Goal: Information Seeking & Learning: Learn about a topic

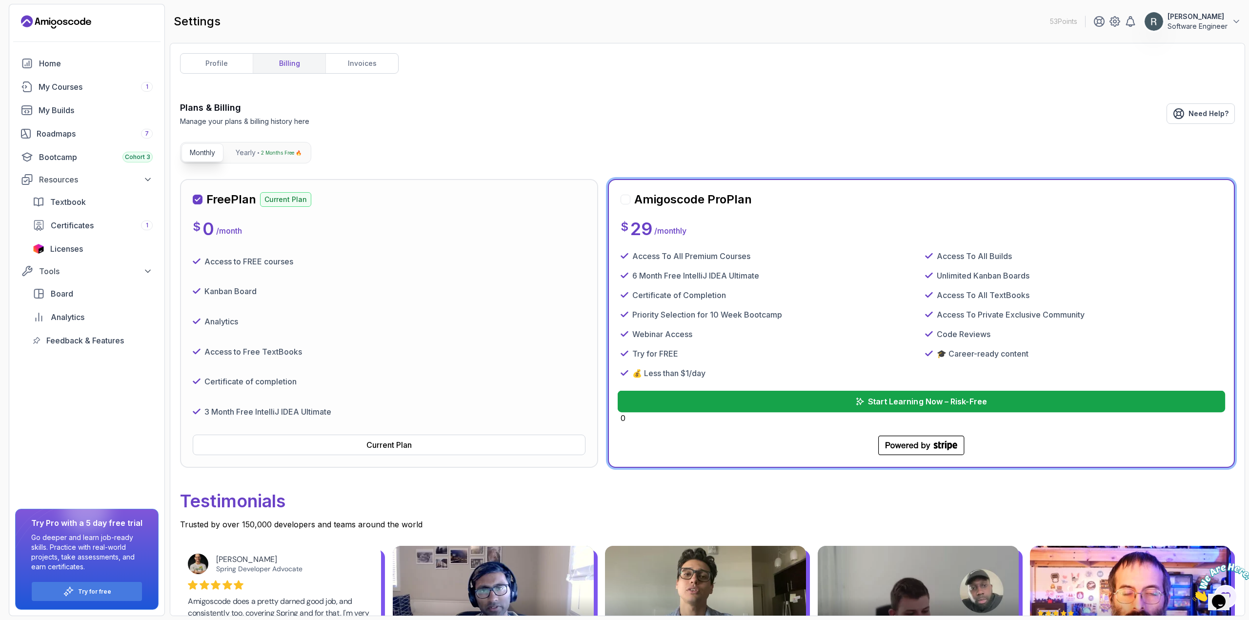
click at [724, 401] on button "Start Learning Now – Risk-Free" at bounding box center [922, 401] width 608 height 21
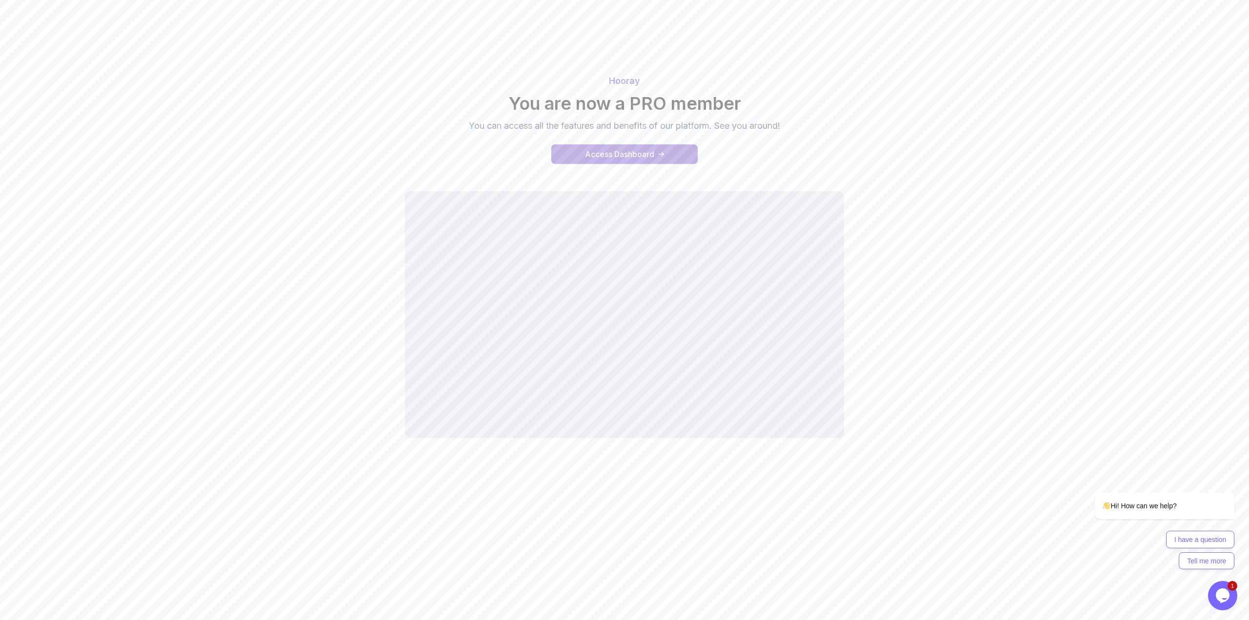
click at [606, 153] on div "Access Dashboard" at bounding box center [619, 154] width 69 height 12
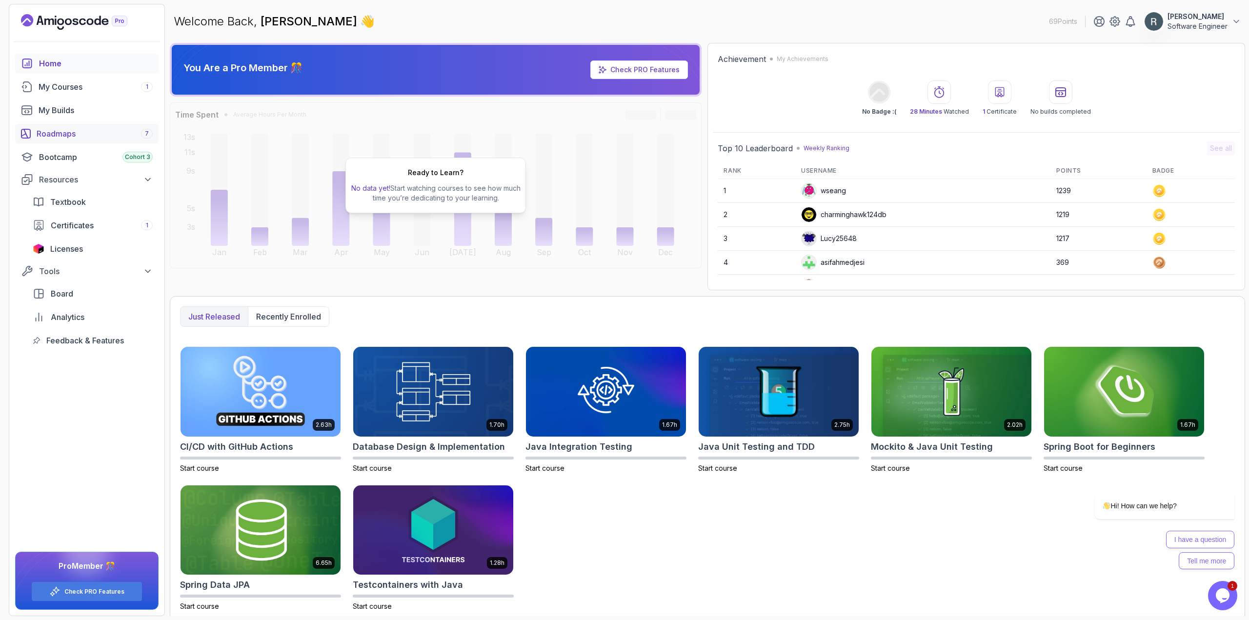
click at [104, 137] on div "Roadmaps 7" at bounding box center [95, 134] width 116 height 12
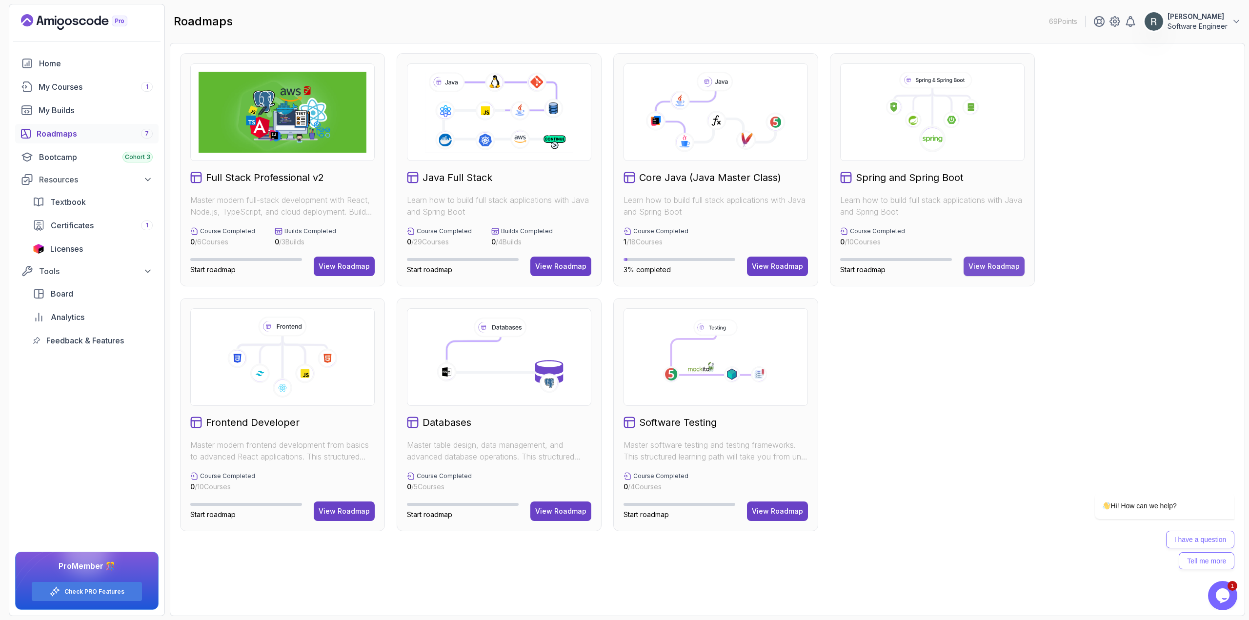
click at [980, 267] on div "View Roadmap" at bounding box center [993, 266] width 51 height 10
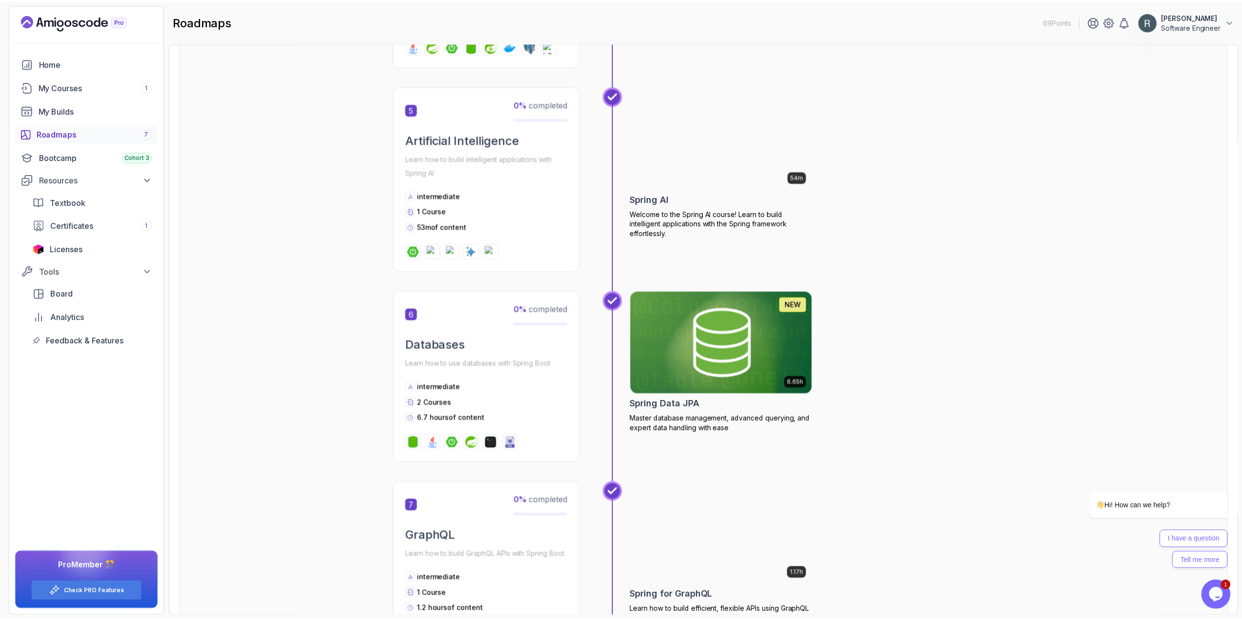
scroll to position [49, 0]
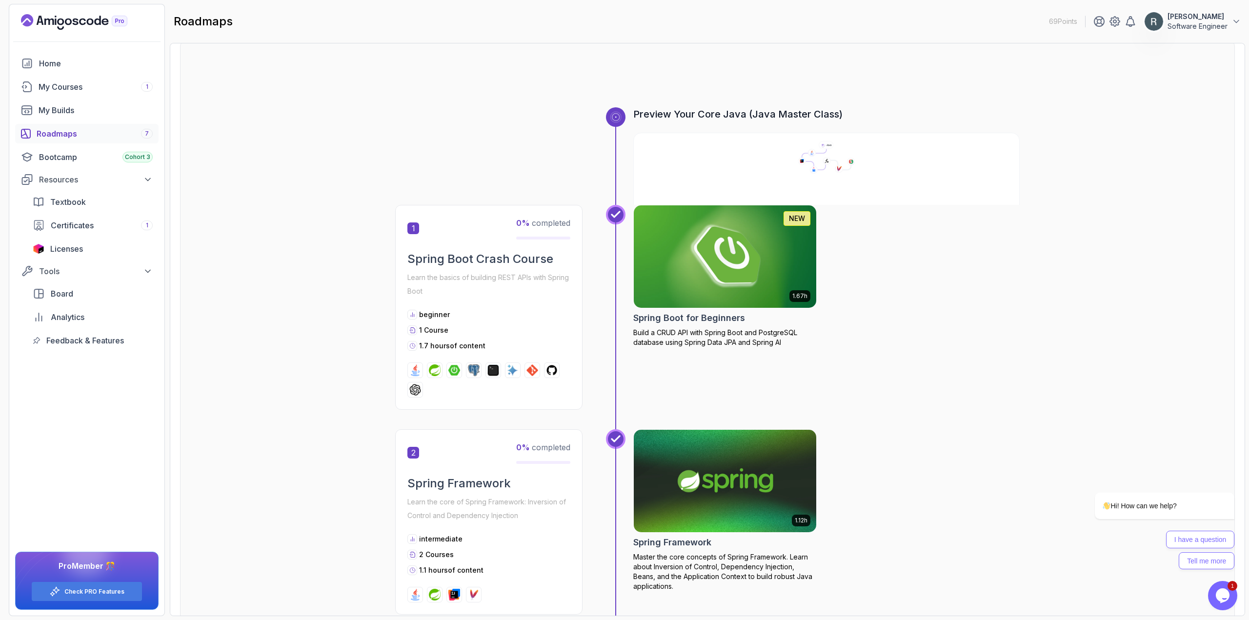
click at [787, 261] on img at bounding box center [725, 256] width 192 height 107
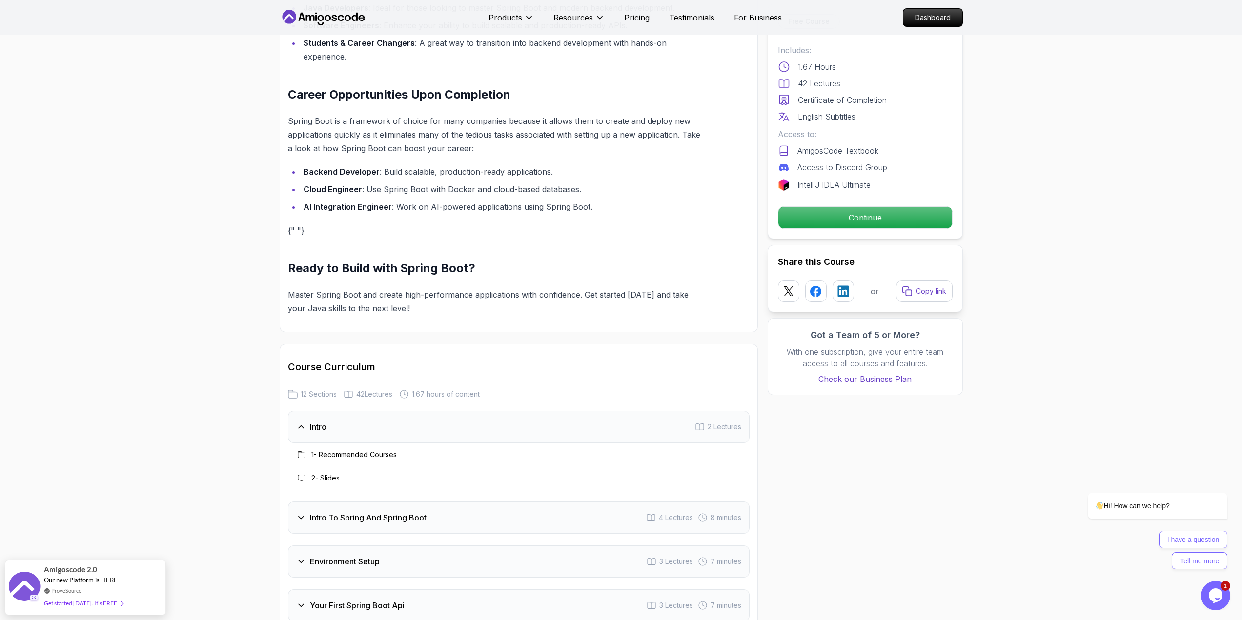
scroll to position [1073, 0]
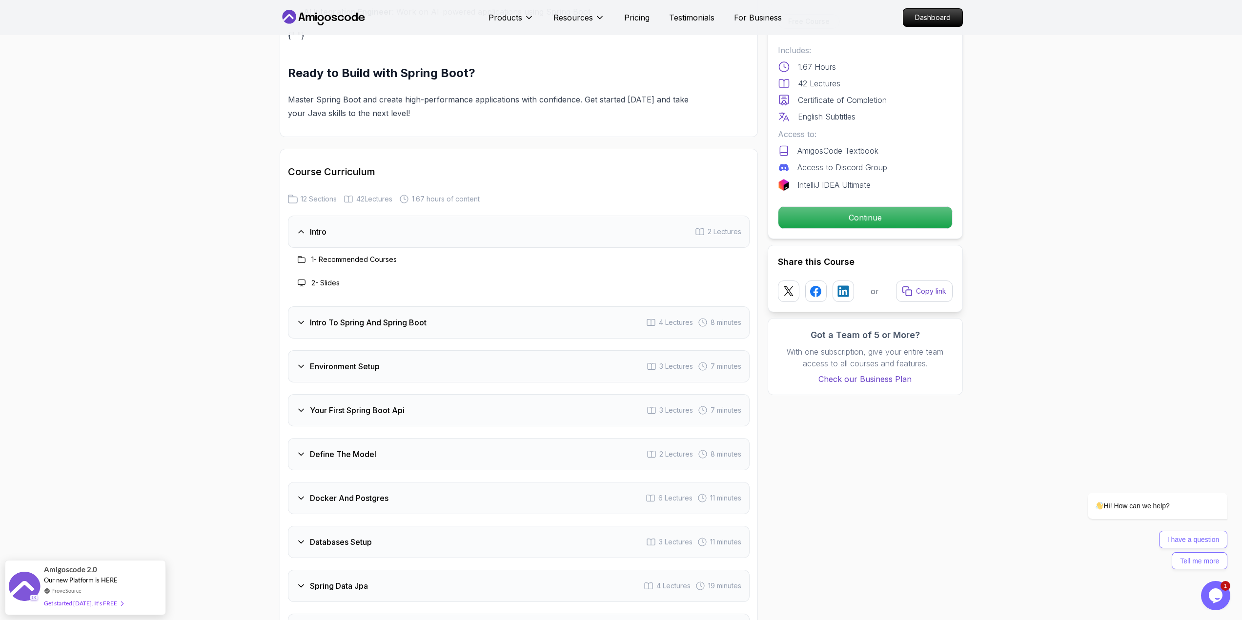
click at [491, 308] on div "Intro To Spring And Spring Boot 4 Lectures 8 minutes" at bounding box center [519, 322] width 462 height 32
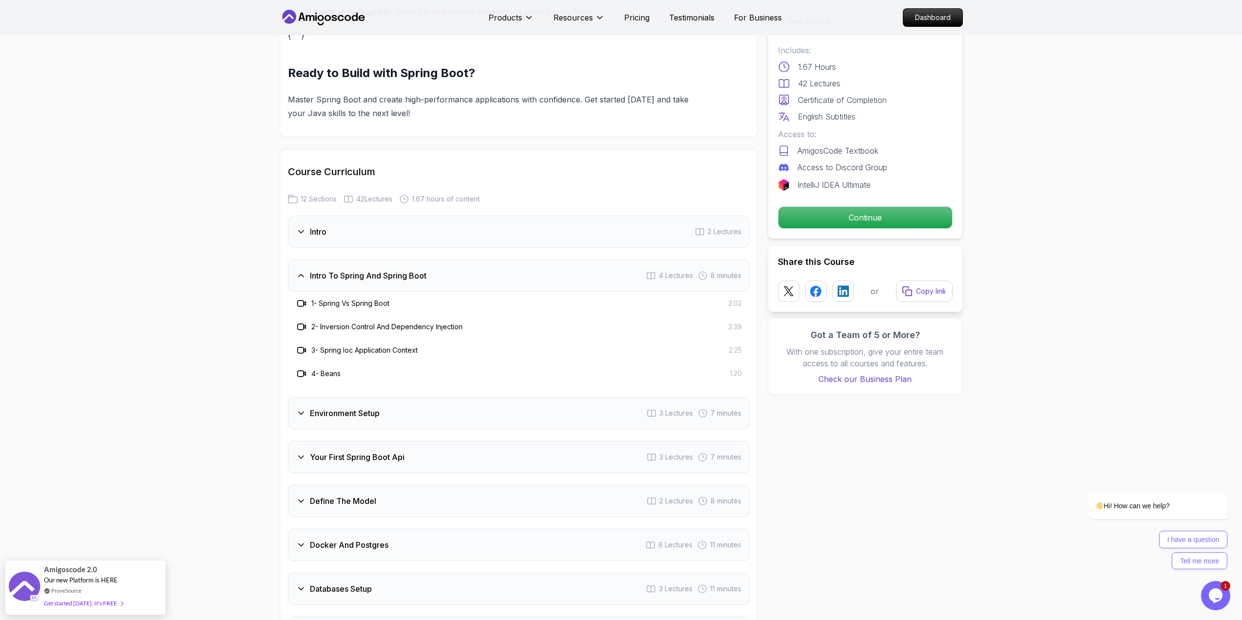
click at [453, 397] on div "Environment Setup 3 Lectures 7 minutes" at bounding box center [519, 413] width 462 height 32
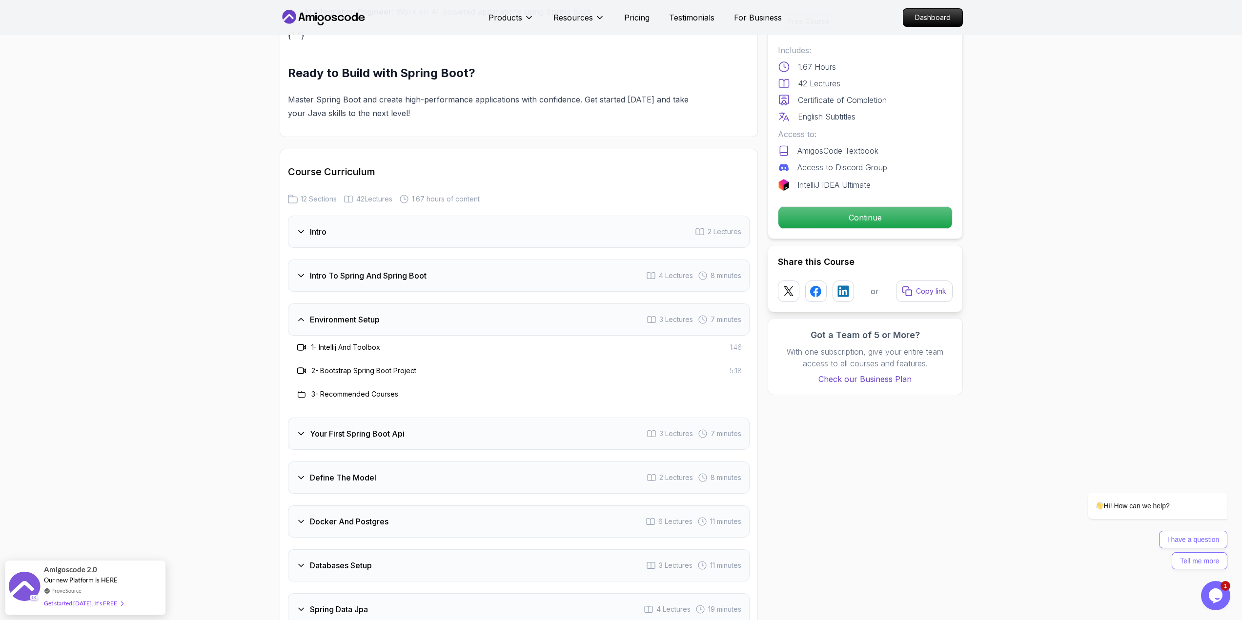
scroll to position [1171, 0]
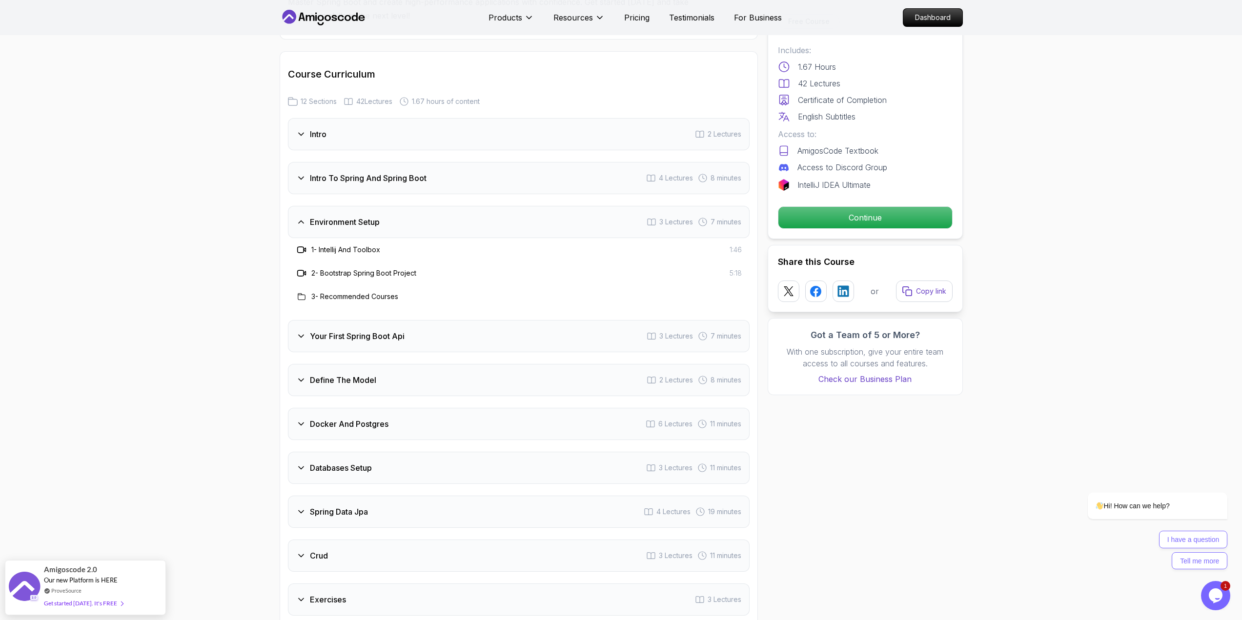
click at [442, 320] on div "Your First Spring Boot Api 3 Lectures 7 minutes" at bounding box center [519, 336] width 462 height 32
click at [457, 368] on div "Define The Model 2 Lectures 8 minutes" at bounding box center [519, 380] width 462 height 32
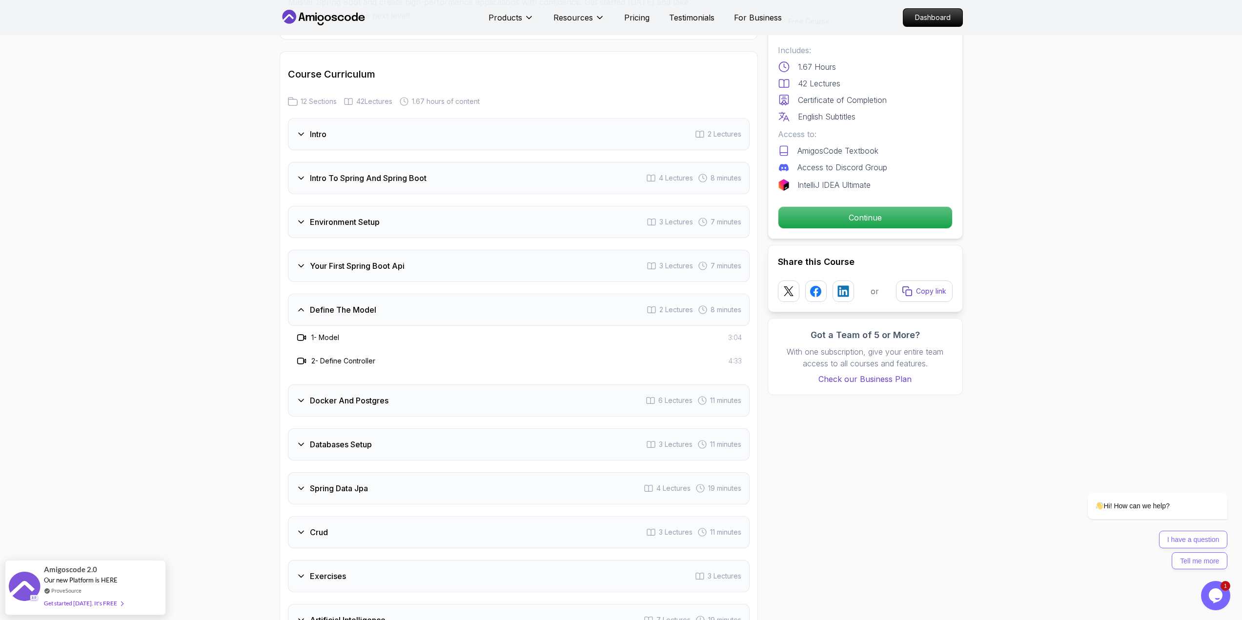
click at [444, 384] on div "Docker And Postgres 6 Lectures 11 minutes" at bounding box center [519, 400] width 462 height 32
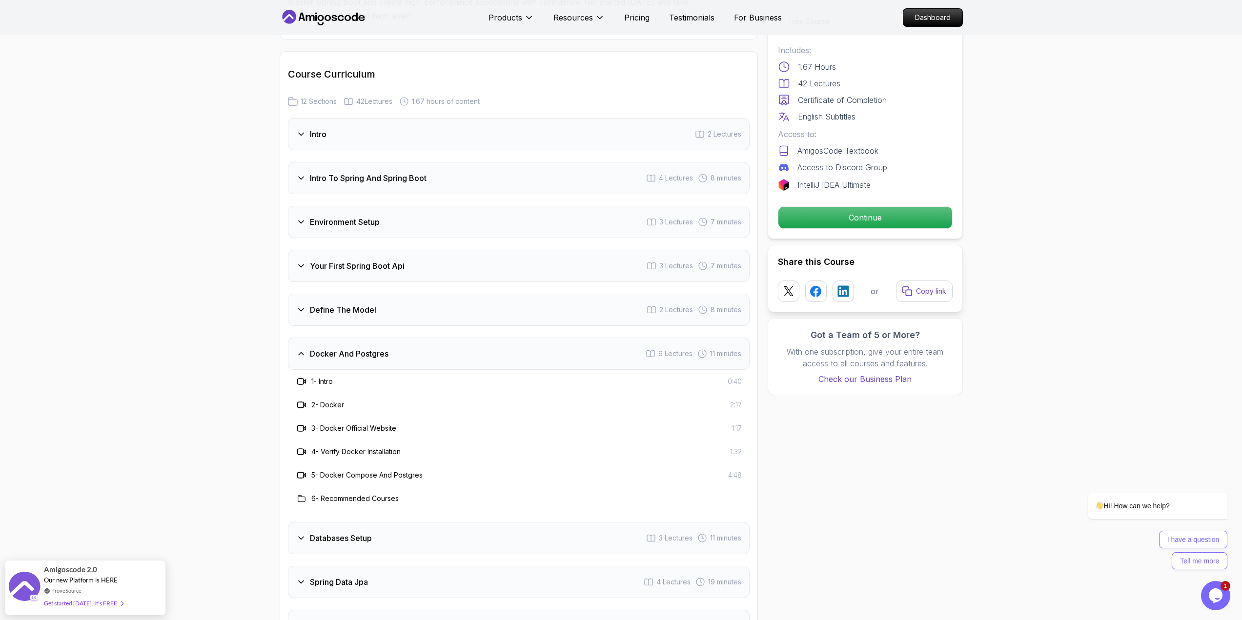
scroll to position [1317, 0]
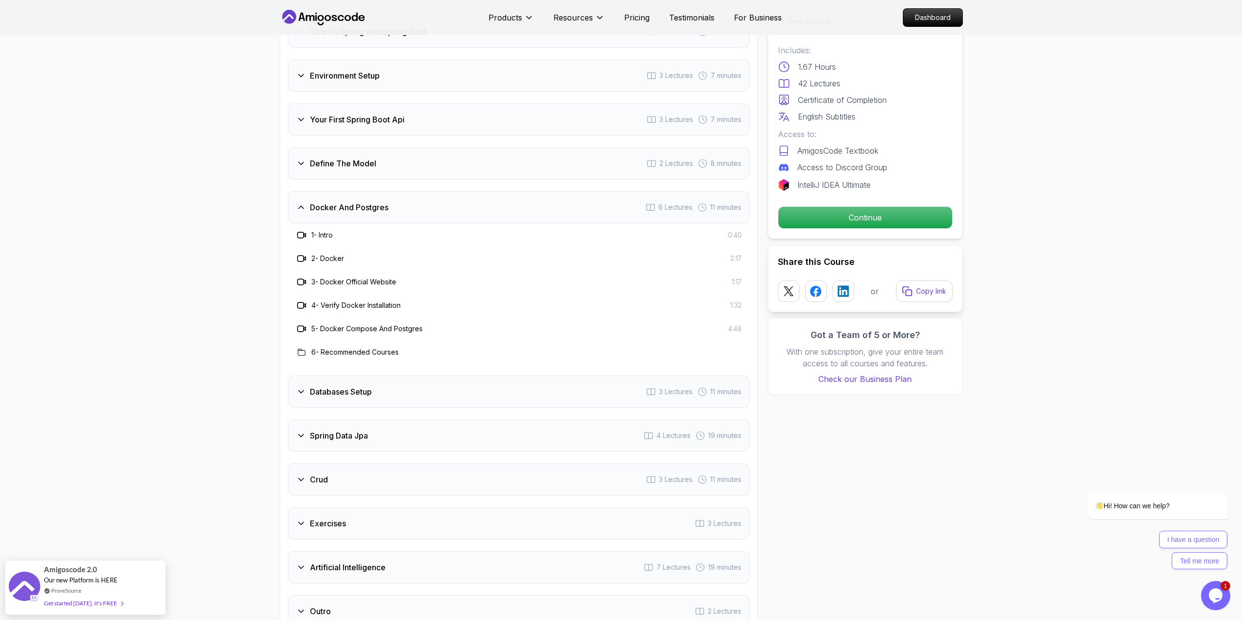
click at [444, 382] on div "Databases Setup 3 Lectures 11 minutes" at bounding box center [519, 392] width 462 height 32
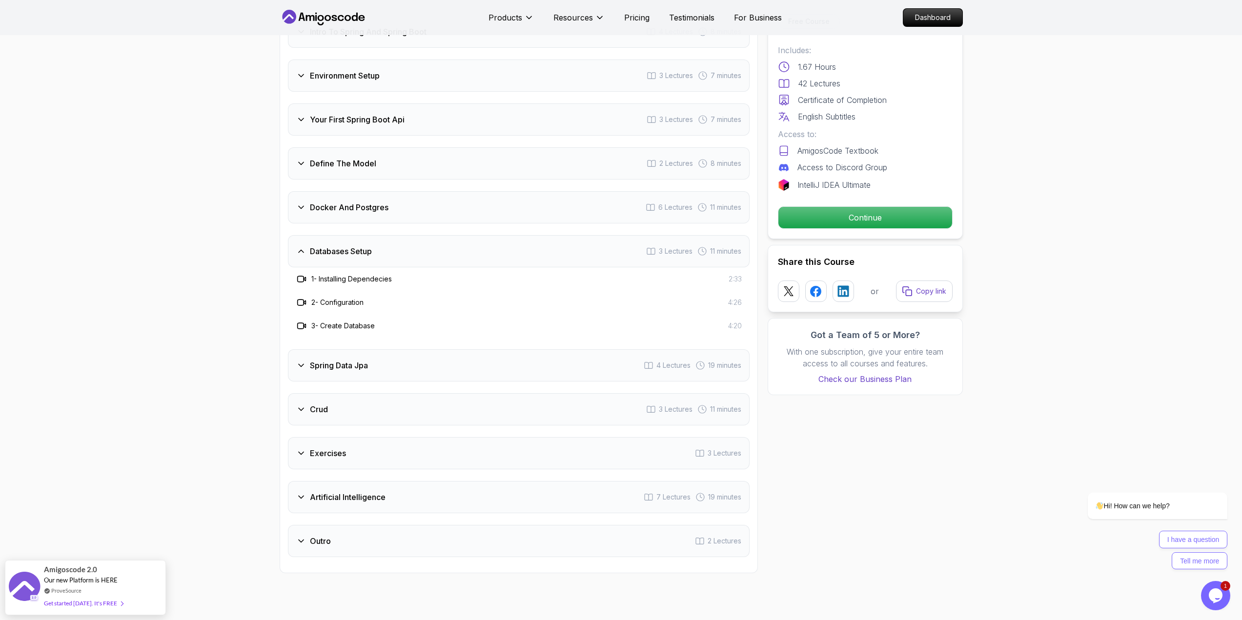
click at [419, 356] on div "Spring Data Jpa 4 Lectures 19 minutes" at bounding box center [519, 365] width 462 height 32
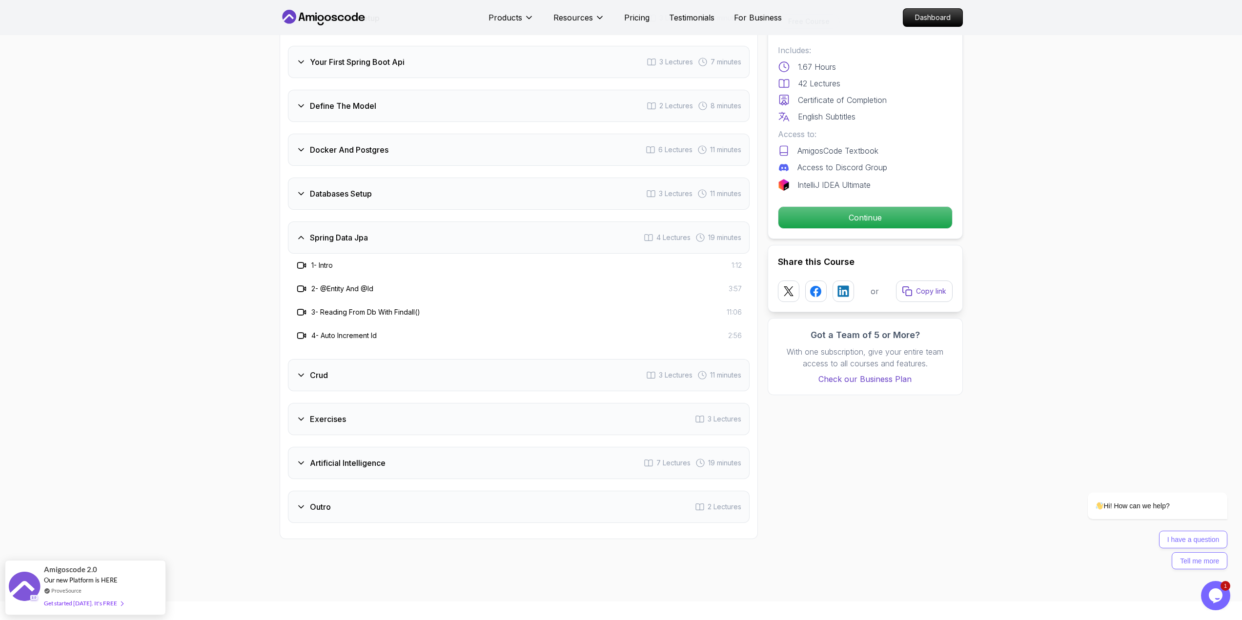
scroll to position [1415, 0]
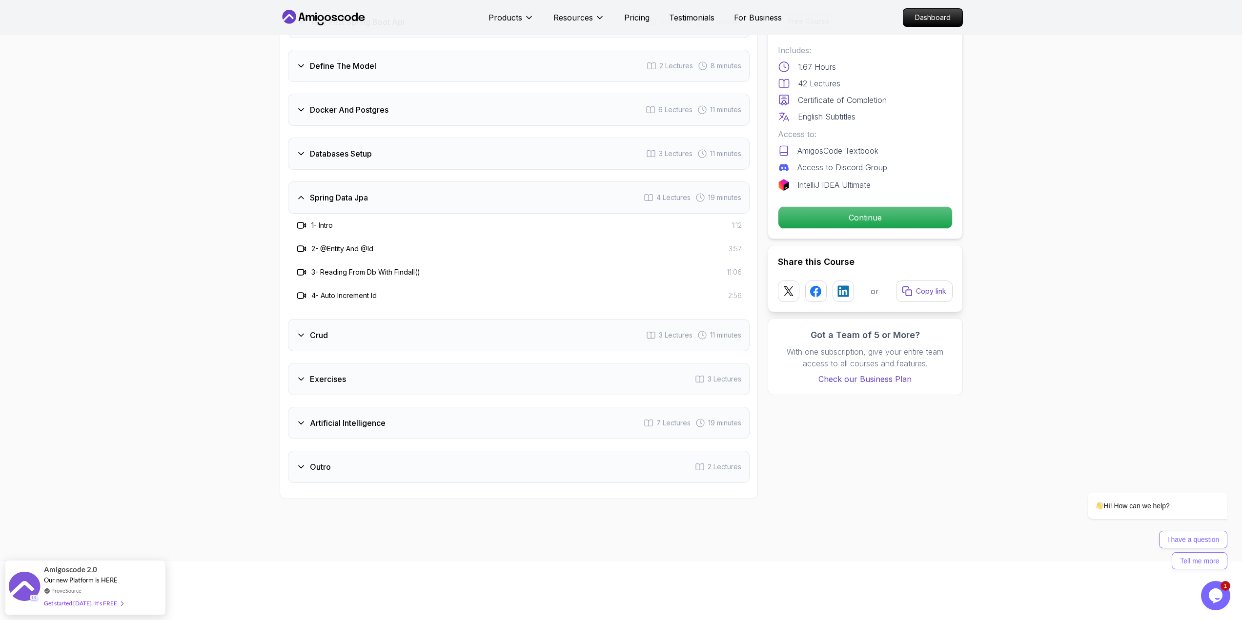
click at [445, 322] on div "Crud 3 Lectures 11 minutes" at bounding box center [519, 335] width 462 height 32
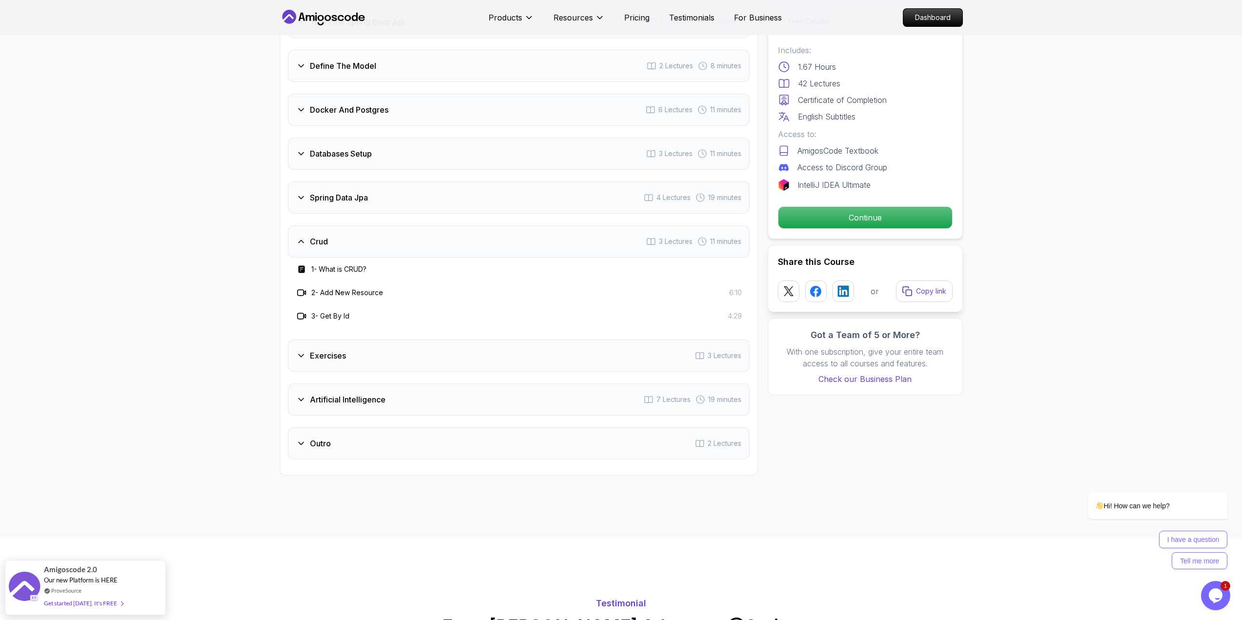
click at [426, 343] on div "Exercises 3 Lectures" at bounding box center [519, 356] width 462 height 32
click at [421, 387] on div "Artificial Intelligence 7 Lectures 19 minutes" at bounding box center [519, 399] width 462 height 32
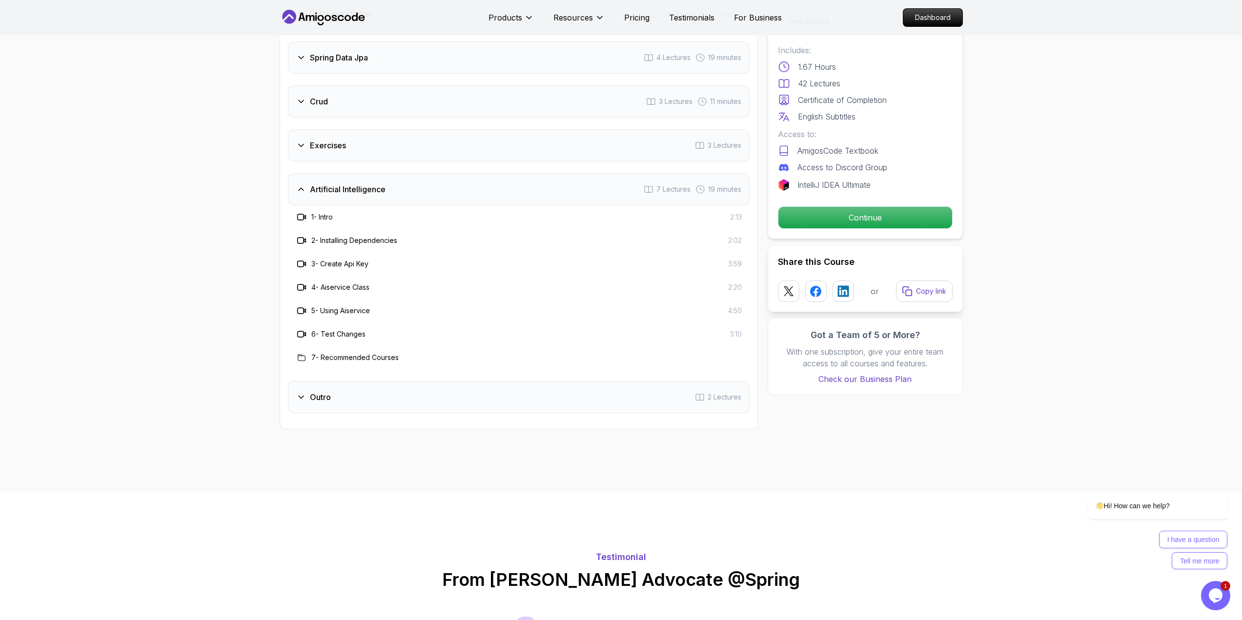
scroll to position [1561, 0]
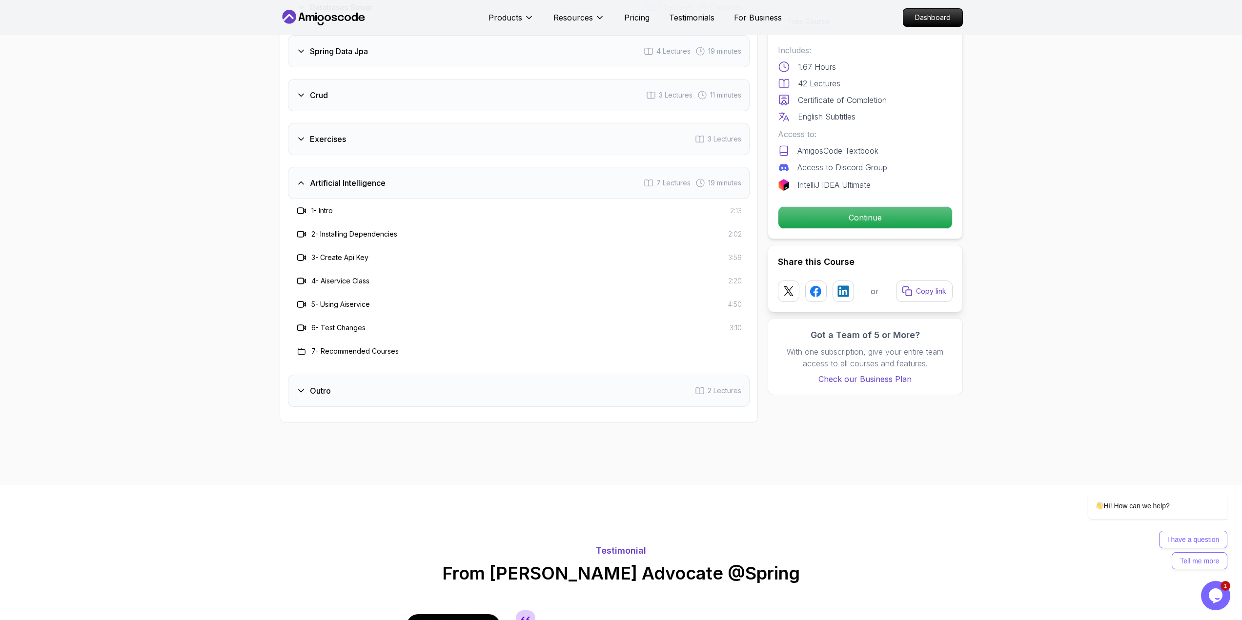
click at [430, 380] on div "Outro 2 Lectures" at bounding box center [519, 391] width 462 height 32
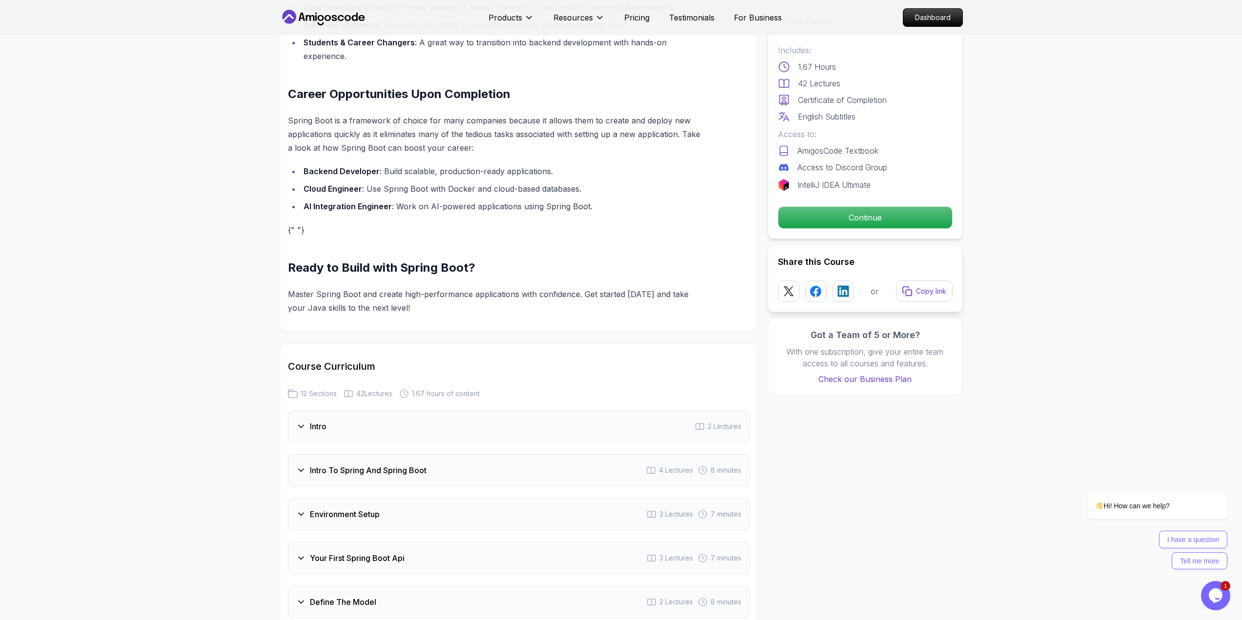
scroll to position [878, 0]
click at [624, 418] on div "Intro 2 Lectures" at bounding box center [519, 427] width 462 height 32
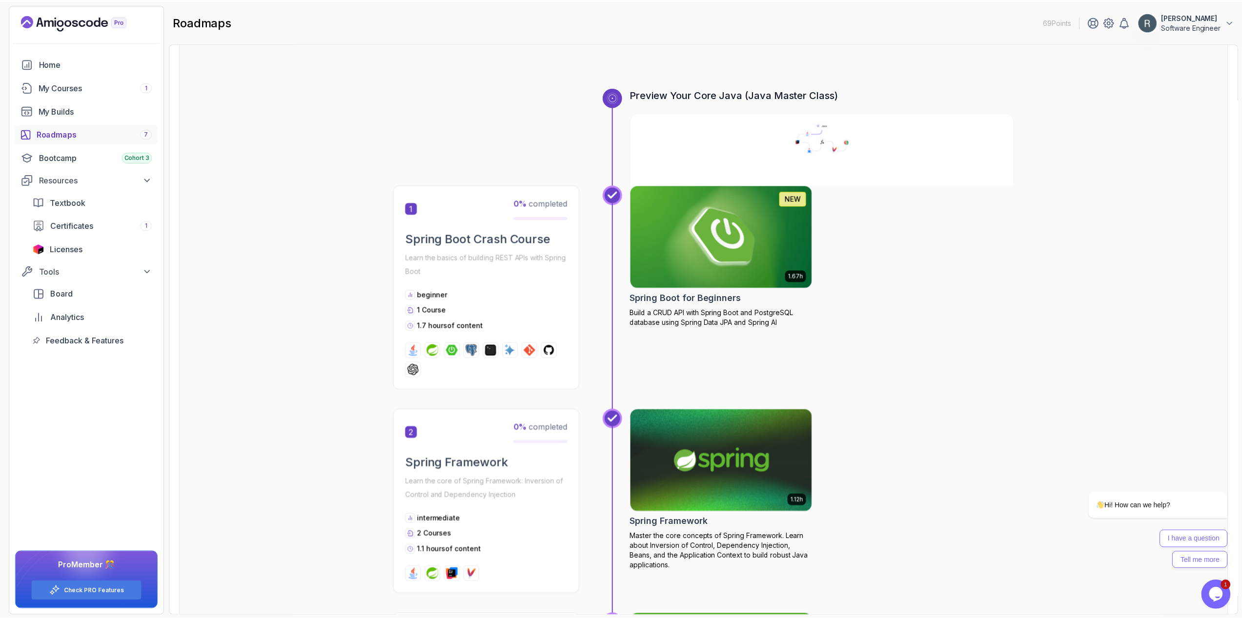
scroll to position [98, 0]
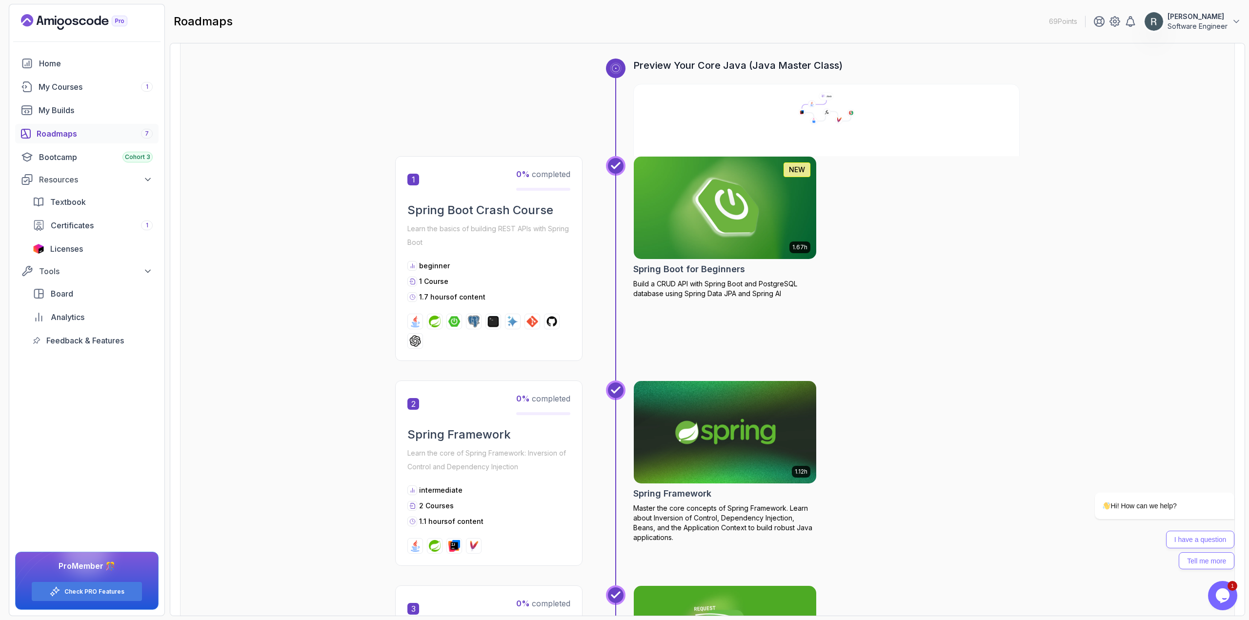
click at [693, 407] on img at bounding box center [725, 432] width 192 height 107
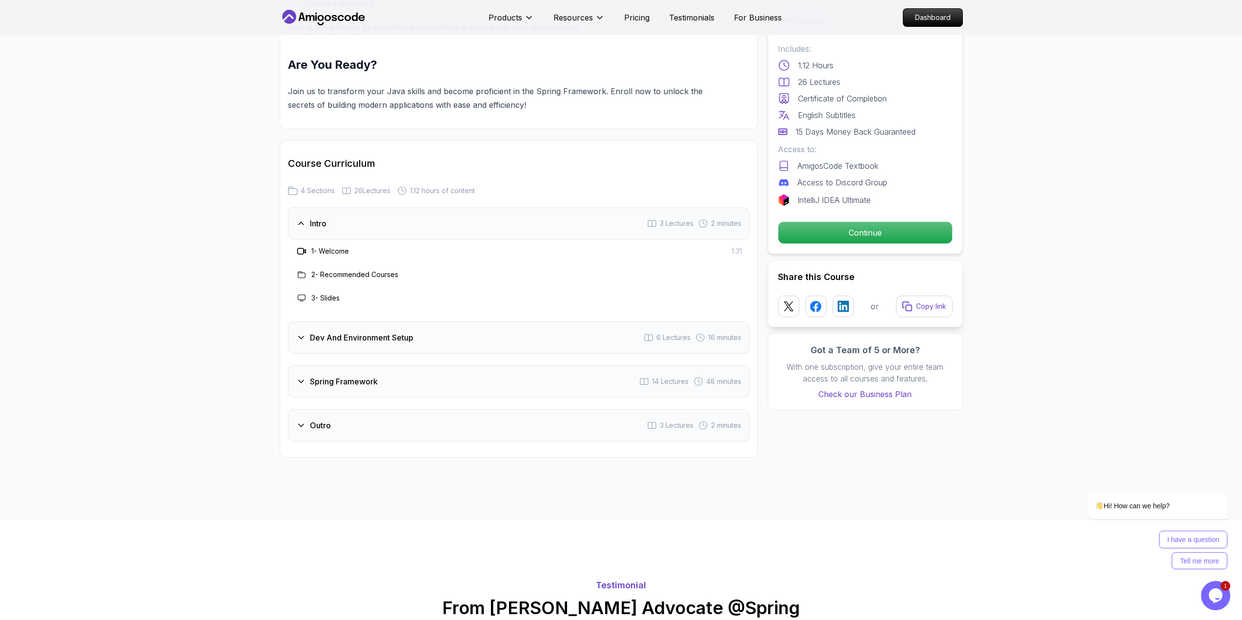
scroll to position [1124, 0]
click at [395, 330] on h3 "Dev And Environment Setup" at bounding box center [361, 336] width 103 height 12
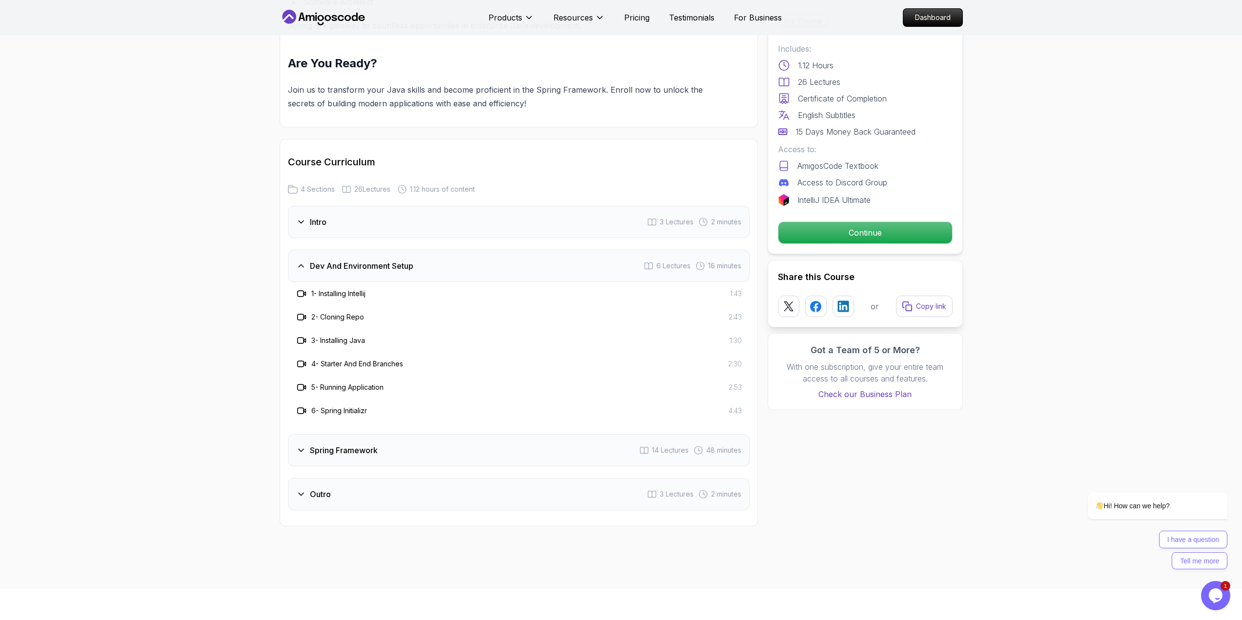
click at [326, 434] on div "Spring Framework 14 Lectures 48 minutes" at bounding box center [519, 450] width 462 height 32
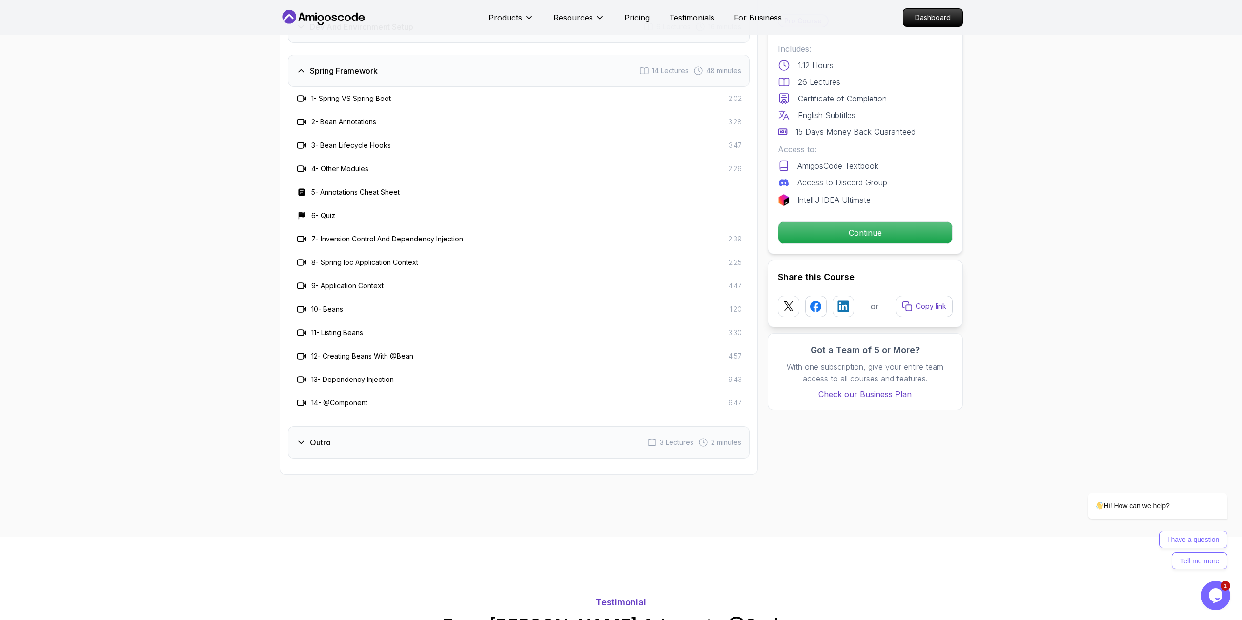
scroll to position [1368, 0]
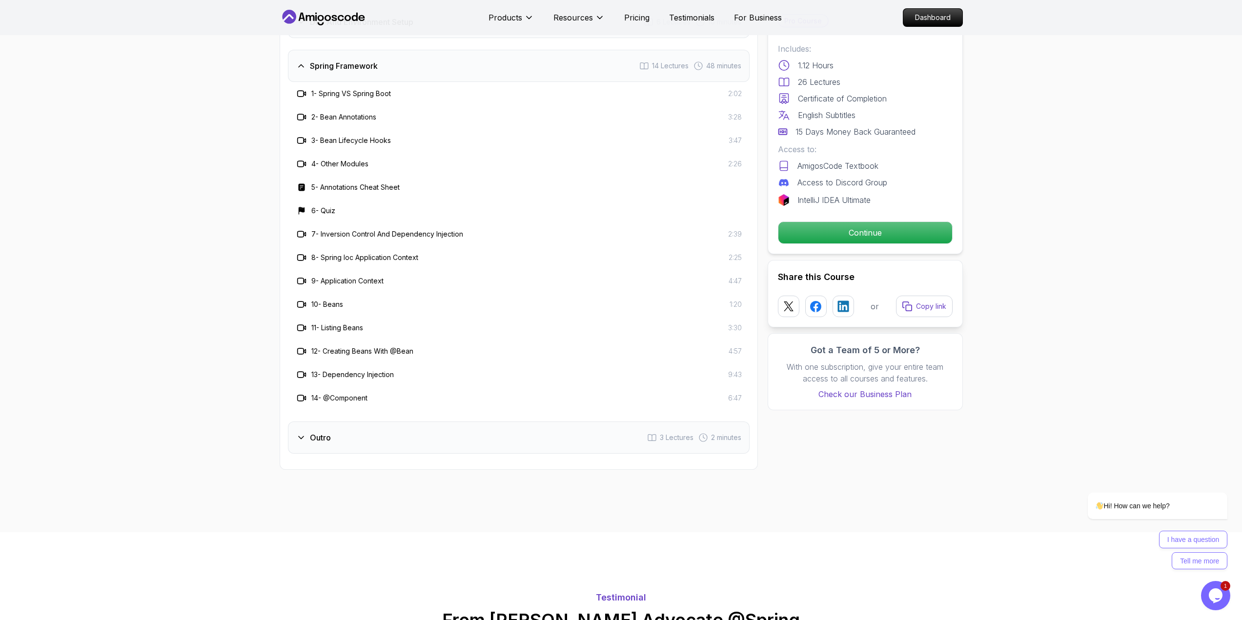
click at [366, 422] on div "Outro 3 Lectures 2 minutes" at bounding box center [519, 438] width 462 height 32
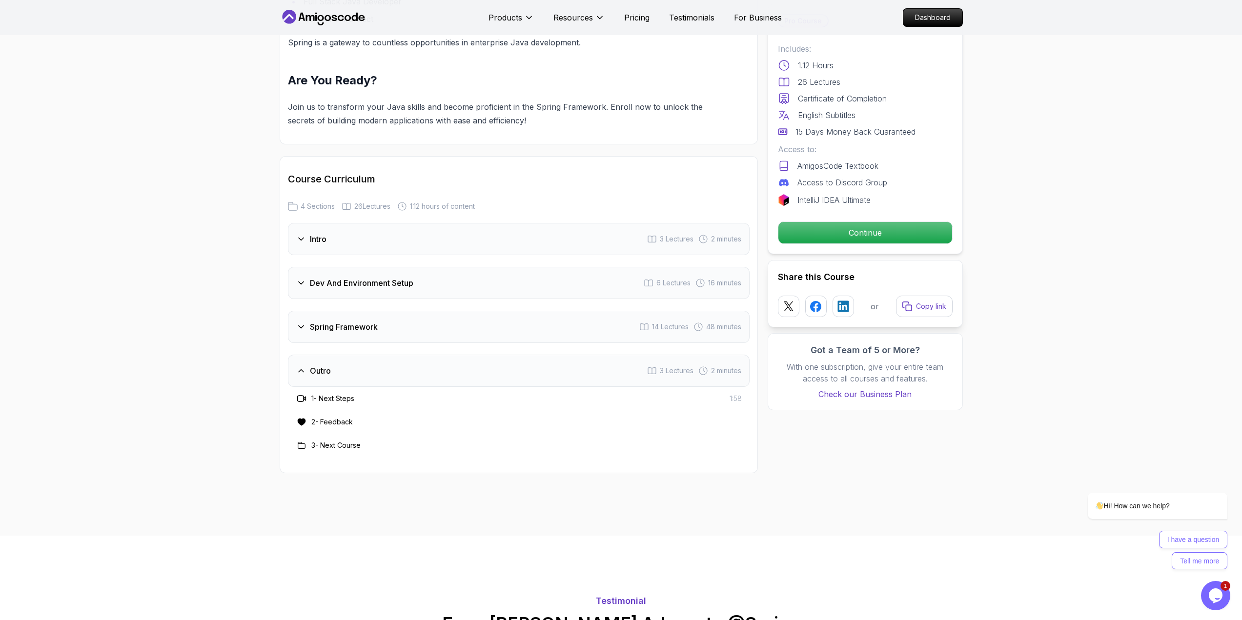
scroll to position [1075, 0]
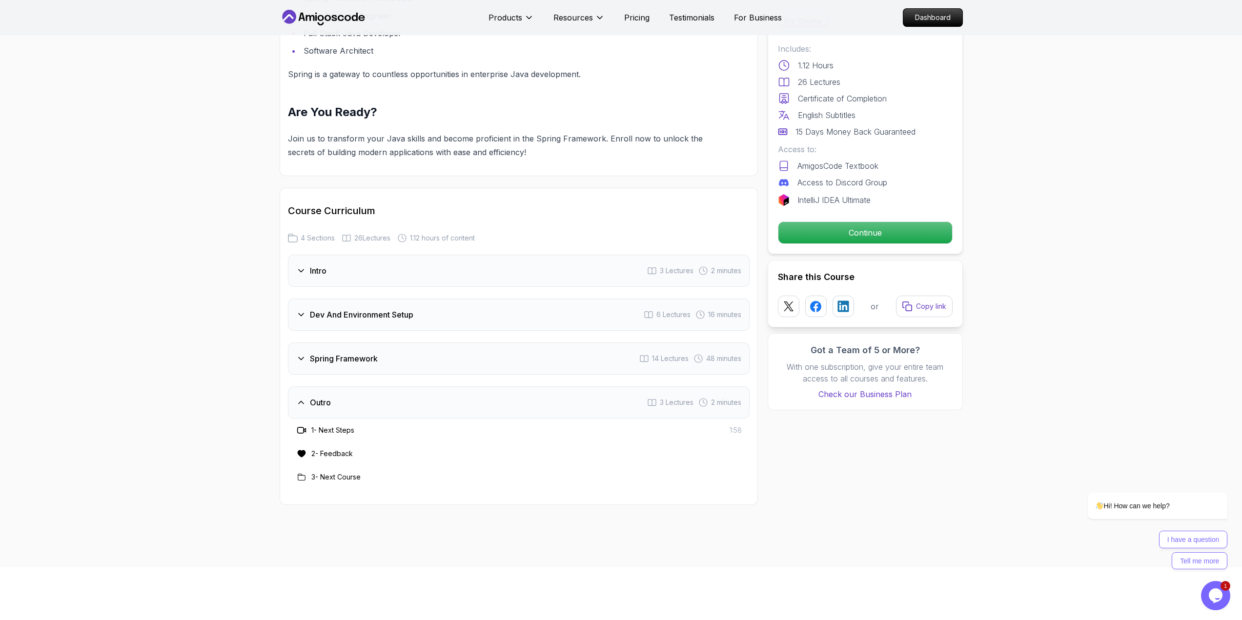
drag, startPoint x: 435, startPoint y: 379, endPoint x: 442, endPoint y: 378, distance: 7.4
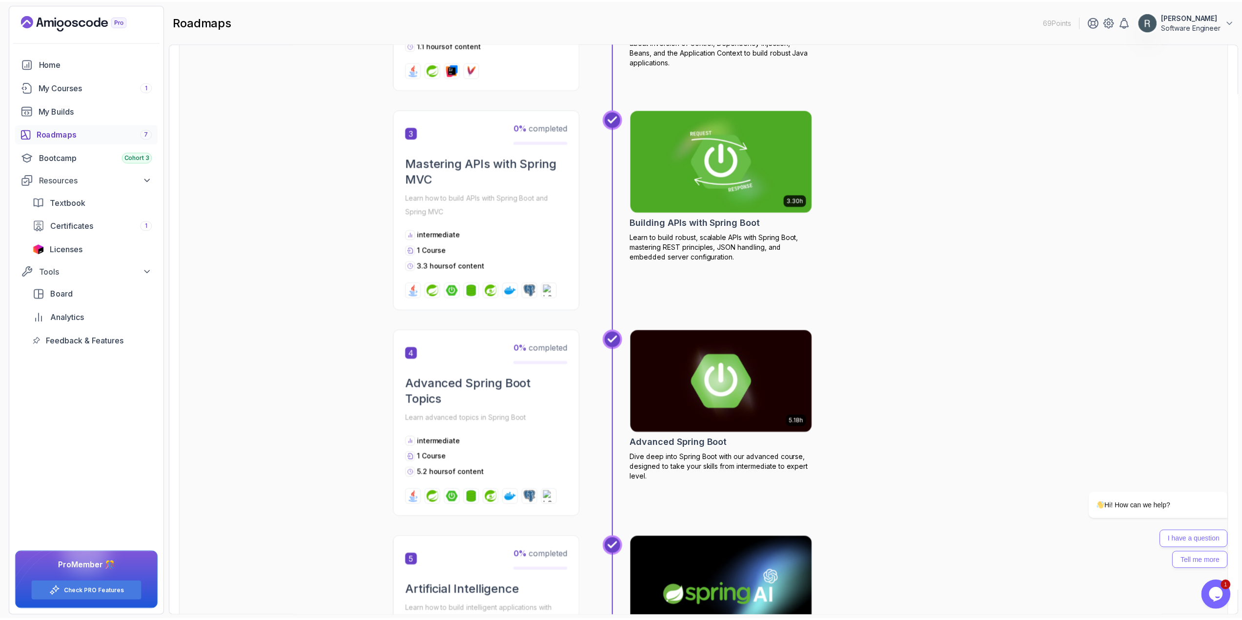
scroll to position [585, 0]
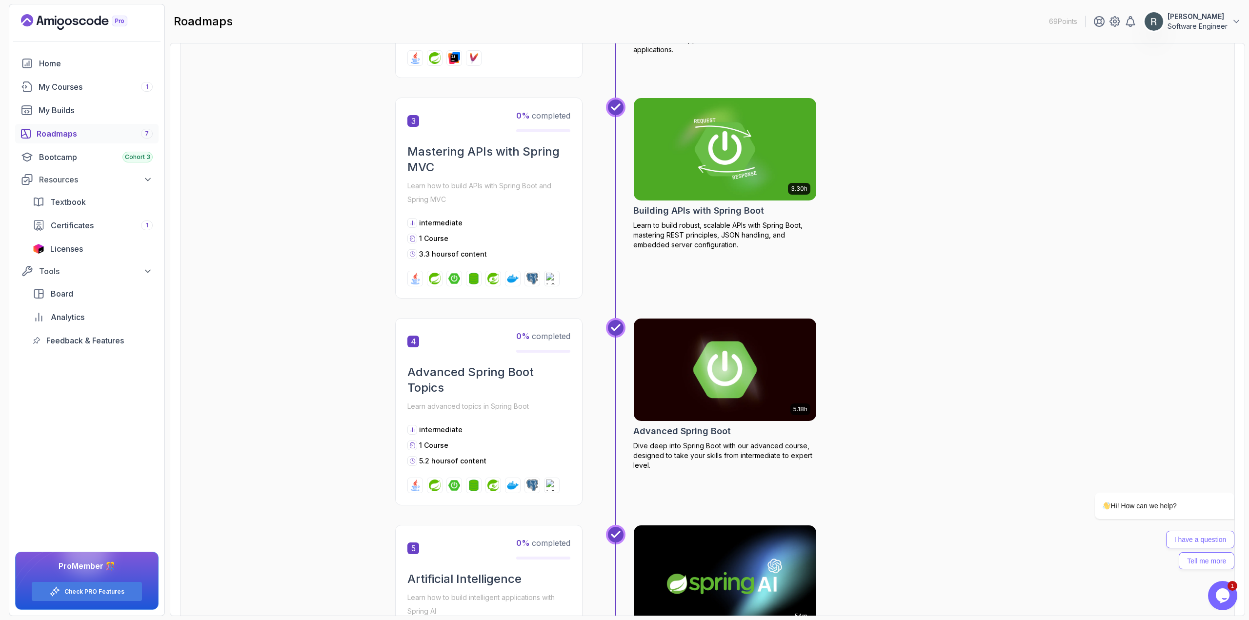
click at [682, 396] on img at bounding box center [725, 369] width 192 height 107
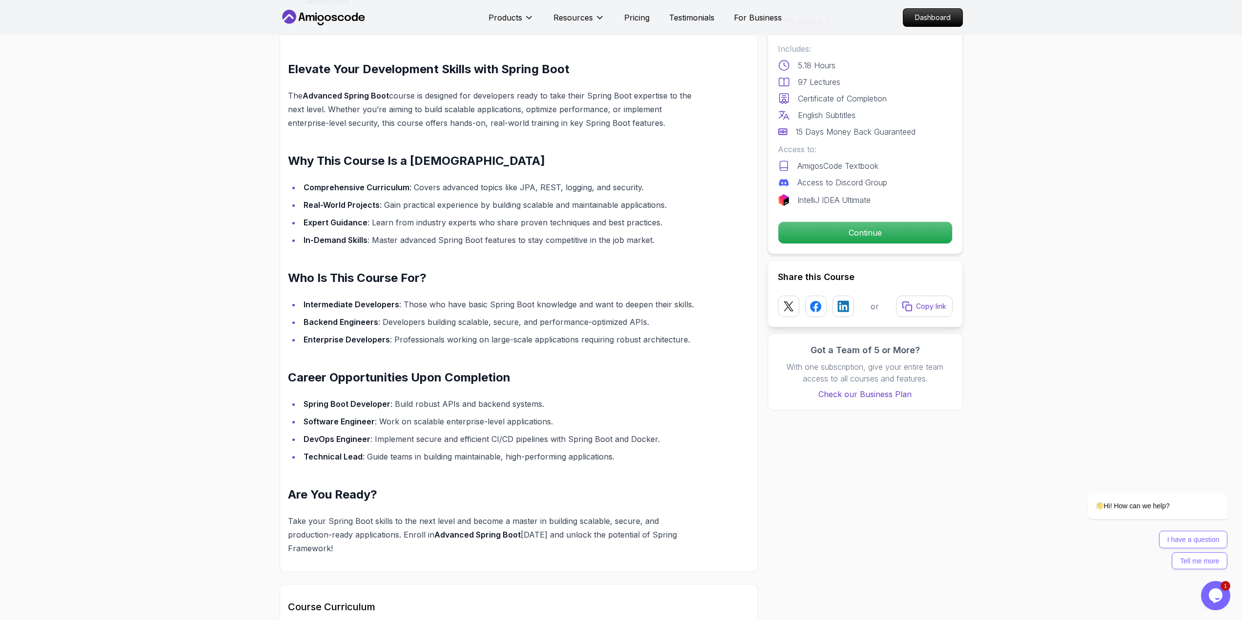
scroll to position [683, 0]
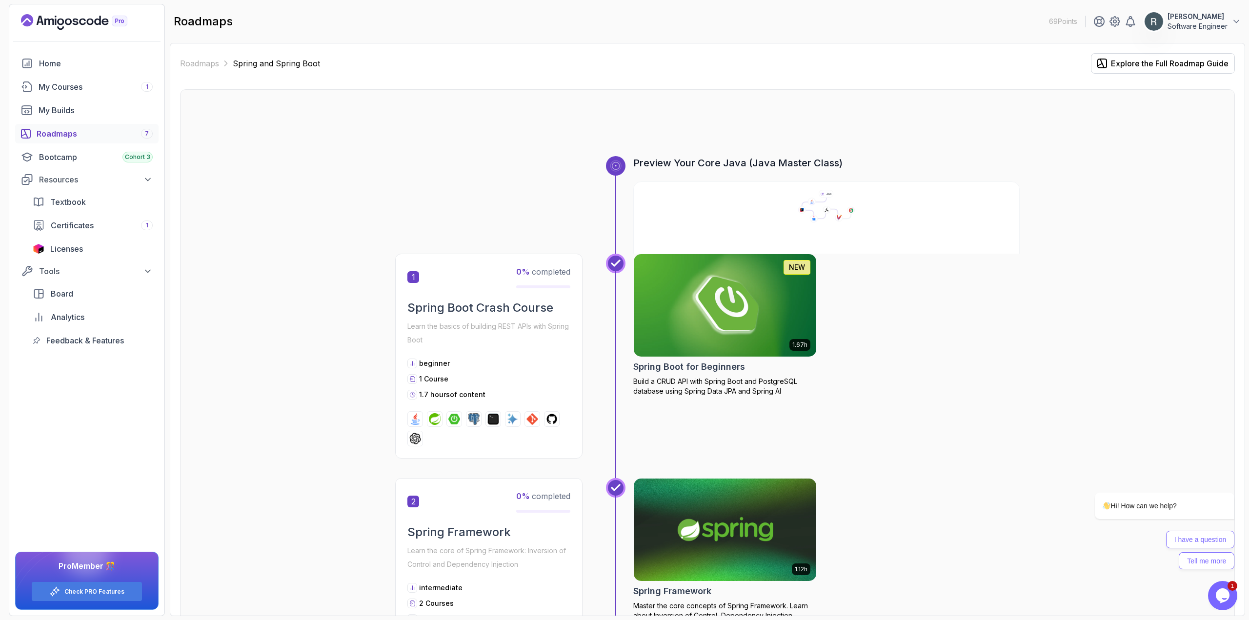
click at [133, 136] on div "Roadmaps 7" at bounding box center [95, 134] width 116 height 12
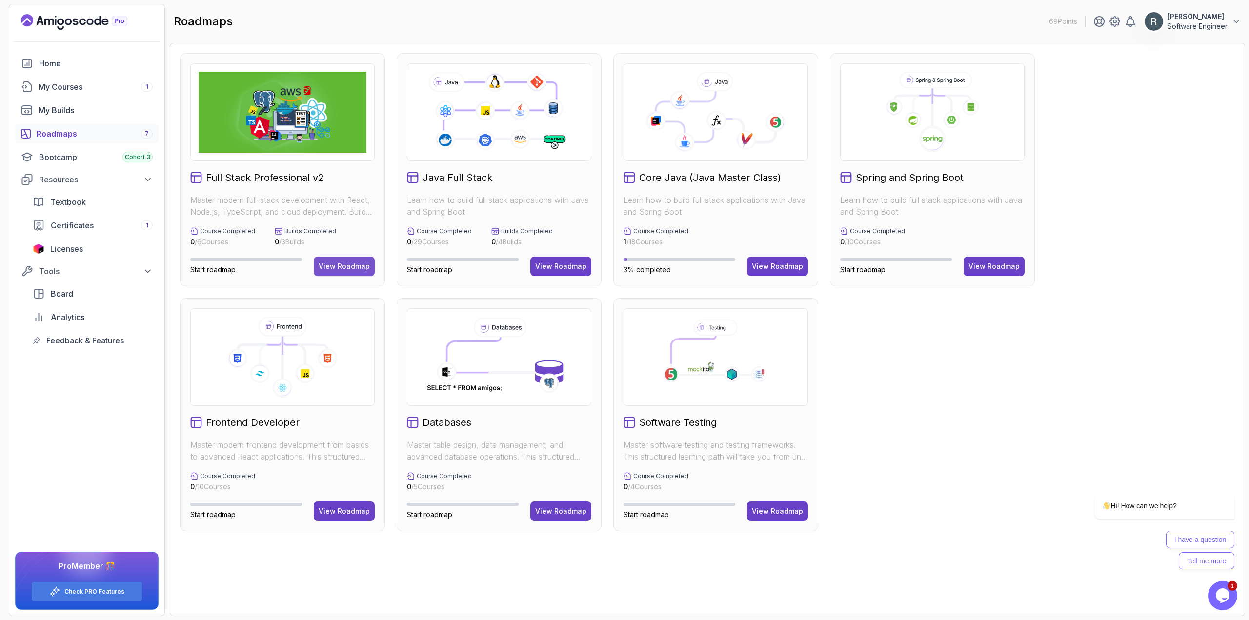
click at [346, 264] on div "View Roadmap" at bounding box center [344, 266] width 51 height 10
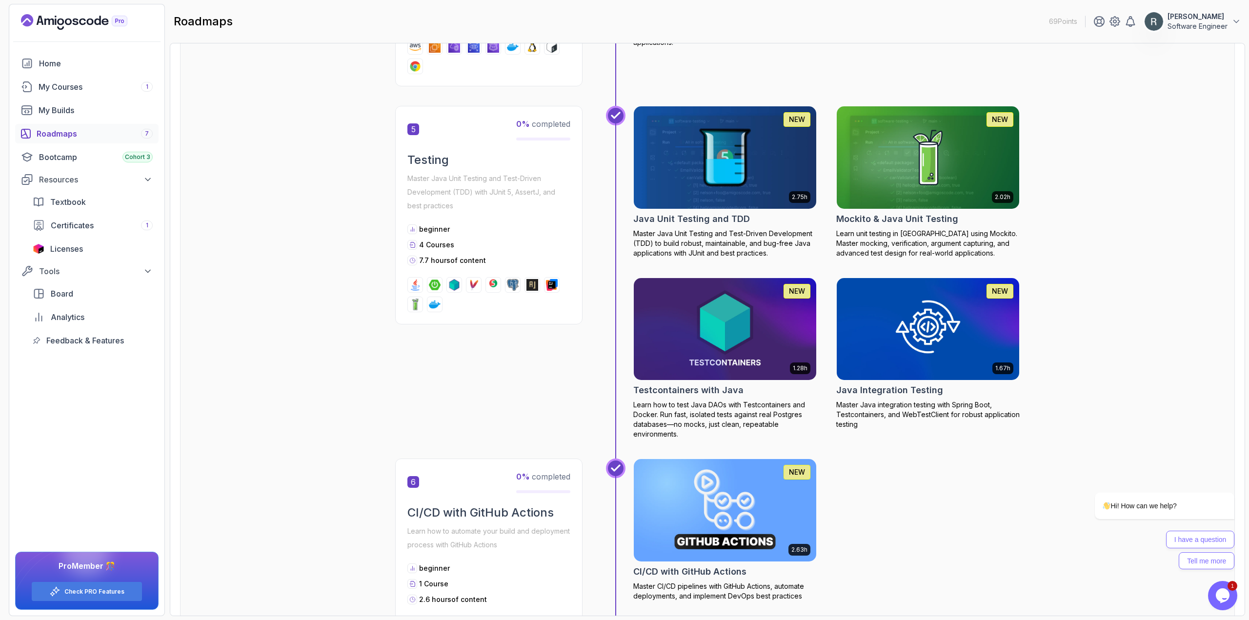
scroll to position [1268, 0]
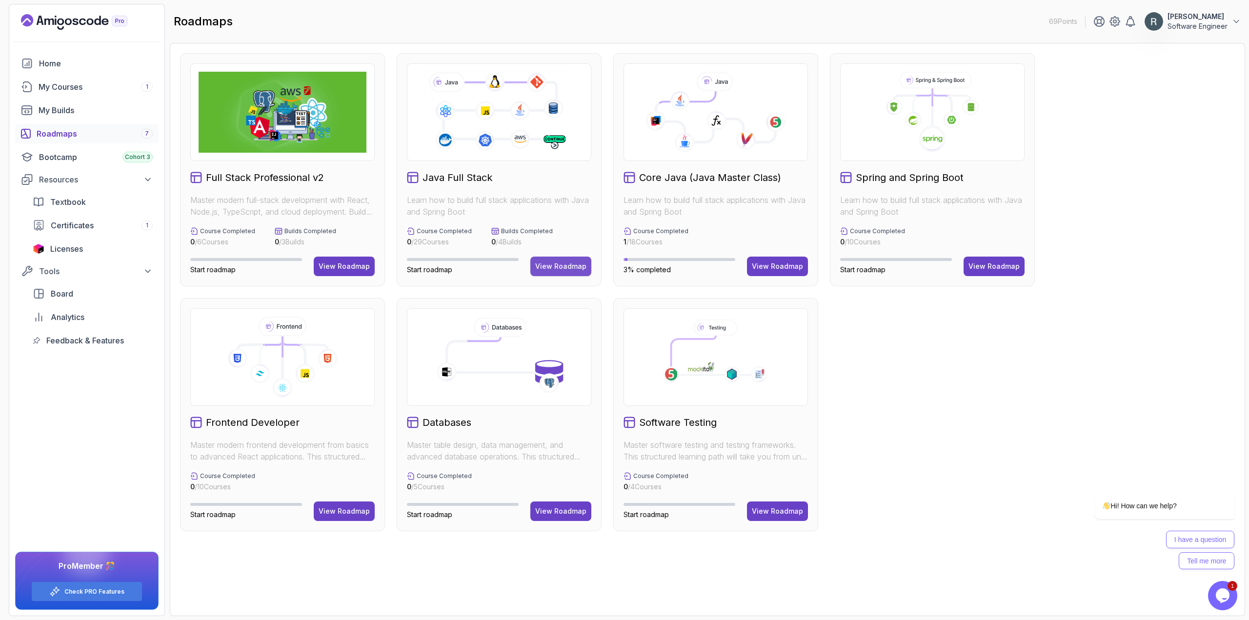
click at [553, 261] on button "View Roadmap" at bounding box center [560, 267] width 61 height 20
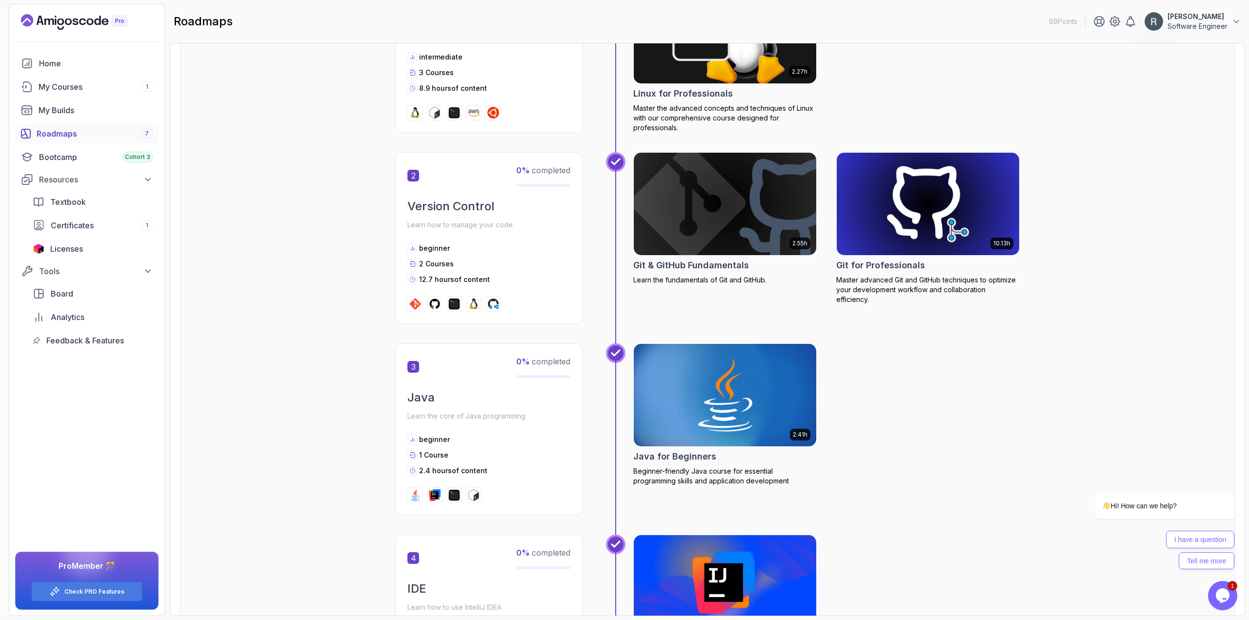
scroll to position [439, 0]
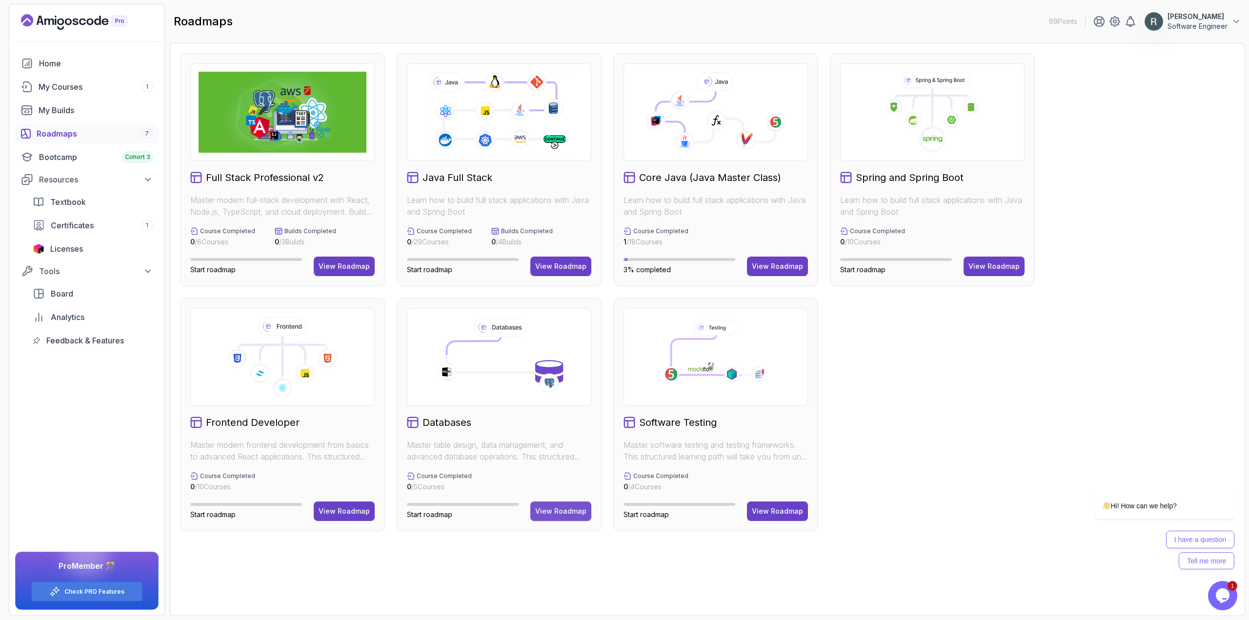
click at [558, 509] on div "View Roadmap" at bounding box center [560, 511] width 51 height 10
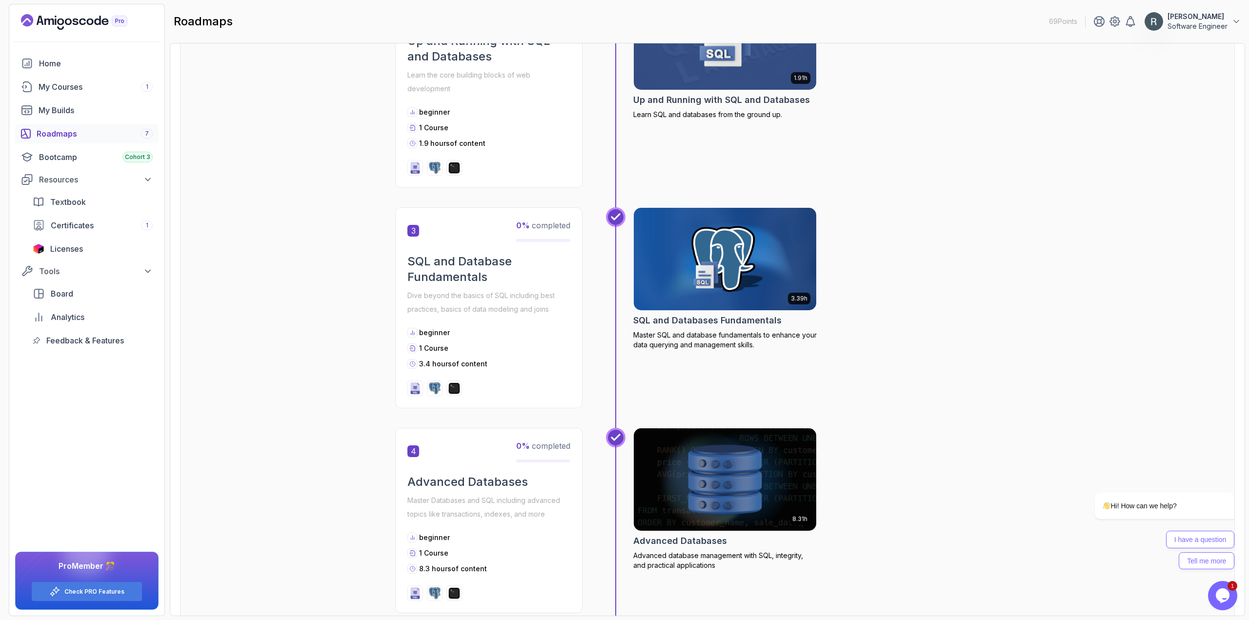
scroll to position [324, 0]
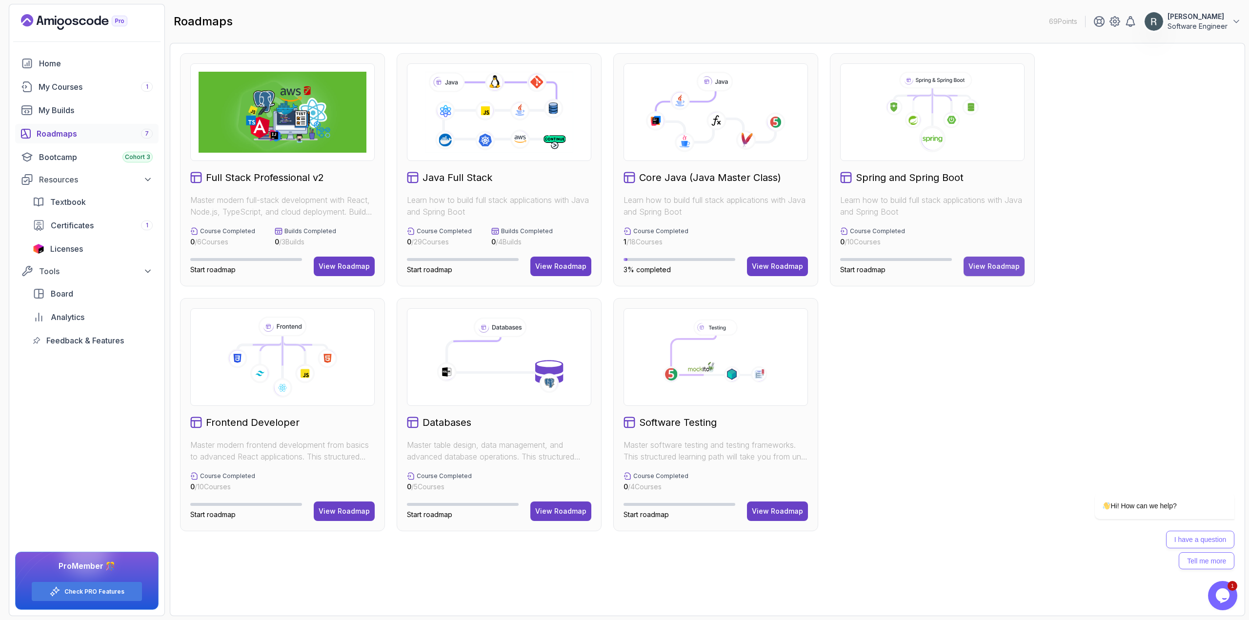
click at [1012, 272] on button "View Roadmap" at bounding box center [994, 267] width 61 height 20
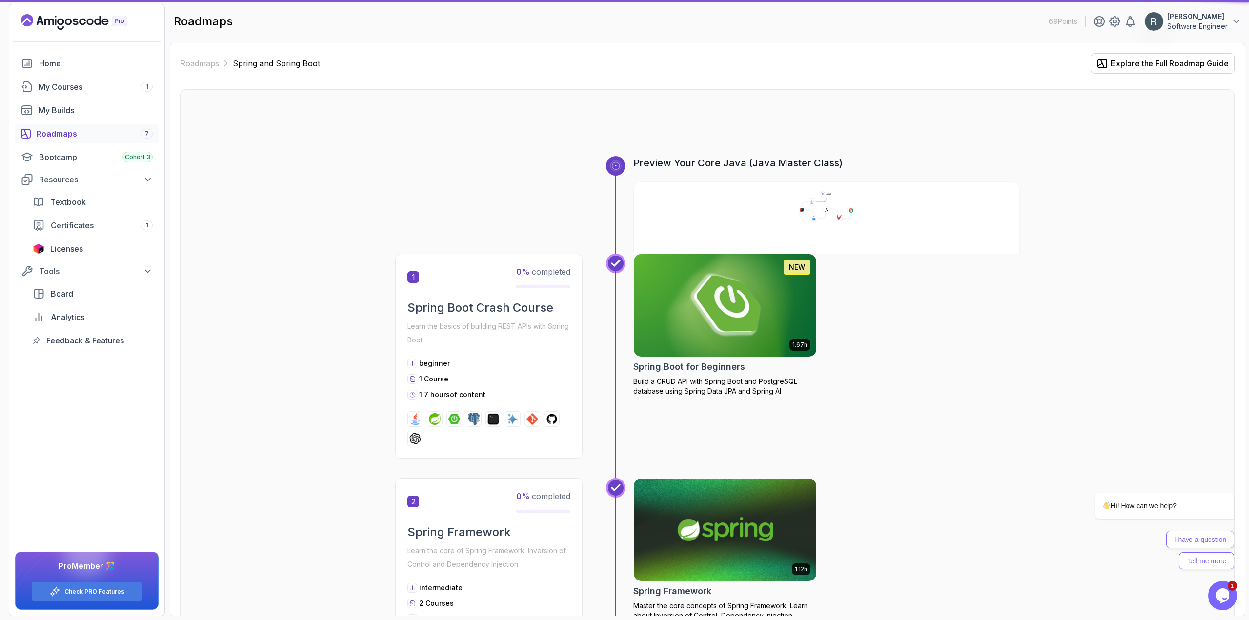
click at [772, 301] on img at bounding box center [725, 305] width 192 height 107
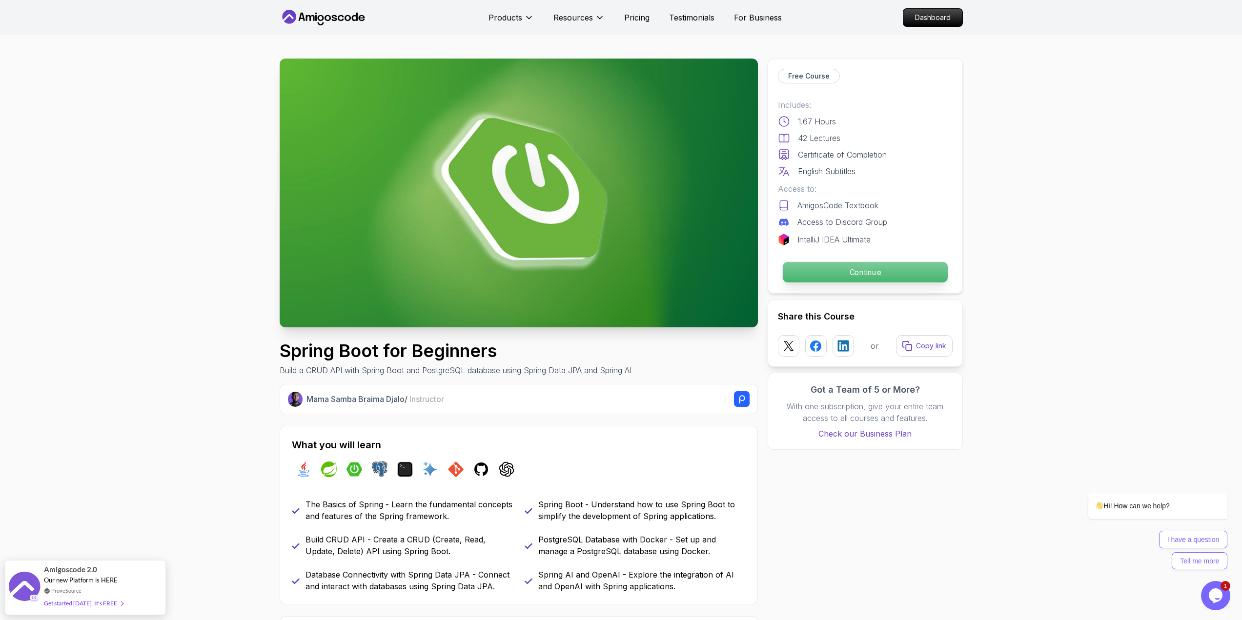
click at [854, 274] on p "Continue" at bounding box center [864, 272] width 165 height 20
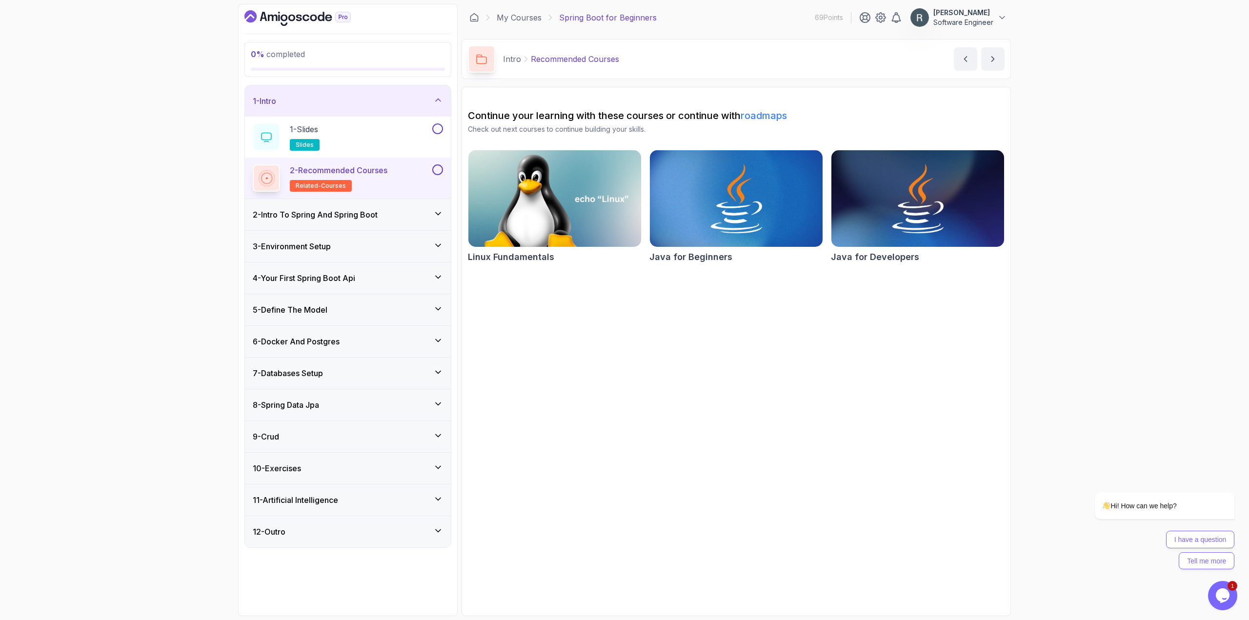
click at [398, 174] on div "2 - Recommended Courses related-courses" at bounding box center [342, 177] width 178 height 27
click at [412, 138] on div "1 - Slides slides" at bounding box center [342, 136] width 178 height 27
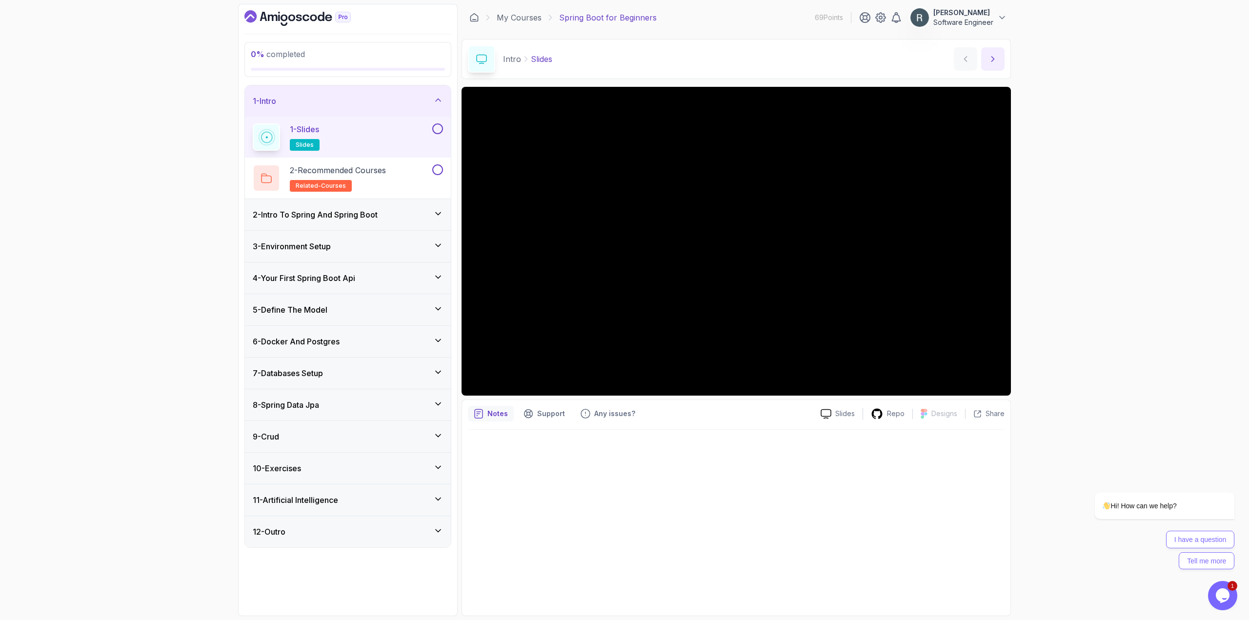
click at [993, 59] on icon "next content" at bounding box center [993, 59] width 10 height 10
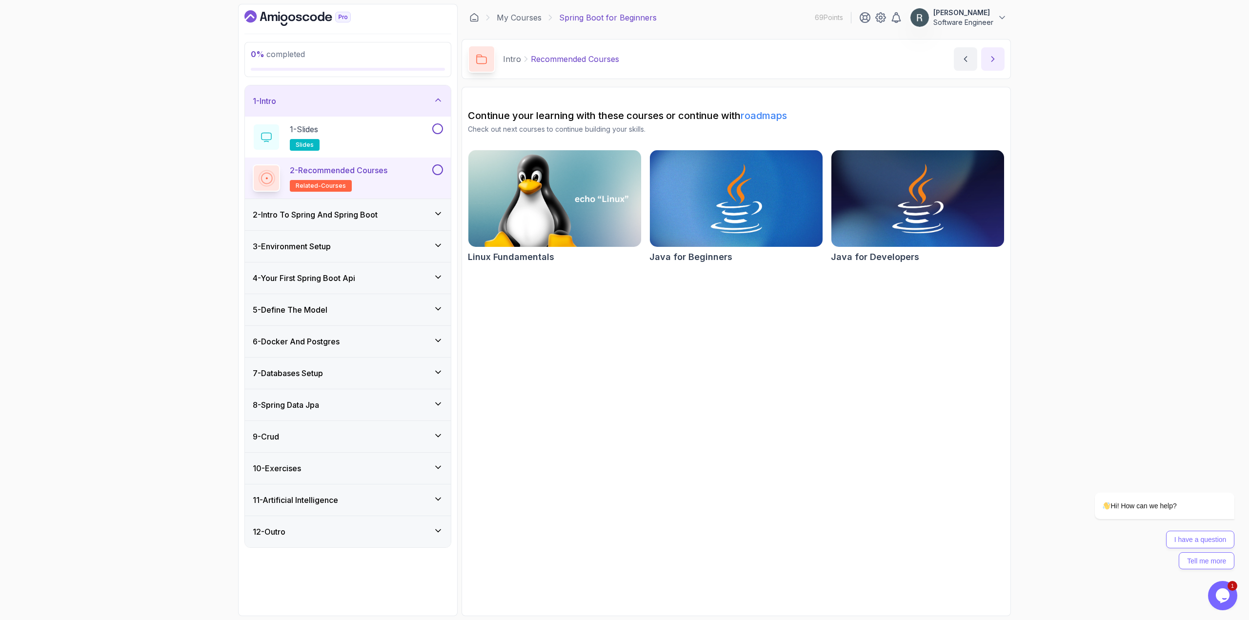
click at [993, 59] on icon "next content" at bounding box center [993, 59] width 10 height 10
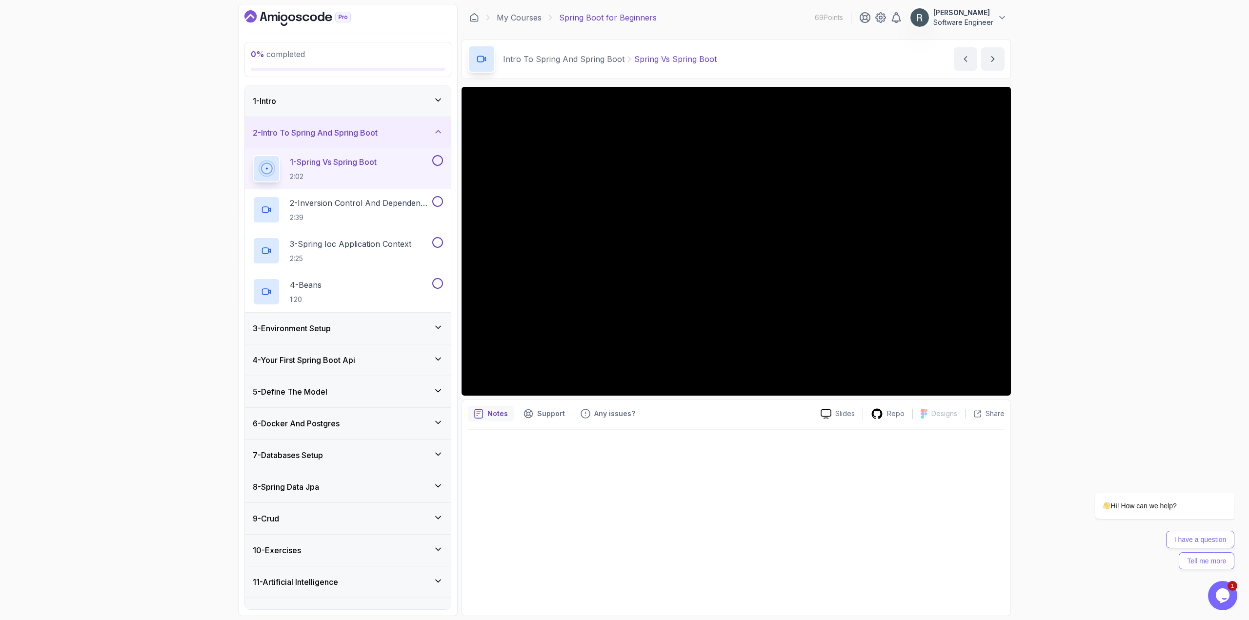
click at [439, 161] on button at bounding box center [437, 160] width 11 height 11
click at [435, 159] on icon at bounding box center [437, 161] width 9 height 10
click at [432, 101] on div "1 - Intro" at bounding box center [348, 101] width 190 height 12
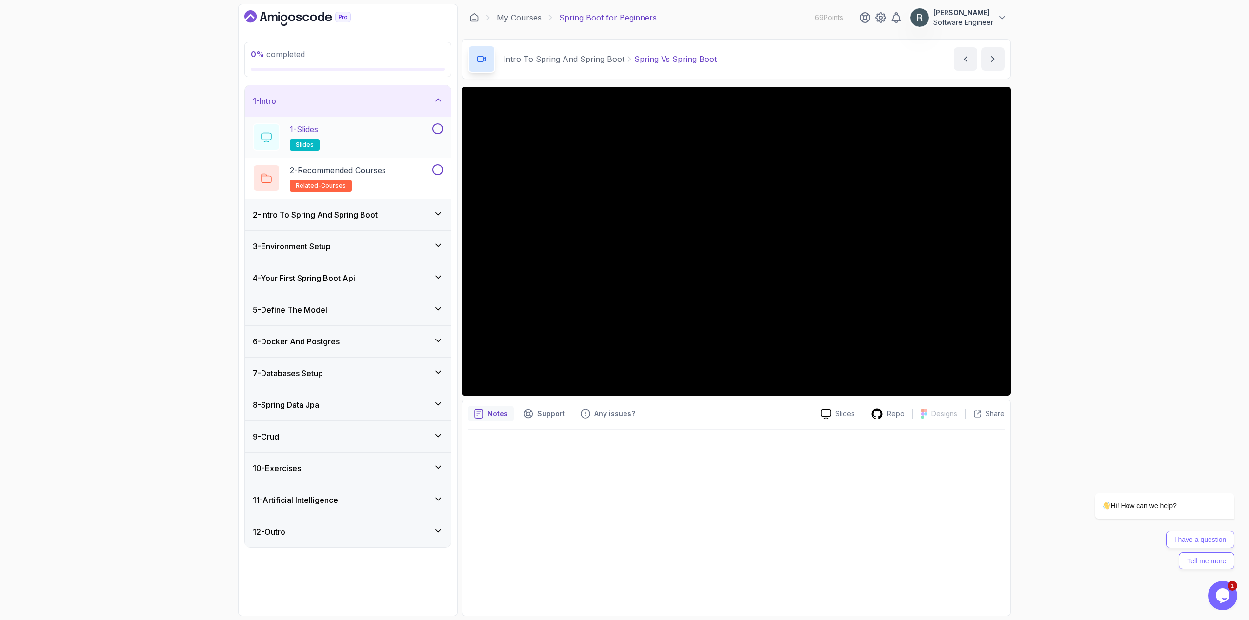
click at [438, 128] on button at bounding box center [437, 128] width 11 height 11
click at [440, 172] on button at bounding box center [437, 169] width 11 height 11
click at [406, 208] on div "2 - Intro To Spring And Spring Boot" at bounding box center [348, 214] width 206 height 31
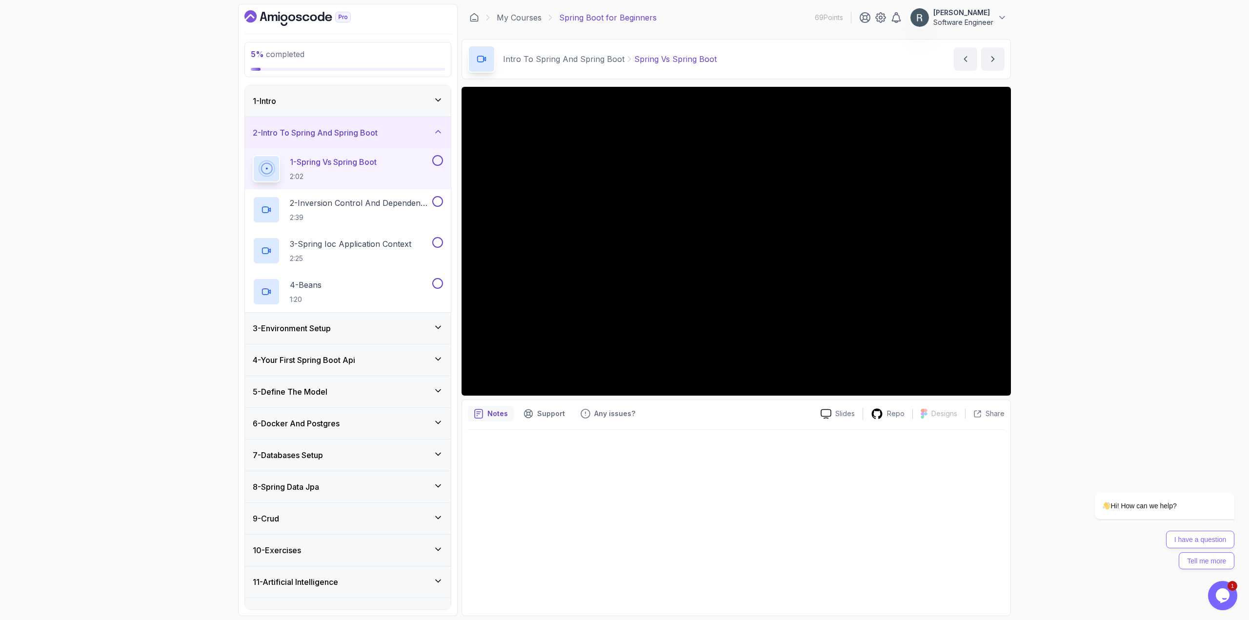
click at [1068, 362] on div "5 % completed 1 - Intro 2 - Intro To Spring And Spring Boot 1 - Spring Vs Sprin…" at bounding box center [624, 310] width 1249 height 620
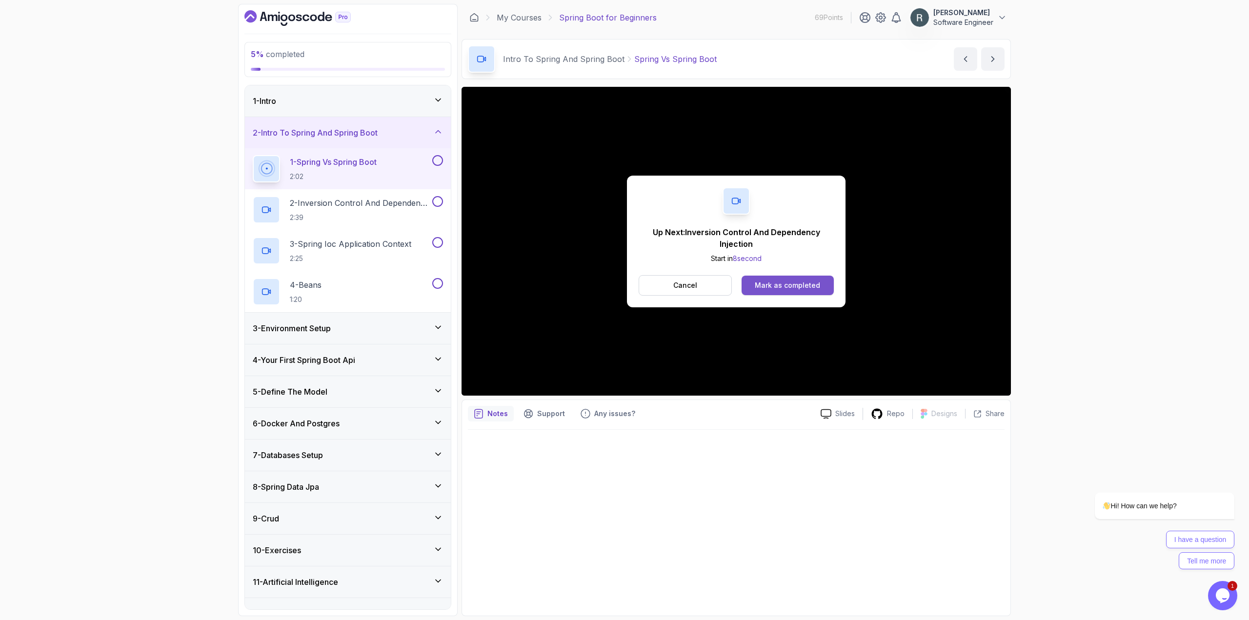
click at [806, 286] on div "Mark as completed" at bounding box center [787, 286] width 65 height 10
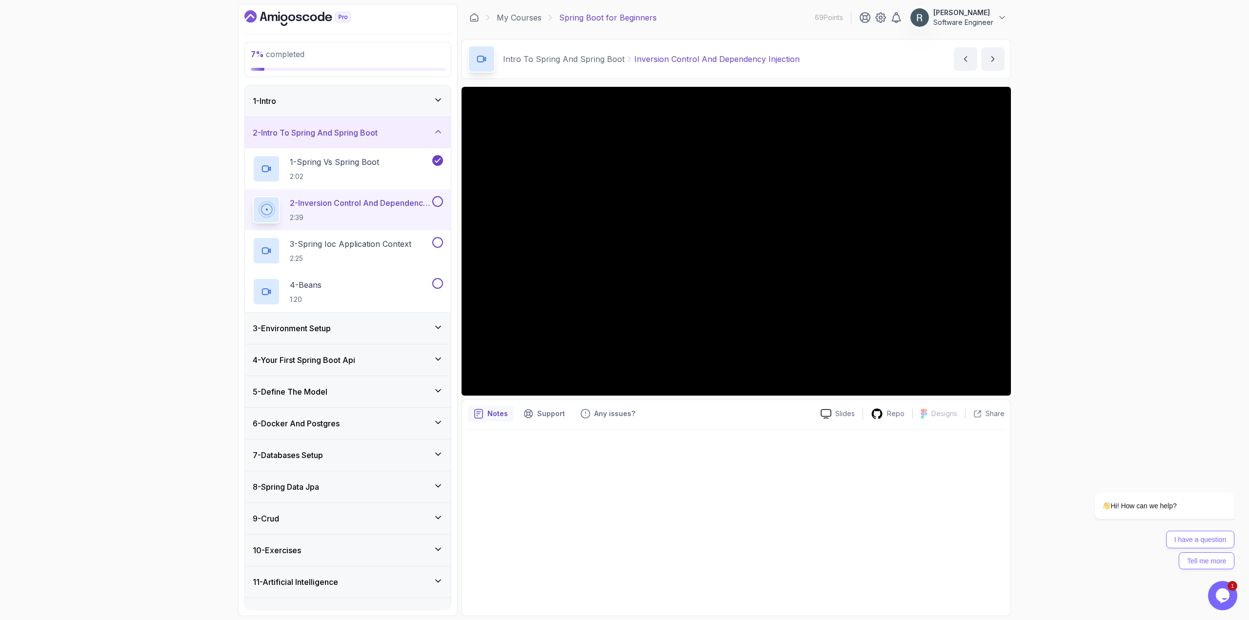
click at [747, 267] on div at bounding box center [736, 241] width 549 height 309
click at [385, 199] on p "2 - Inversion Control And Dependency Injection" at bounding box center [360, 203] width 141 height 12
click at [396, 176] on div "1 - Spring Vs Spring Boot 2:02" at bounding box center [342, 168] width 178 height 27
click at [391, 204] on p "2 - Inversion Control And Dependency Injection" at bounding box center [360, 203] width 141 height 12
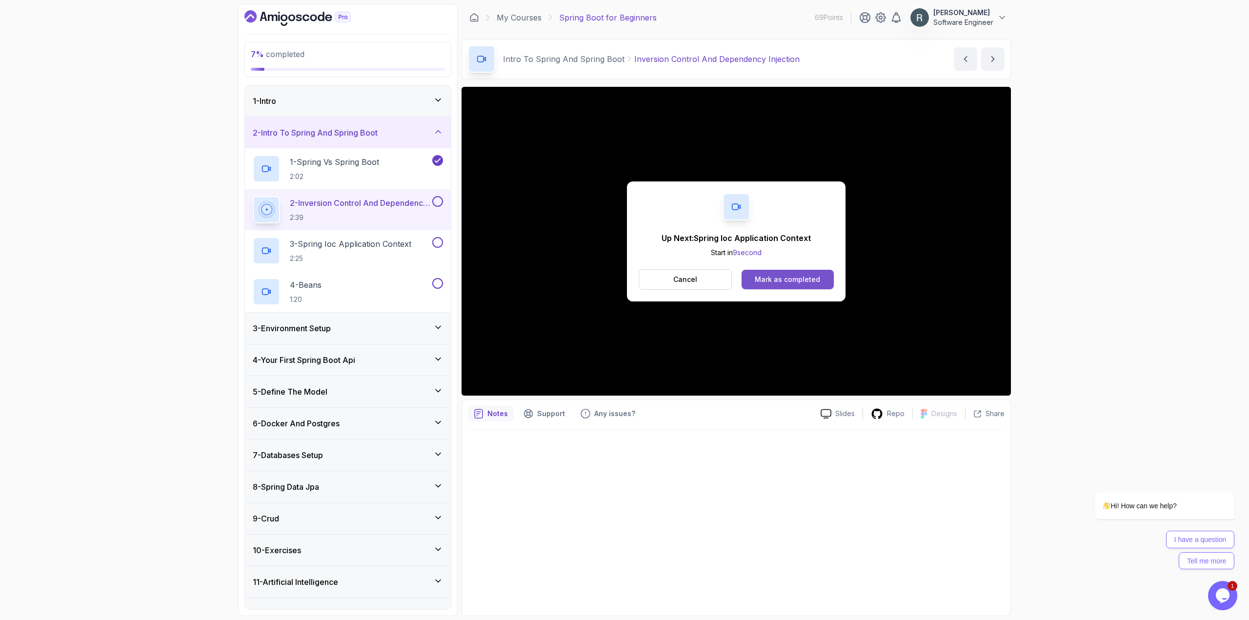
click at [824, 279] on button "Mark as completed" at bounding box center [788, 280] width 92 height 20
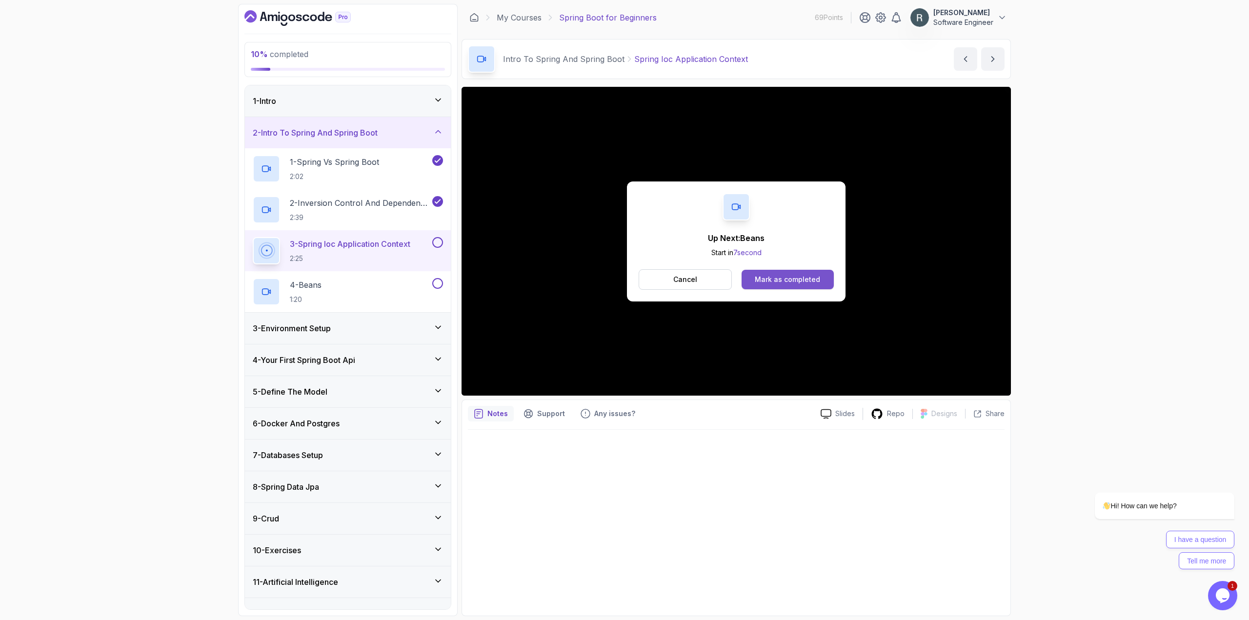
click at [805, 281] on div "Mark as completed" at bounding box center [787, 280] width 65 height 10
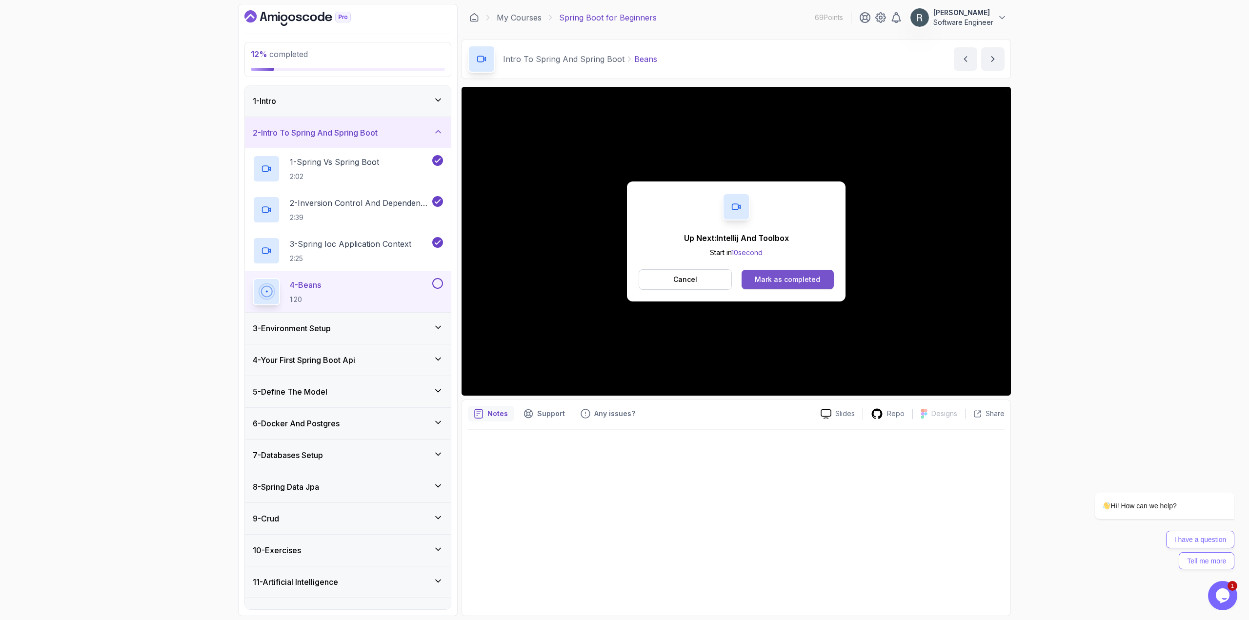
click at [790, 278] on div "Mark as completed" at bounding box center [787, 280] width 65 height 10
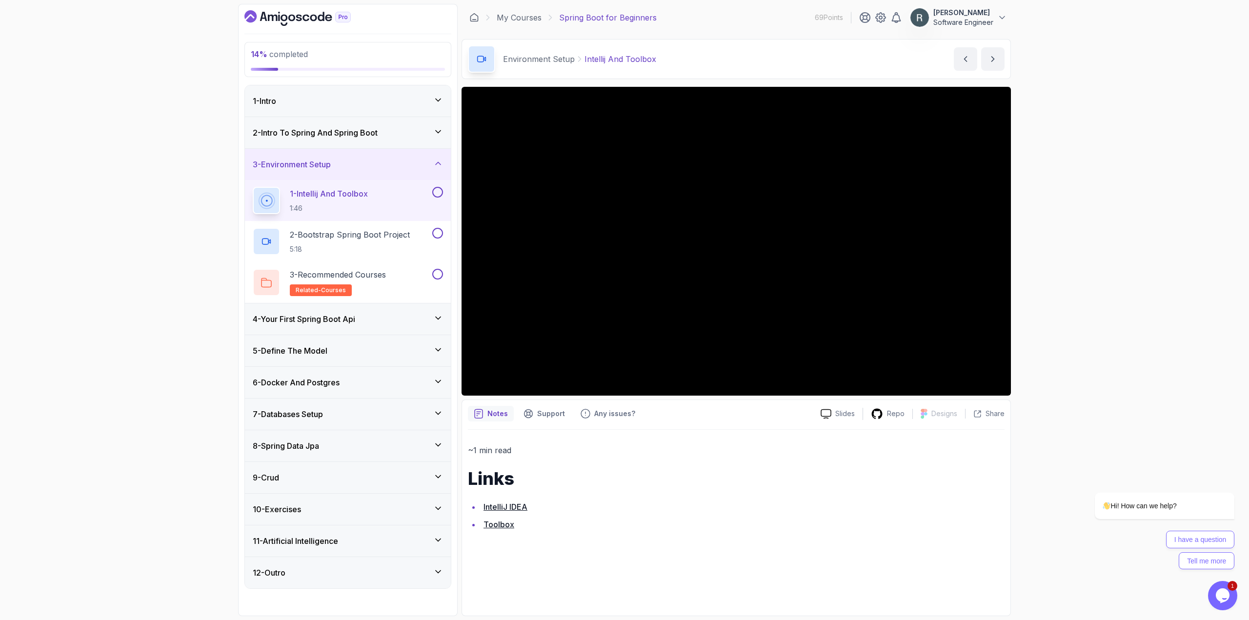
click at [438, 191] on button at bounding box center [437, 192] width 11 height 11
click at [418, 235] on div "2 - Bootstrap Spring Boot Project 5:18" at bounding box center [342, 241] width 178 height 27
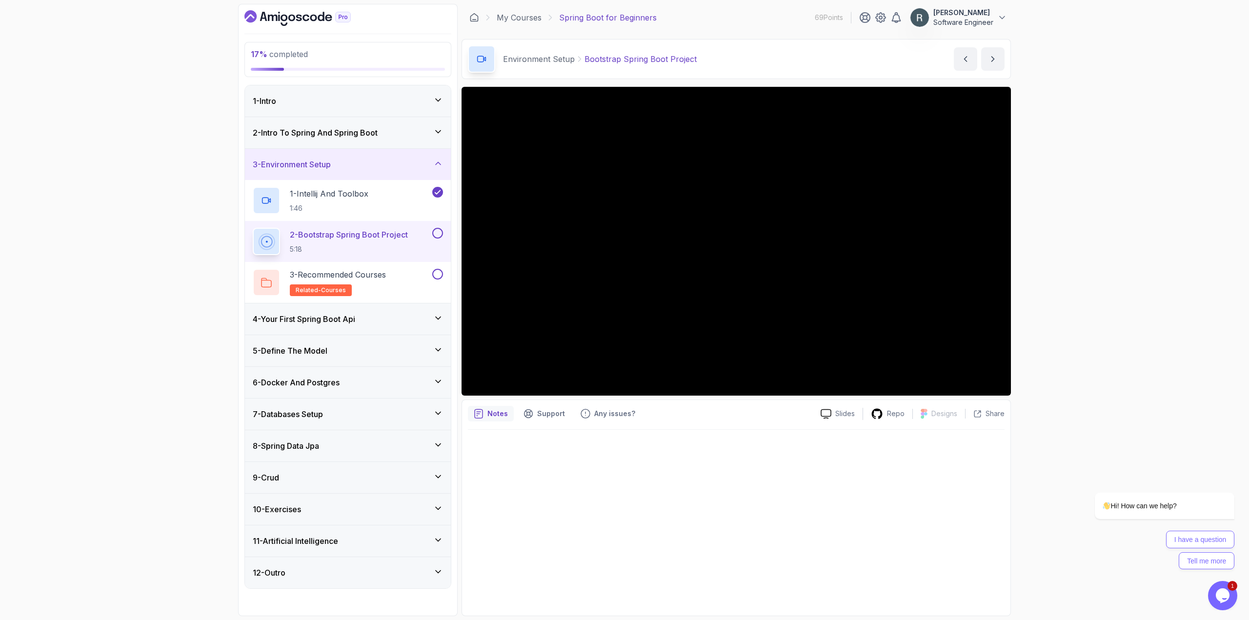
click at [438, 231] on button at bounding box center [437, 233] width 11 height 11
click at [408, 276] on div "3 - Recommended Courses related-courses" at bounding box center [342, 282] width 178 height 27
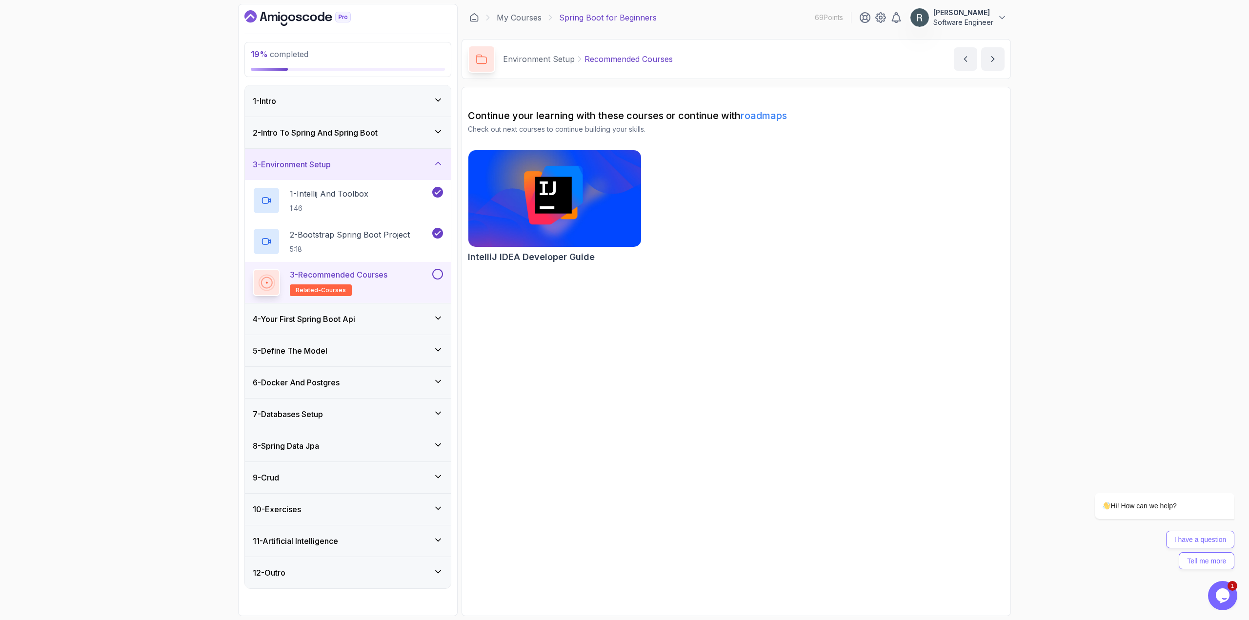
click at [440, 275] on button at bounding box center [437, 274] width 11 height 11
click at [397, 316] on div "4 - Your First Spring Boot Api" at bounding box center [348, 319] width 190 height 12
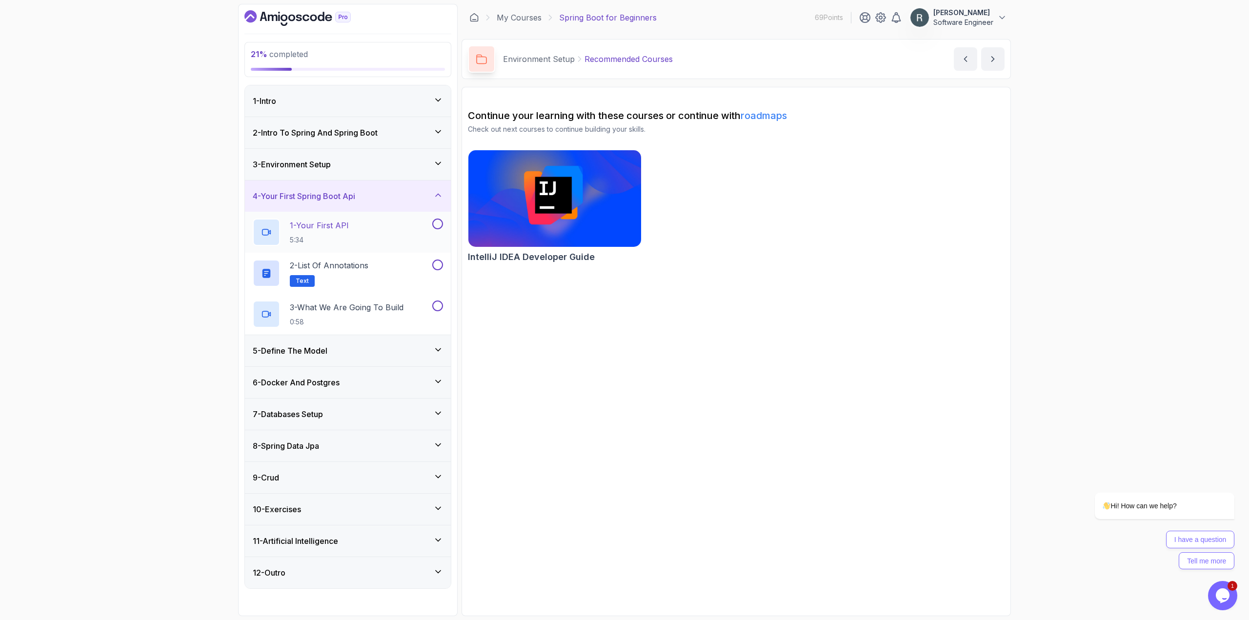
click at [415, 232] on div "1 - Your First API 5:34" at bounding box center [342, 232] width 178 height 27
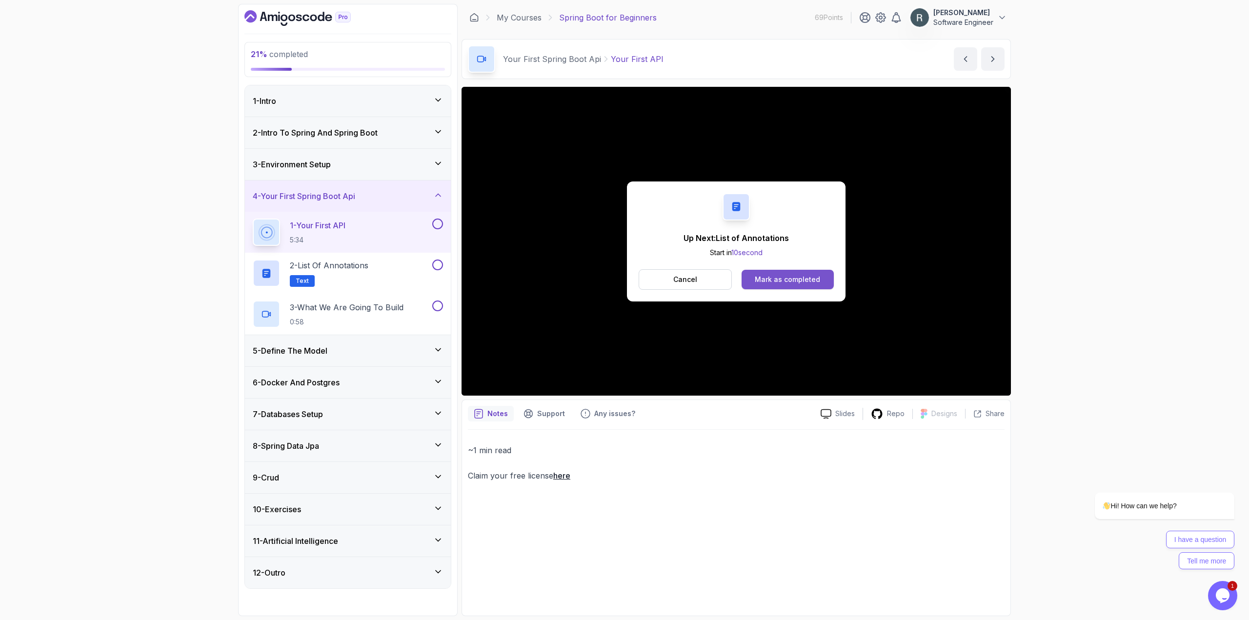
click at [770, 278] on div "Mark as completed" at bounding box center [787, 280] width 65 height 10
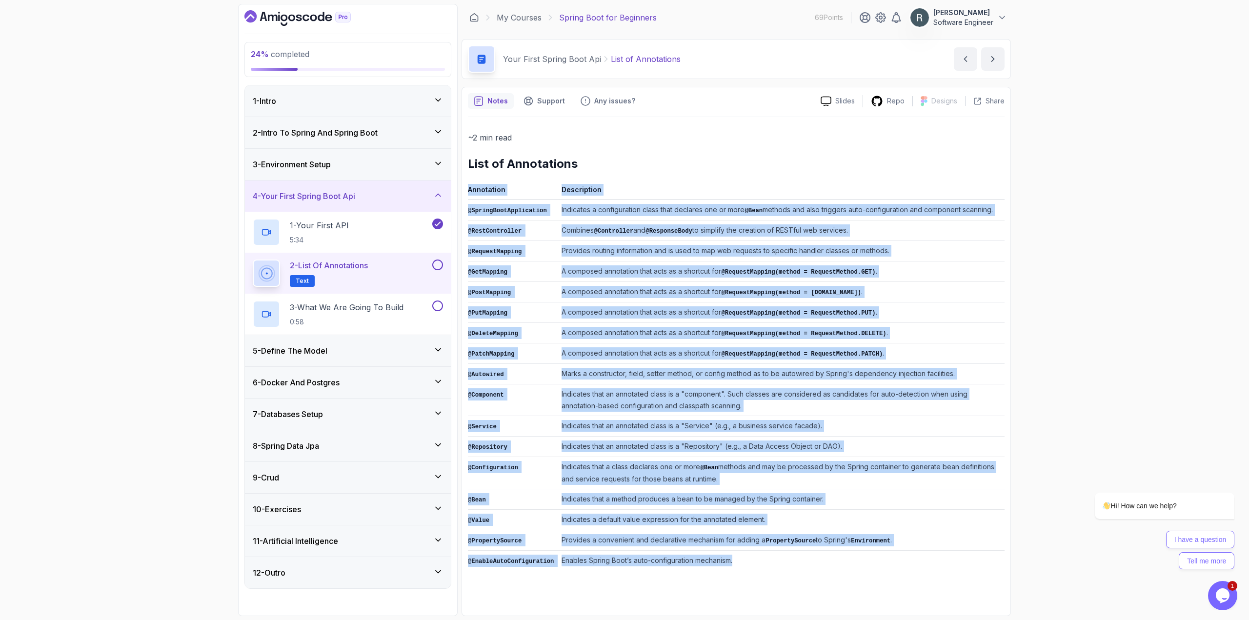
drag, startPoint x: 467, startPoint y: 192, endPoint x: 752, endPoint y: 555, distance: 461.1
click at [752, 556] on div "Notes Support Any issues? Slides Repo Designs Design not available Share ~2 min…" at bounding box center [736, 351] width 549 height 529
copy div "Annotation Description @SpringBootApplication Indicates a configuration class t…"
click at [439, 267] on button at bounding box center [437, 265] width 11 height 11
click at [436, 307] on button at bounding box center [437, 306] width 11 height 11
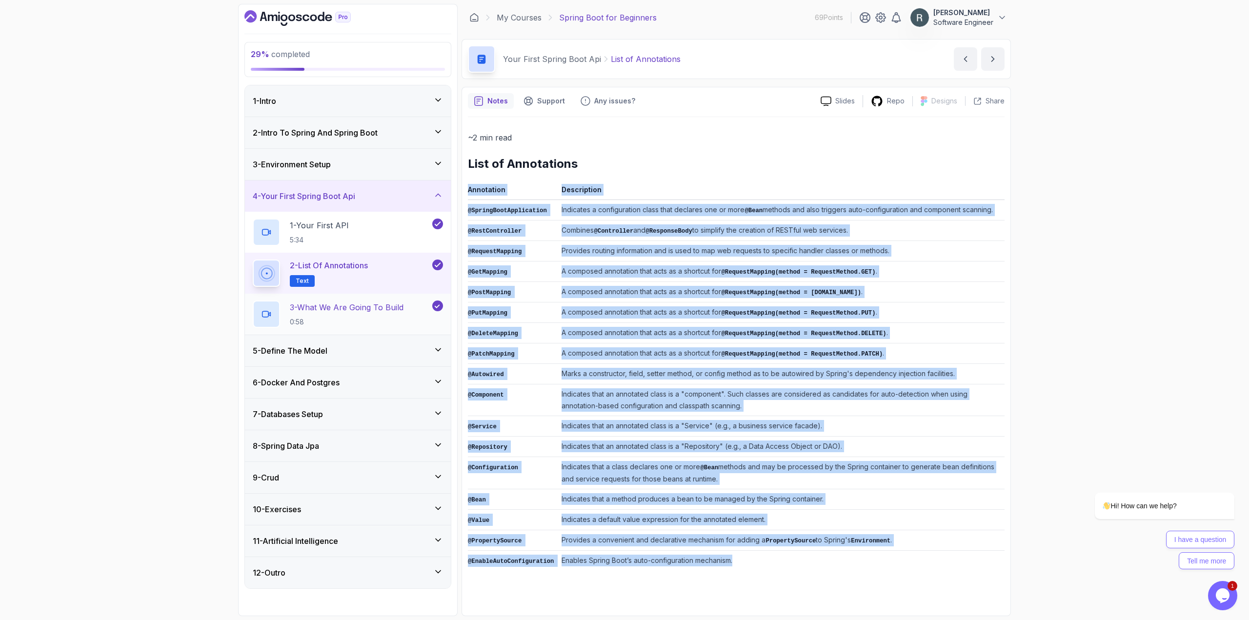
click at [383, 305] on p "3 - What We Are Going To Build" at bounding box center [347, 307] width 114 height 12
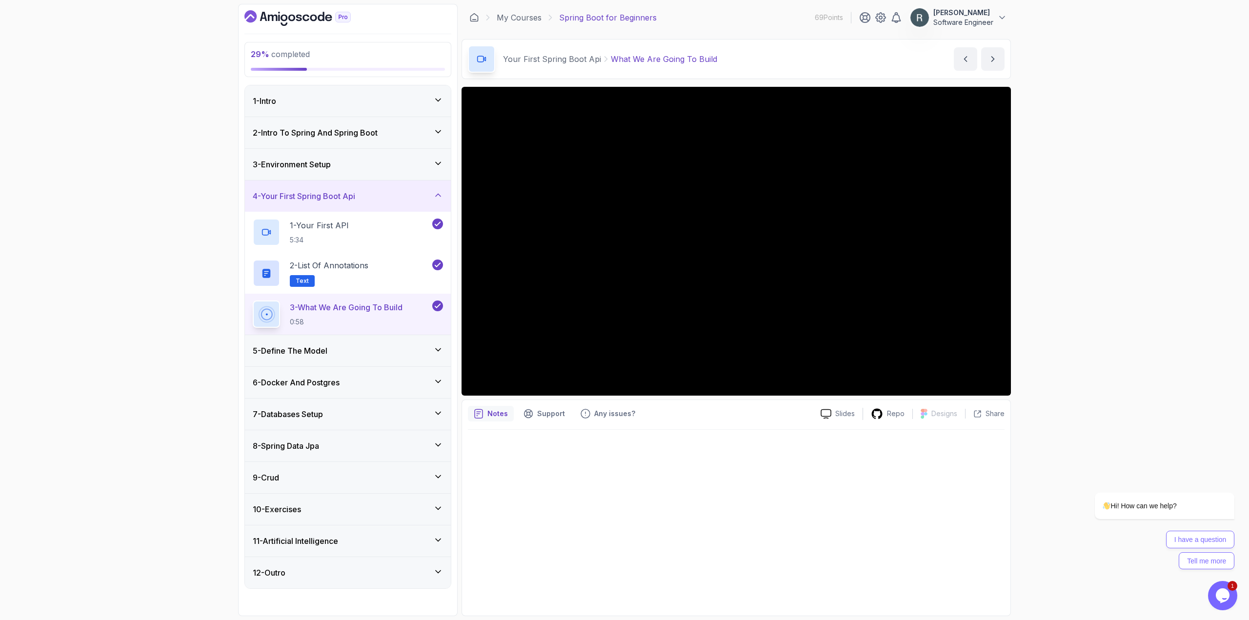
click at [403, 350] on div "5 - Define The Model" at bounding box center [348, 351] width 190 height 12
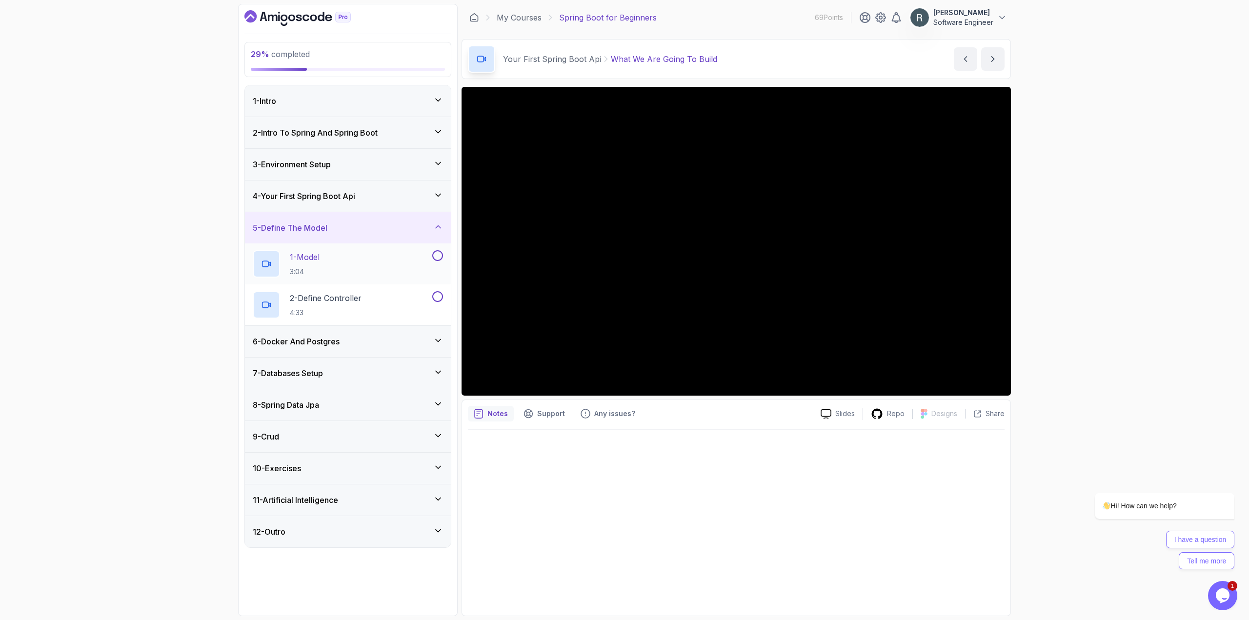
click at [386, 268] on div "1 - Model 3:04" at bounding box center [342, 263] width 178 height 27
click at [1072, 273] on div "29 % completed 1 - Intro 2 - Intro To Spring And Spring Boot 3 - Environment Se…" at bounding box center [624, 310] width 1249 height 620
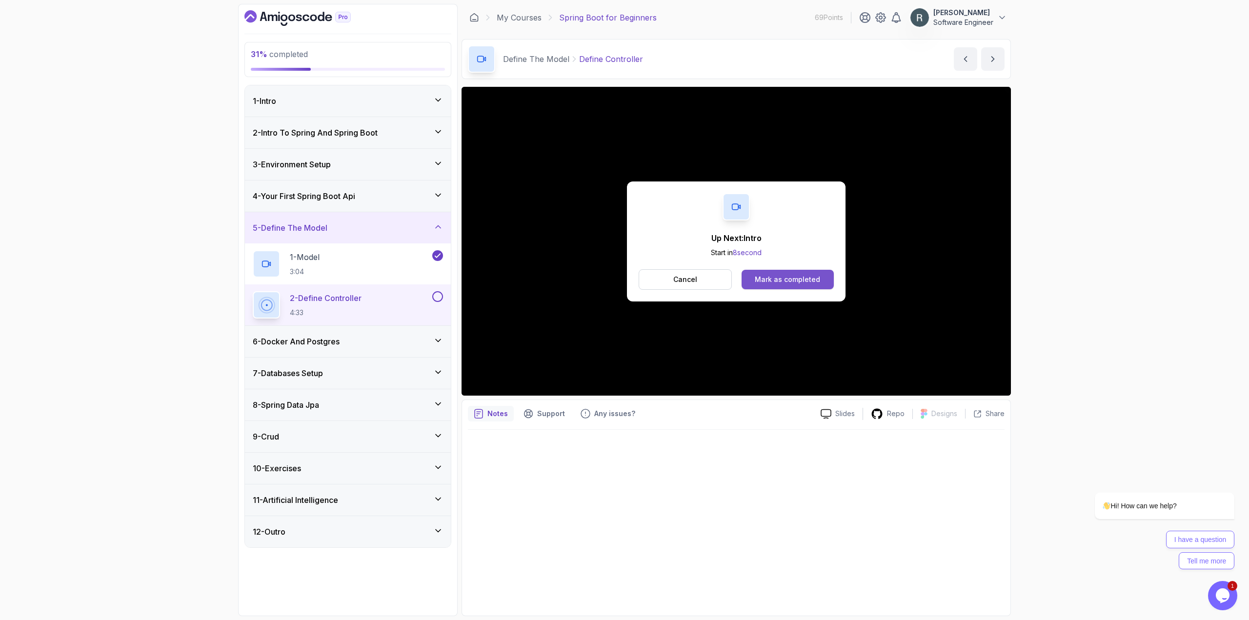
click at [791, 279] on div "Mark as completed" at bounding box center [787, 280] width 65 height 10
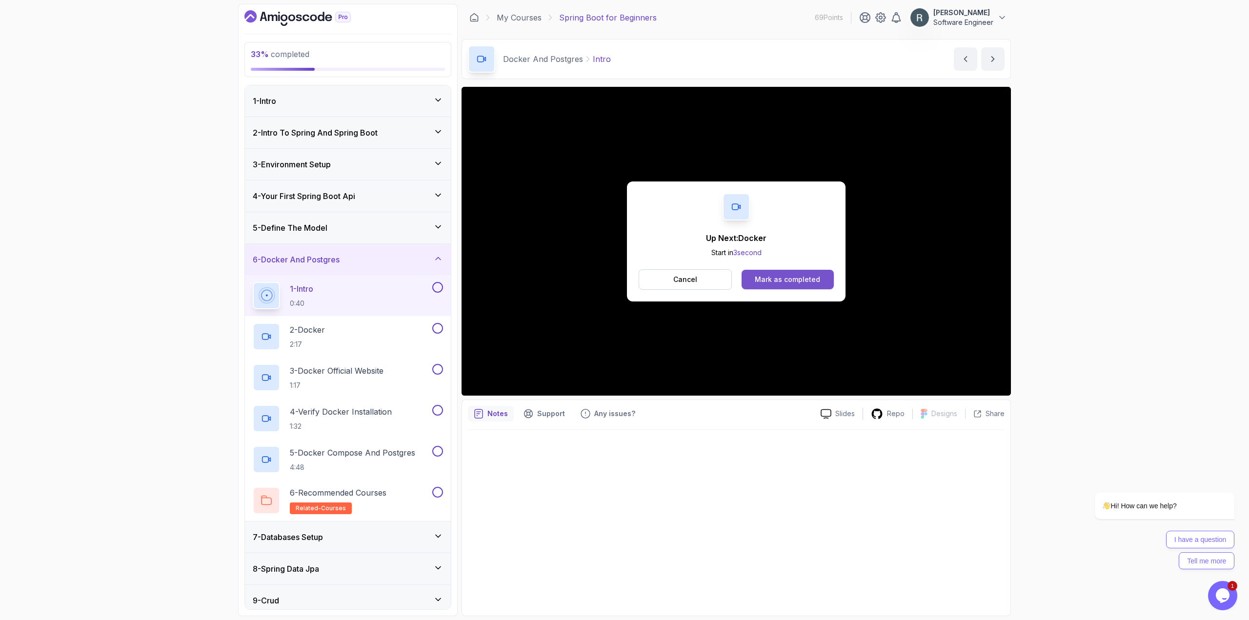
click at [774, 282] on div "Mark as completed" at bounding box center [787, 280] width 65 height 10
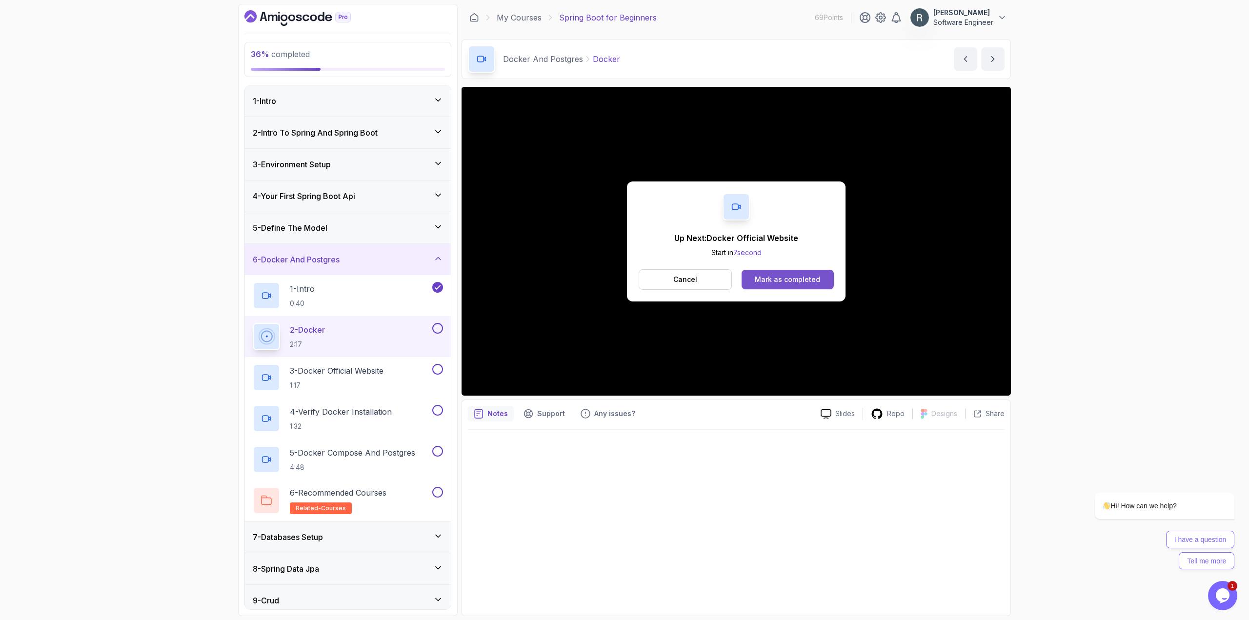
click at [808, 277] on div "Mark as completed" at bounding box center [787, 280] width 65 height 10
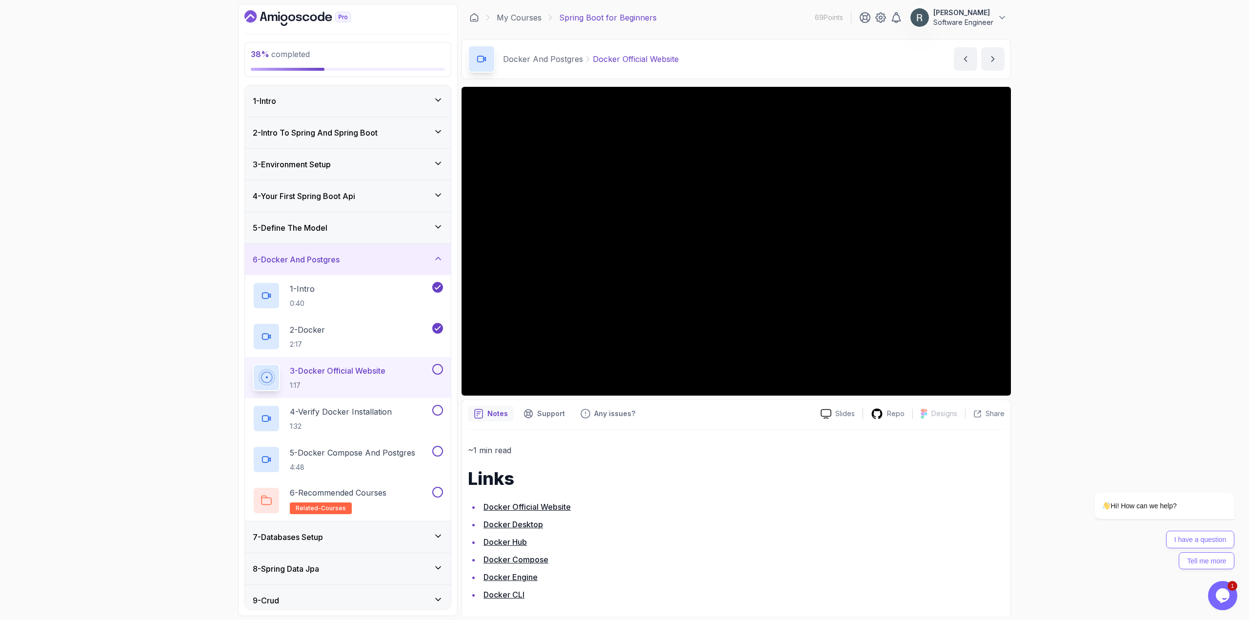
click at [438, 371] on button at bounding box center [437, 369] width 11 height 11
click at [392, 413] on p "4 - Verify Docker Installation" at bounding box center [341, 412] width 102 height 12
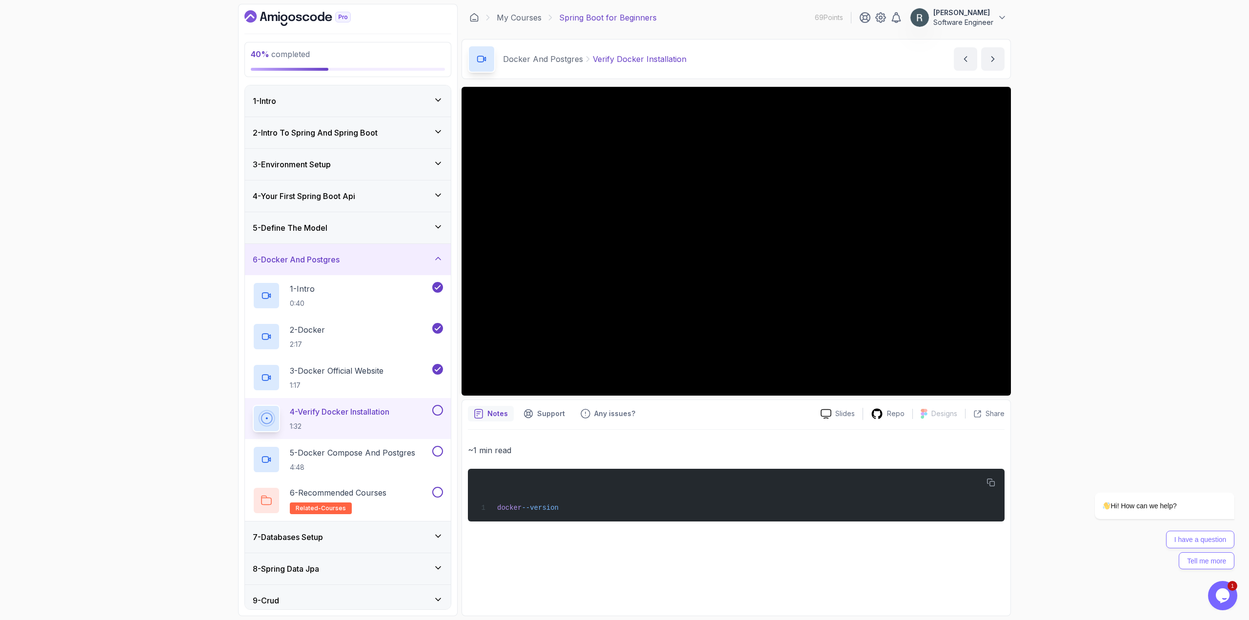
click at [437, 410] on button at bounding box center [437, 410] width 11 height 11
click at [401, 452] on p "5 - Docker Compose And Postgres" at bounding box center [352, 453] width 125 height 12
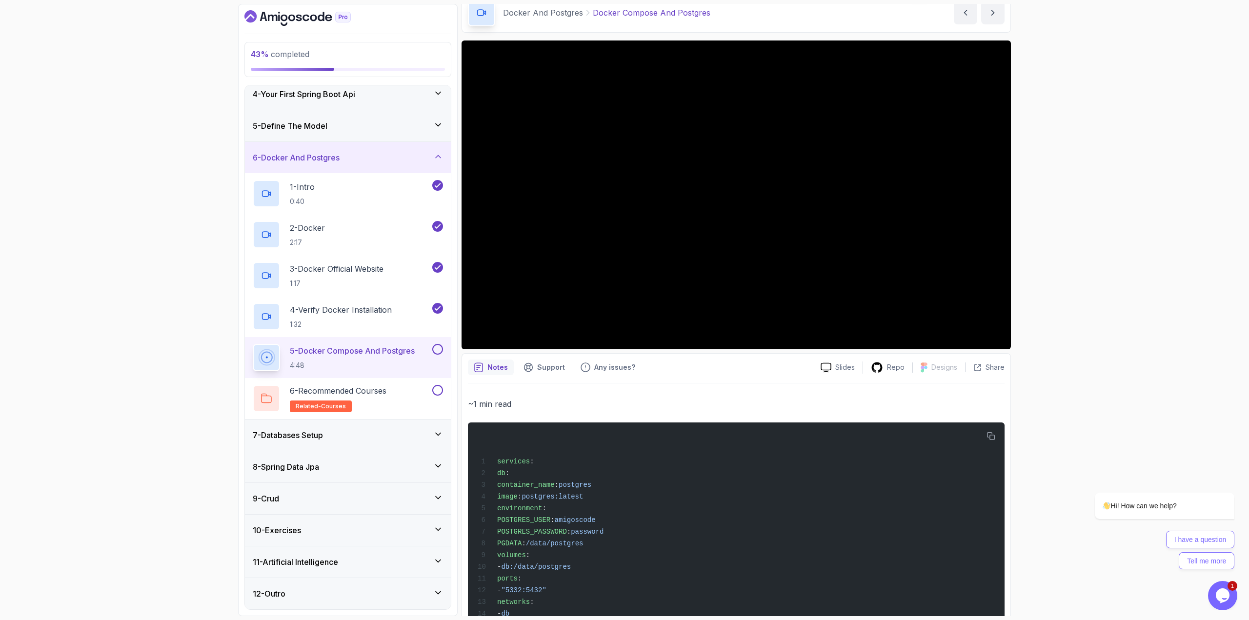
scroll to position [36, 0]
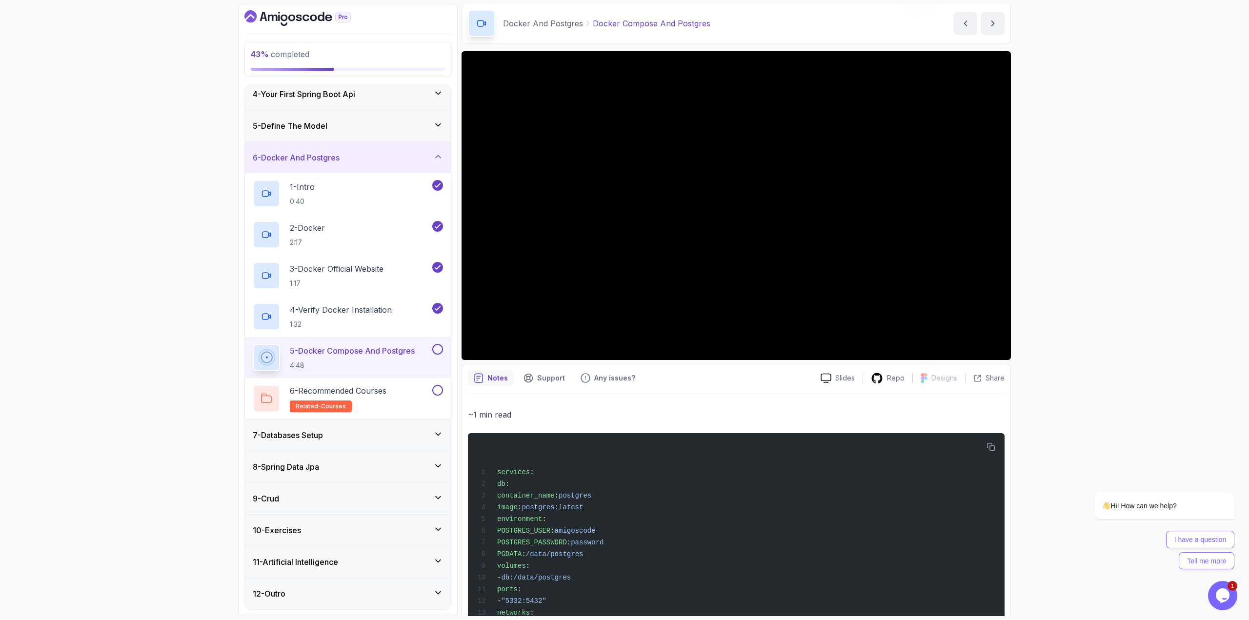
click at [440, 350] on button at bounding box center [437, 349] width 11 height 11
click at [413, 393] on div "6 - Recommended Courses related-courses" at bounding box center [342, 398] width 178 height 27
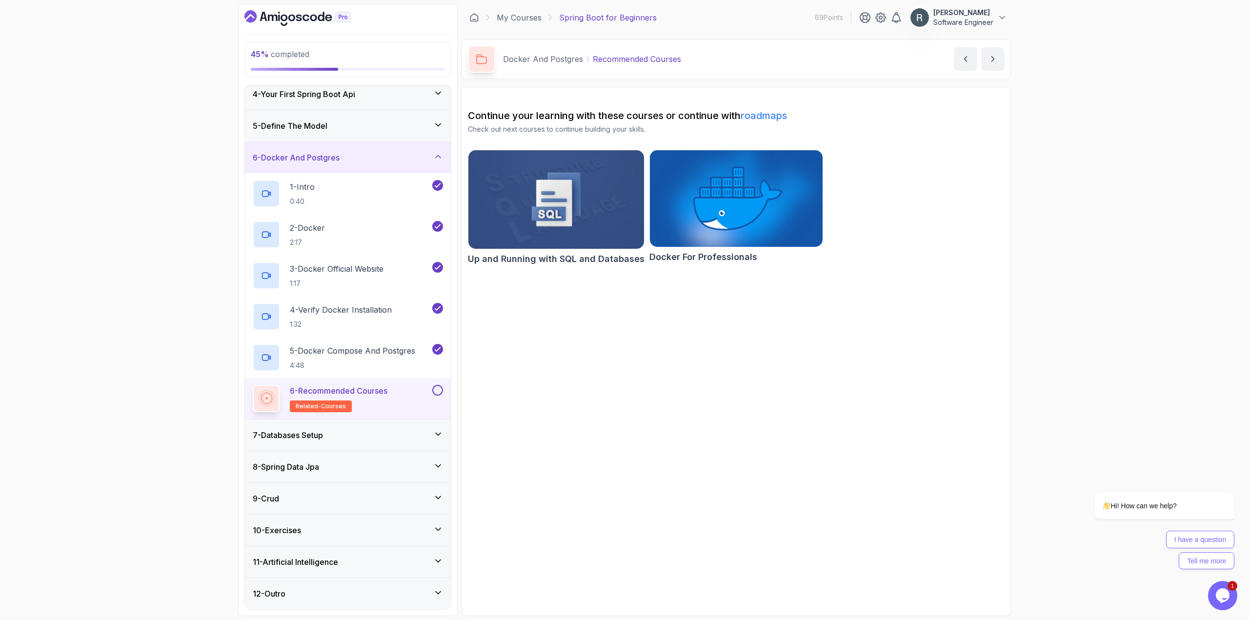
click at [438, 393] on button at bounding box center [437, 390] width 11 height 11
click at [405, 429] on div "7 - Databases Setup" at bounding box center [348, 435] width 190 height 12
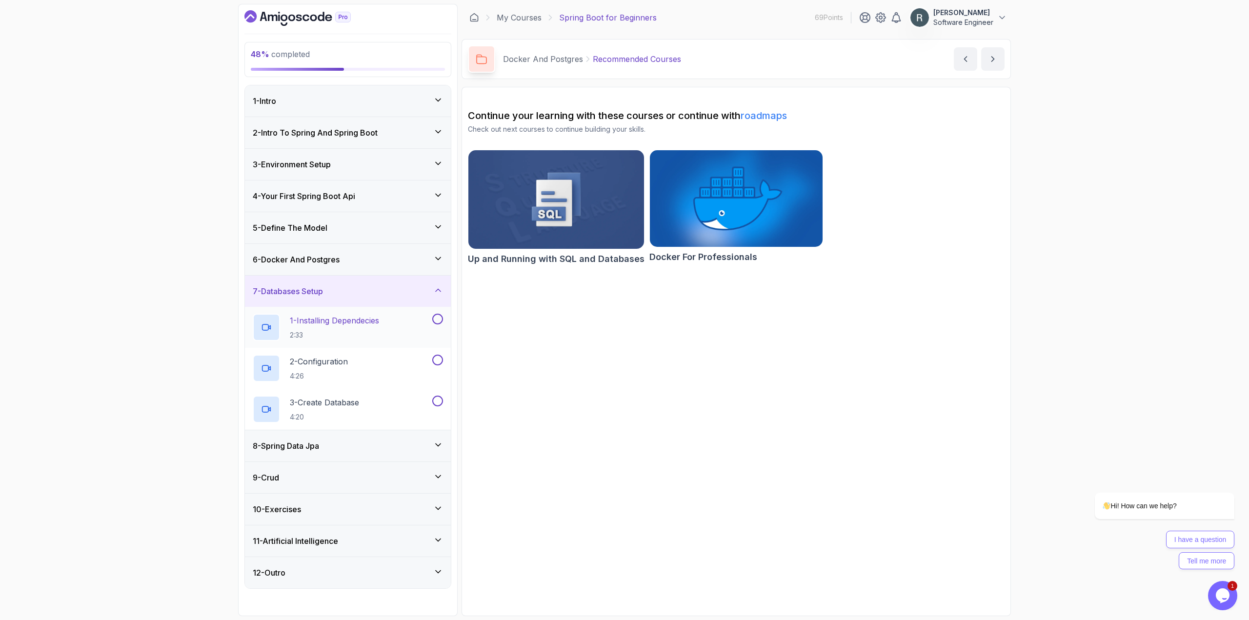
click at [392, 338] on div "1 - Installing Dependecies 2:33" at bounding box center [342, 327] width 178 height 27
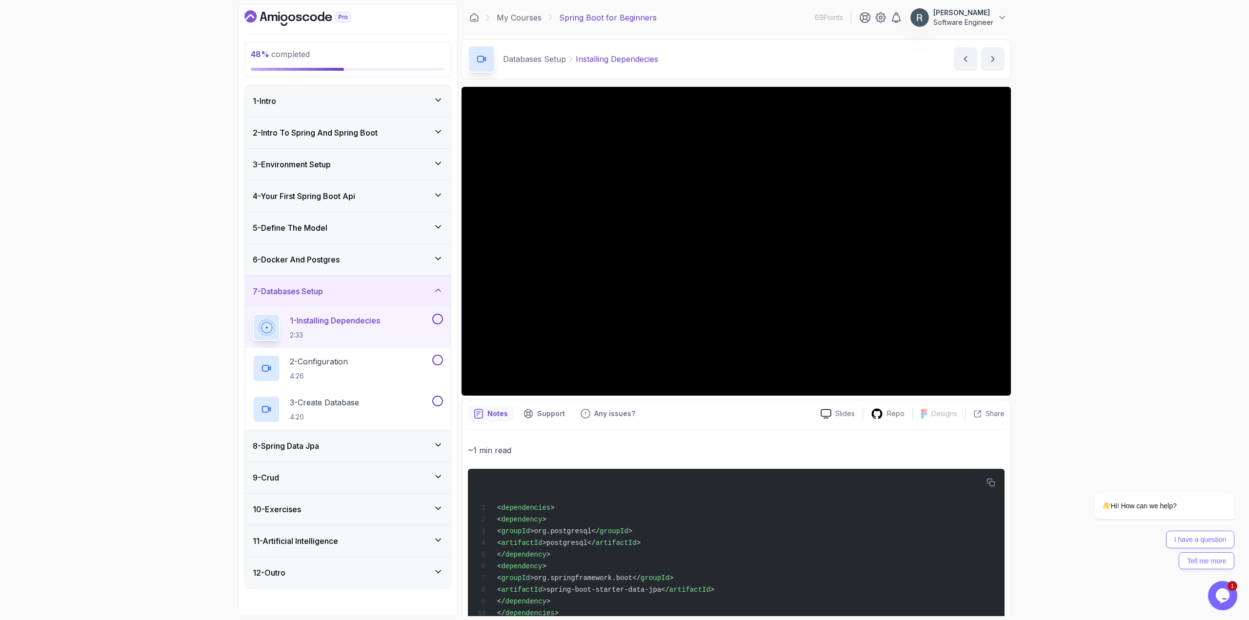
click at [439, 322] on button at bounding box center [437, 319] width 11 height 11
click at [398, 358] on div "2 - Configuration 4:26" at bounding box center [342, 368] width 178 height 27
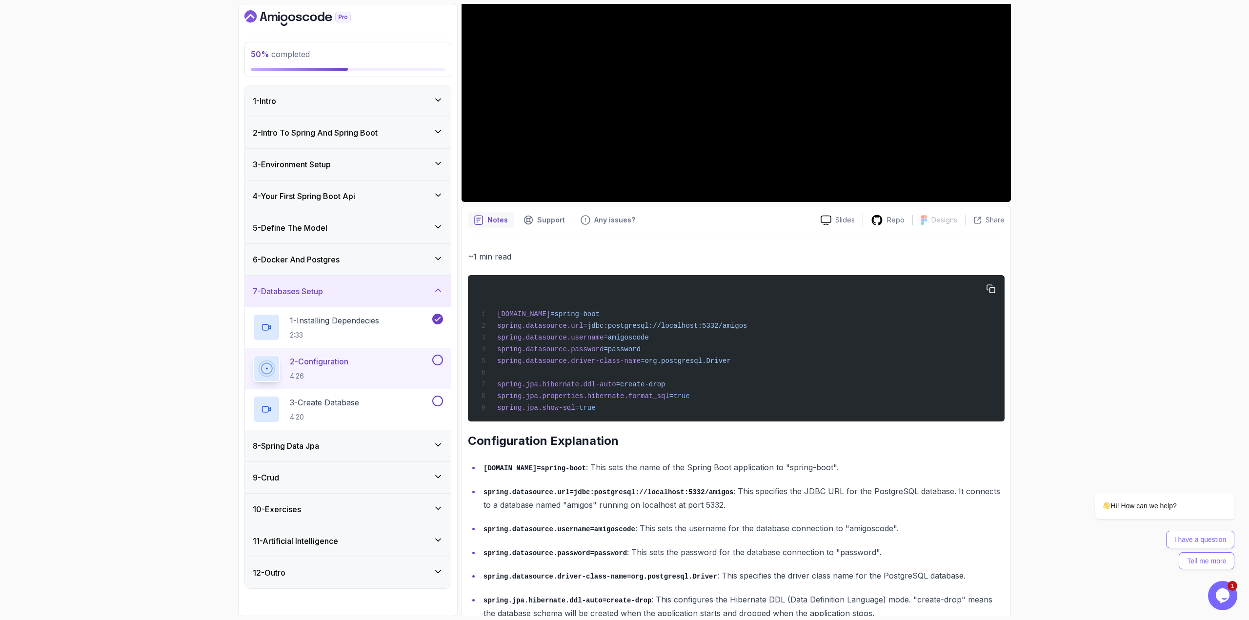
scroll to position [244, 0]
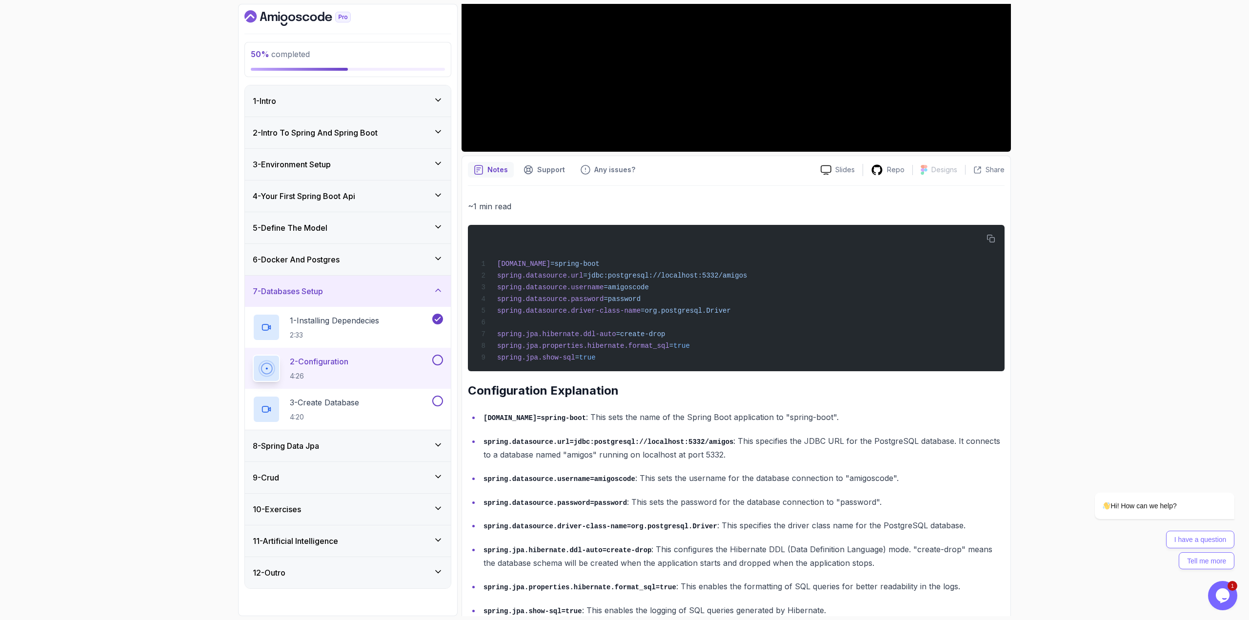
click at [442, 358] on button at bounding box center [437, 360] width 11 height 11
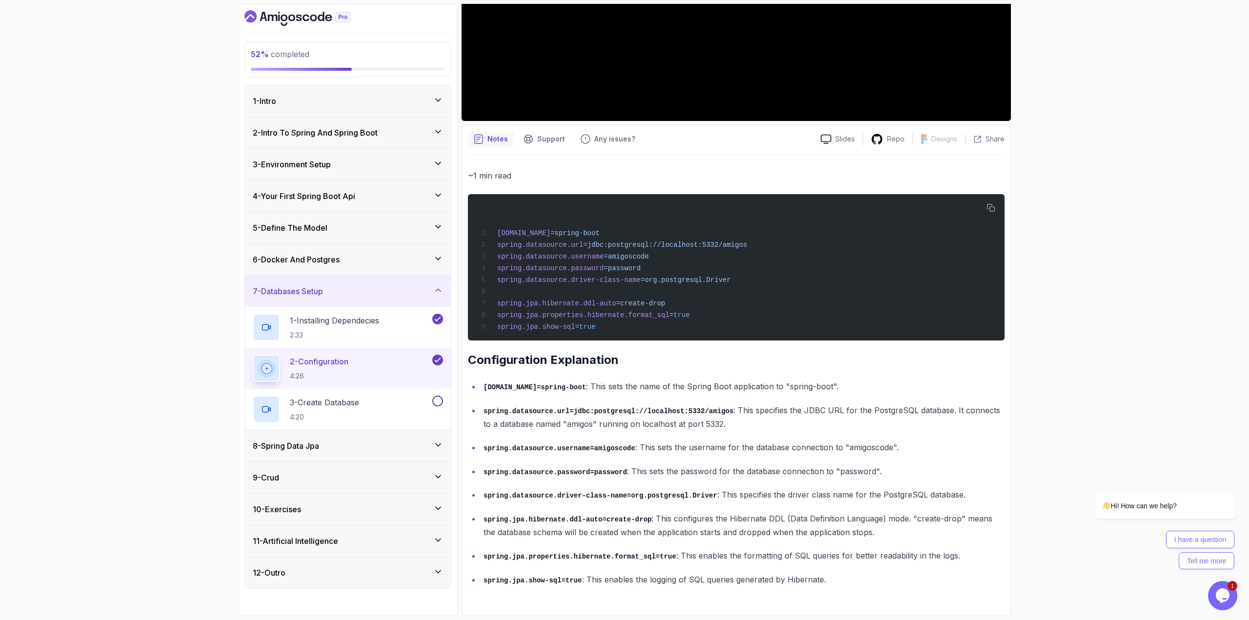
scroll to position [279, 0]
click at [382, 398] on div "3 - Create Database 4:20" at bounding box center [342, 409] width 178 height 27
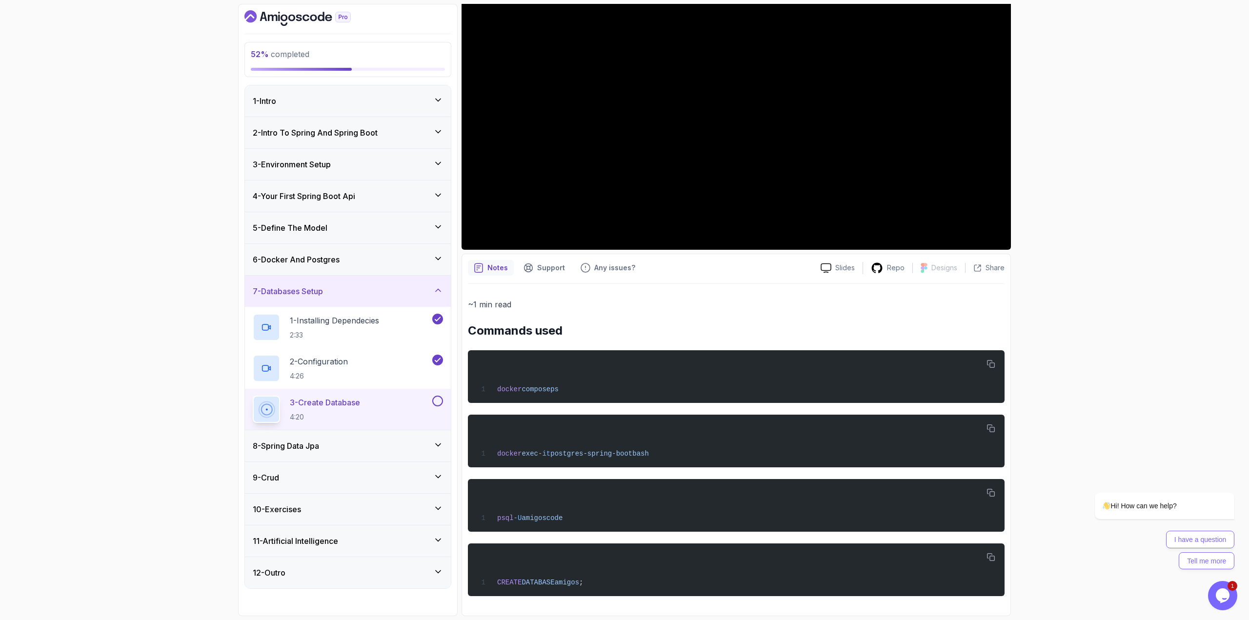
click at [437, 403] on button at bounding box center [437, 401] width 11 height 11
click at [422, 442] on div "8 - Spring Data Jpa" at bounding box center [348, 446] width 190 height 12
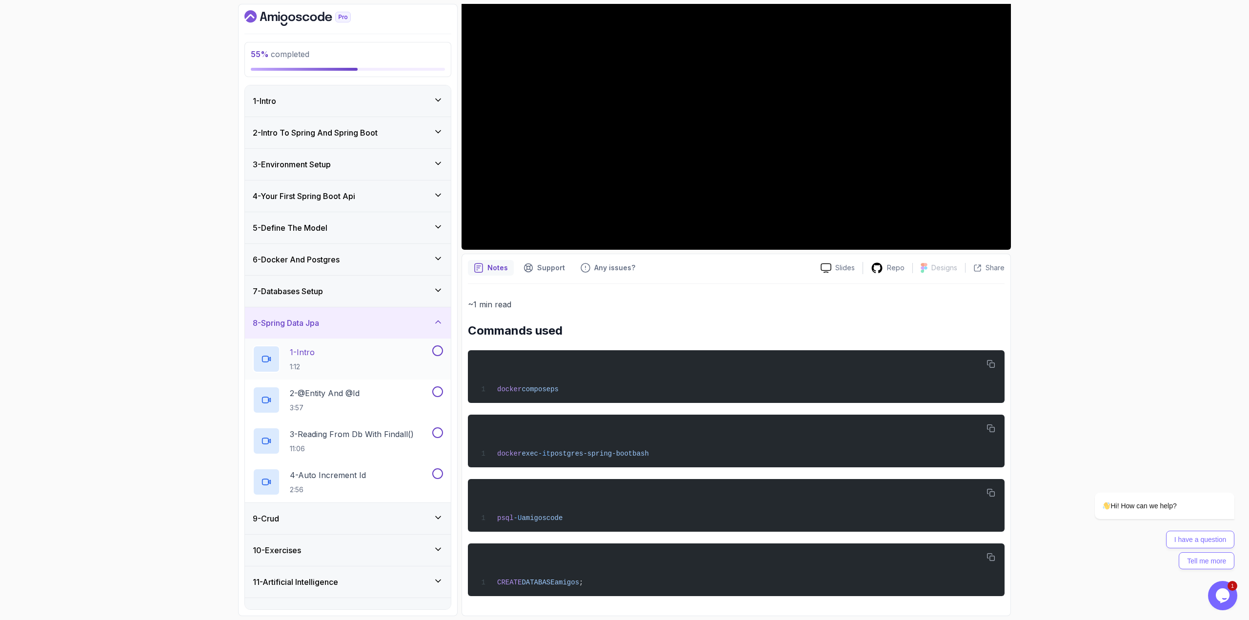
click at [382, 370] on div "1 - Intro 1:12" at bounding box center [342, 358] width 178 height 27
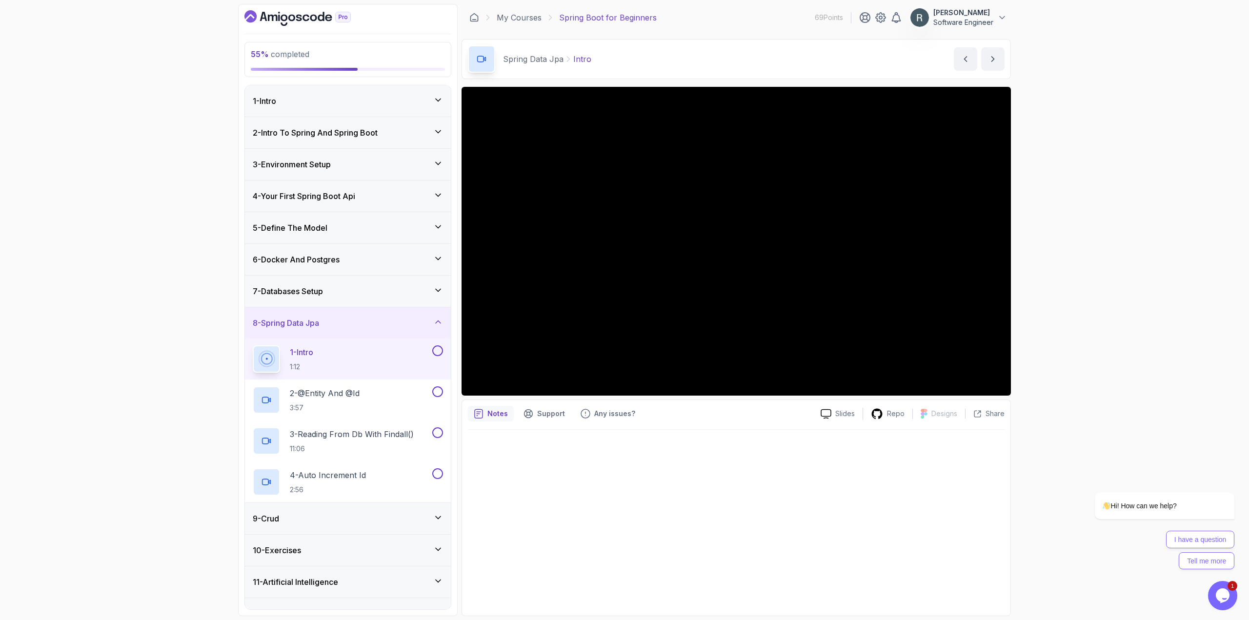
click at [383, 359] on div "1 - Intro 1:12" at bounding box center [342, 358] width 178 height 27
click at [365, 295] on div "7 - Databases Setup" at bounding box center [348, 291] width 190 height 12
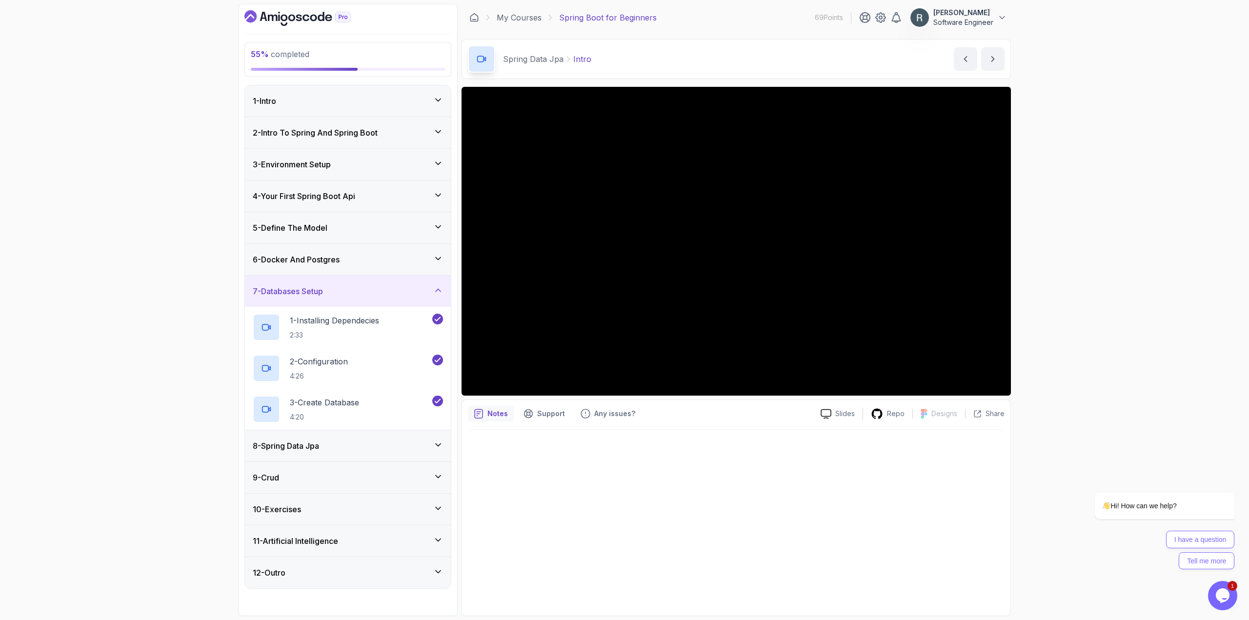
click at [368, 294] on div "7 - Databases Setup" at bounding box center [348, 291] width 190 height 12
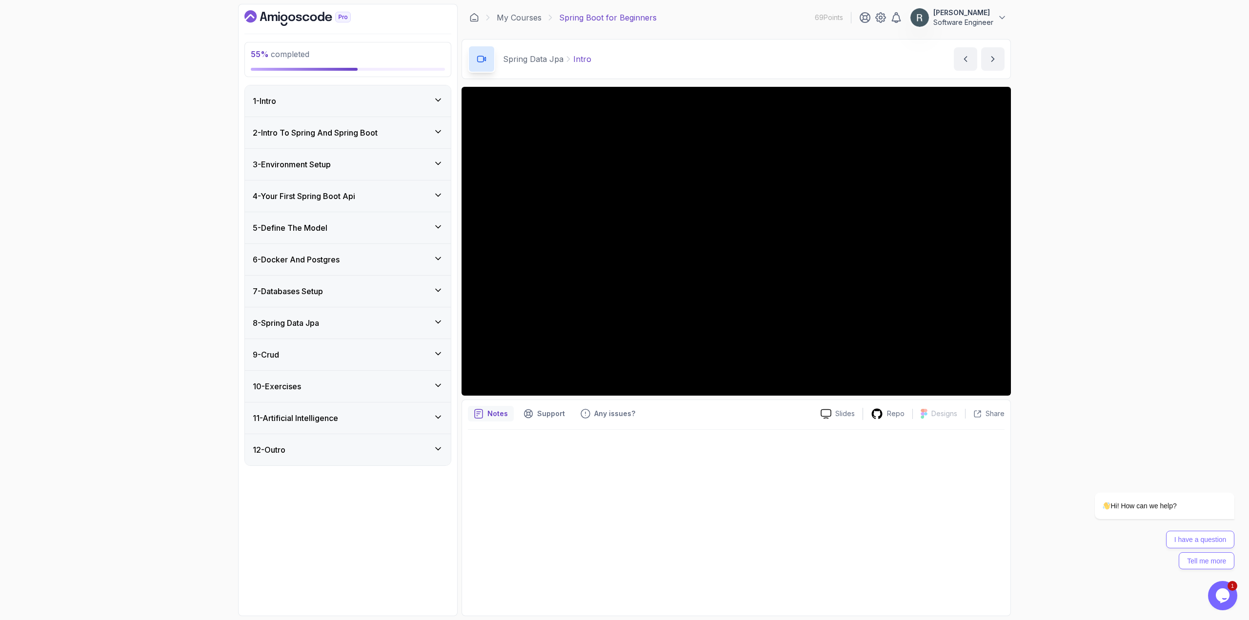
click at [362, 318] on div "8 - Spring Data Jpa" at bounding box center [348, 323] width 190 height 12
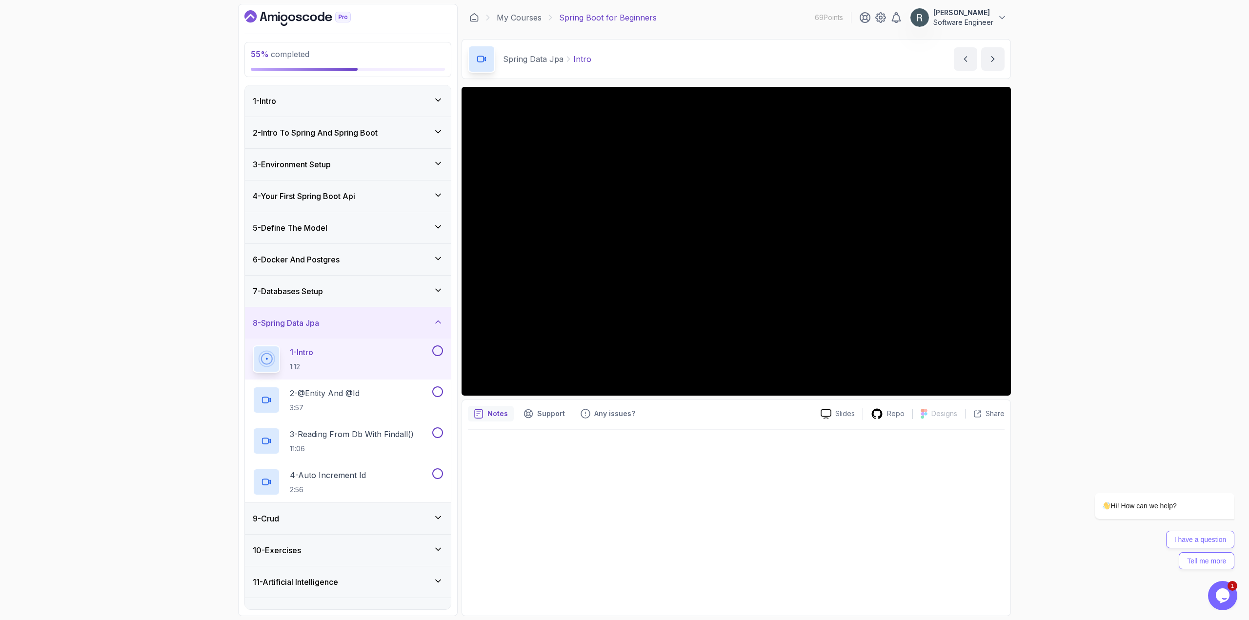
click at [367, 373] on div "1 - Intro 1:12" at bounding box center [348, 359] width 206 height 41
click at [365, 391] on div "2 - @Entity And @Id 3:57" at bounding box center [342, 399] width 178 height 27
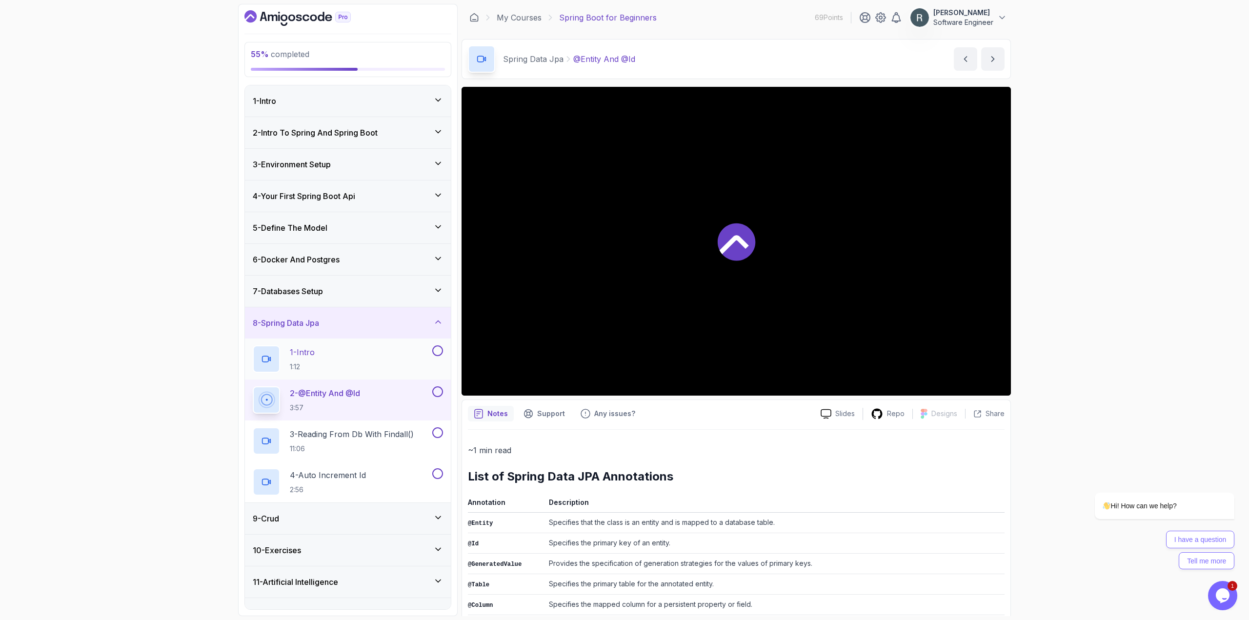
click at [371, 358] on div "1 - Intro 1:12" at bounding box center [342, 358] width 178 height 27
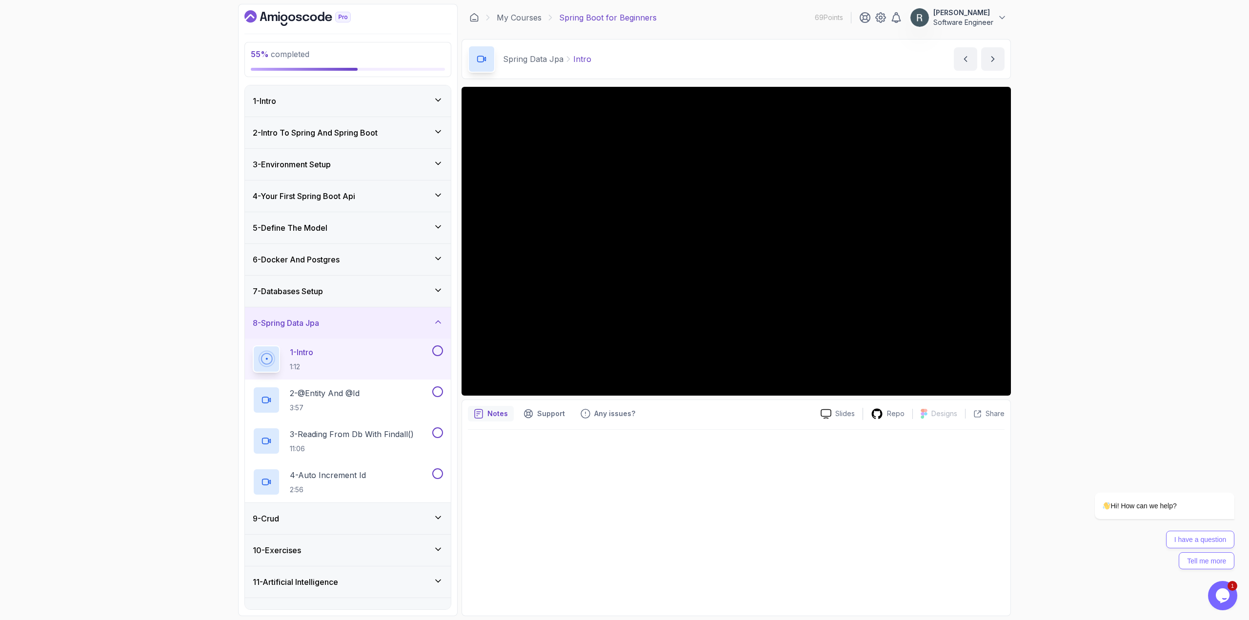
click at [440, 354] on button at bounding box center [437, 350] width 11 height 11
click at [405, 395] on div "2 - @Entity And @Id 3:57" at bounding box center [342, 399] width 178 height 27
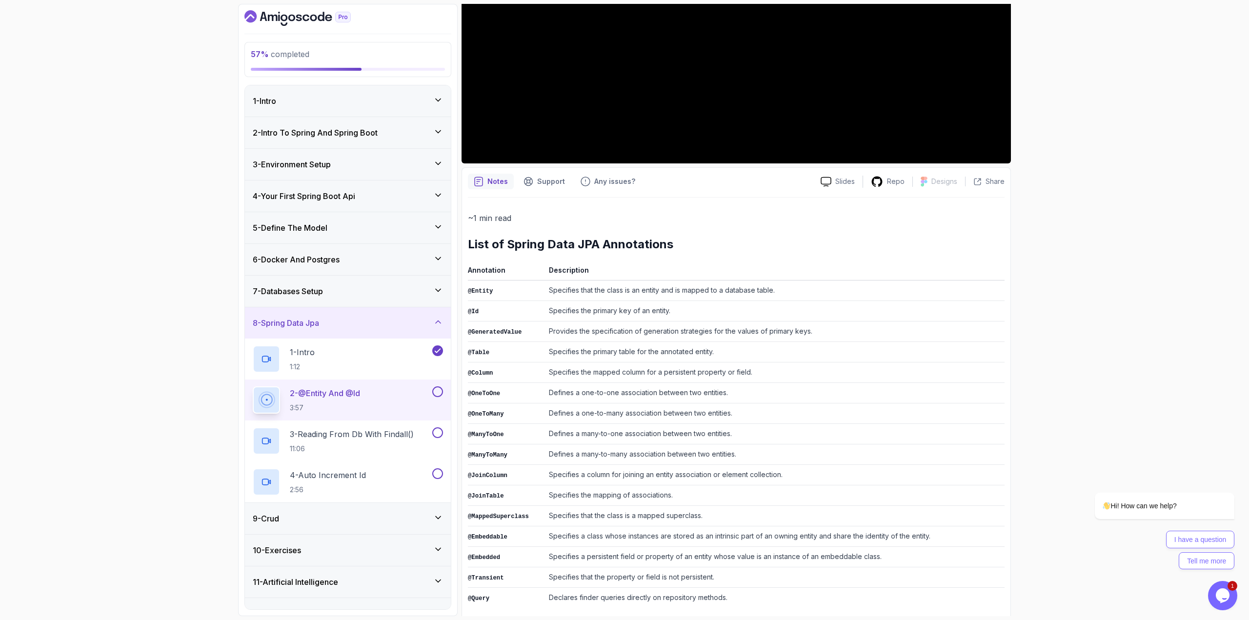
scroll to position [236, 0]
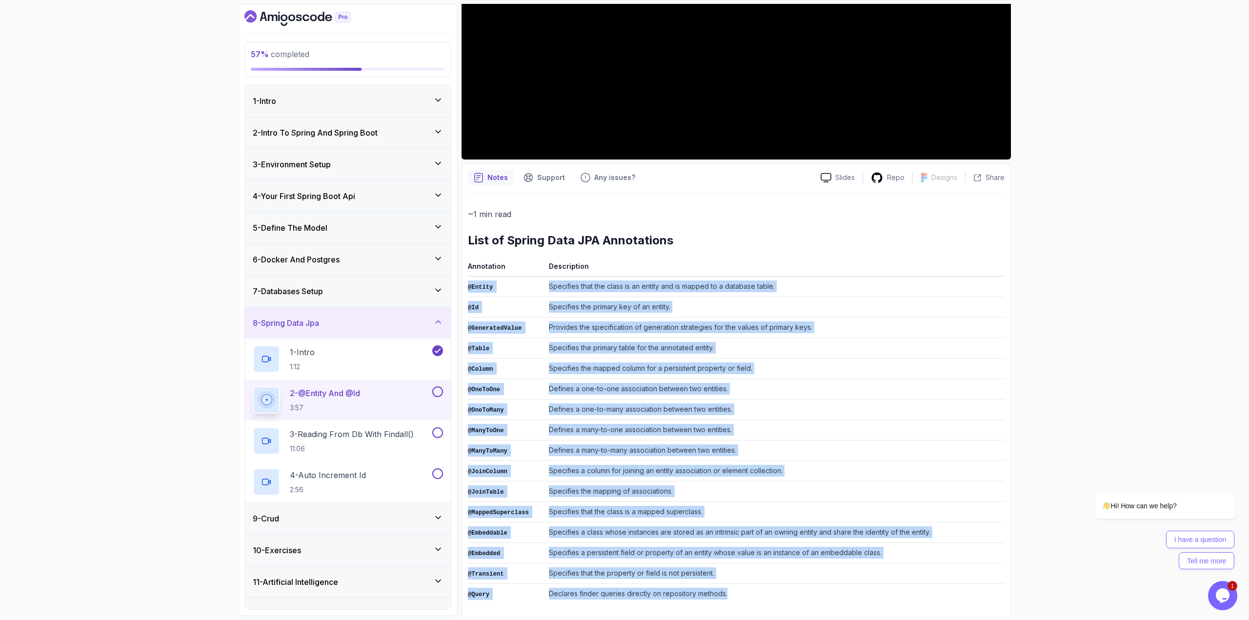
drag, startPoint x: 468, startPoint y: 285, endPoint x: 745, endPoint y: 590, distance: 411.7
click at [745, 590] on tbody "@Entity Specifies that the class is an entity and is mapped to a database table…" at bounding box center [736, 441] width 537 height 328
copy tbody "@Entity Specifies that the class is an entity and is mapped to a database table…"
click at [441, 395] on button at bounding box center [437, 391] width 11 height 11
click at [387, 430] on p "3 - Reading From Db With Findall()" at bounding box center [352, 434] width 124 height 12
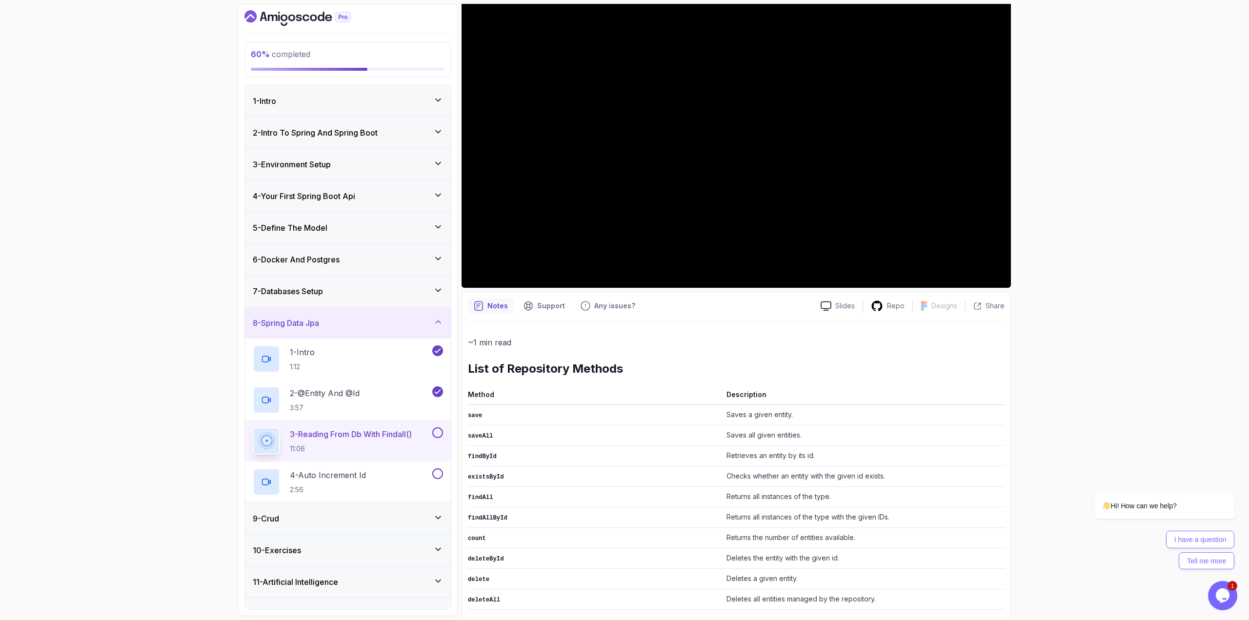
scroll to position [84, 0]
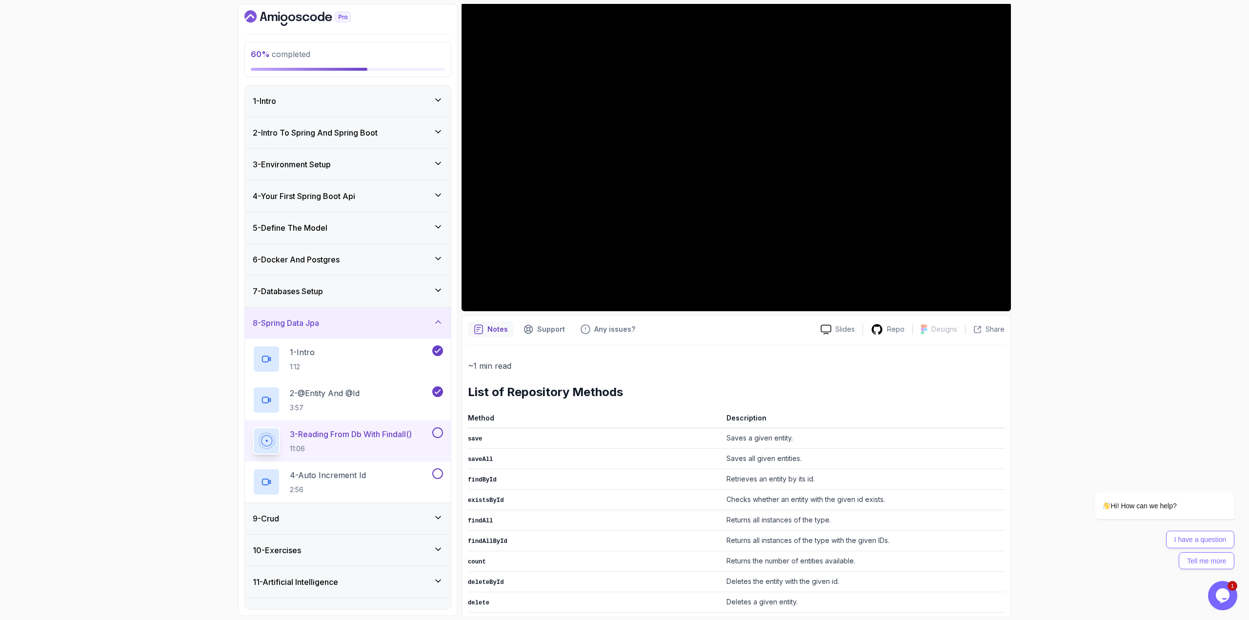
click at [438, 434] on button at bounding box center [437, 432] width 11 height 11
click at [406, 482] on div "4 - Auto Increment Id 2:56" at bounding box center [342, 481] width 178 height 27
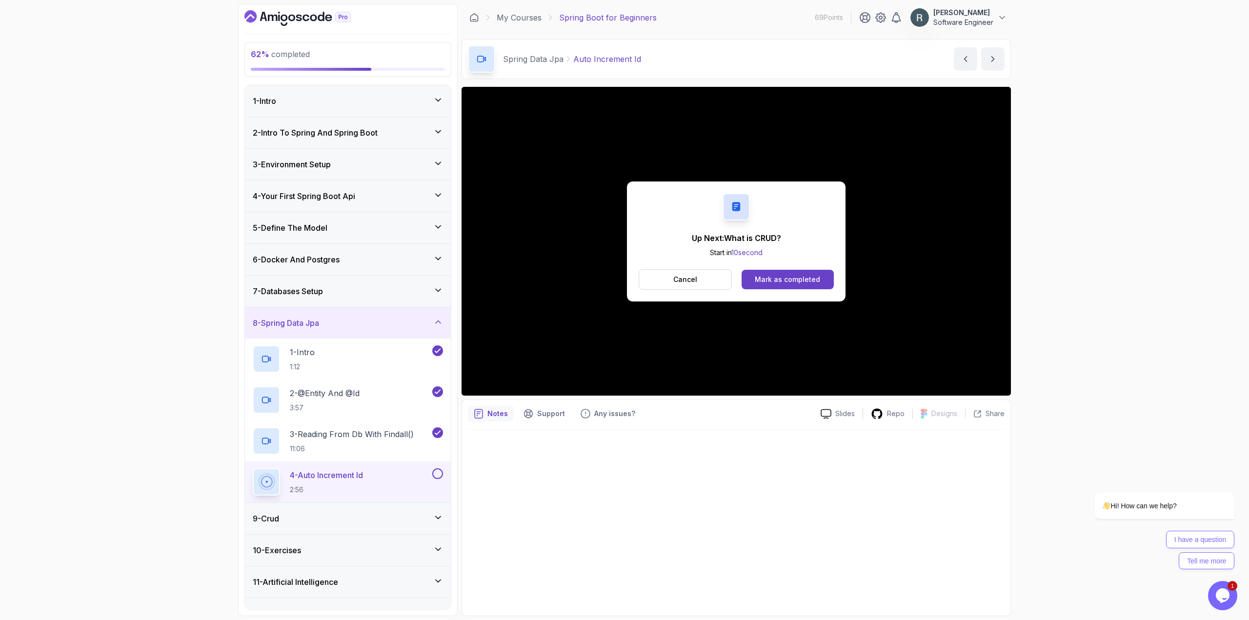
click at [435, 475] on button at bounding box center [437, 473] width 11 height 11
click at [790, 282] on div "Mark as completed" at bounding box center [787, 280] width 65 height 10
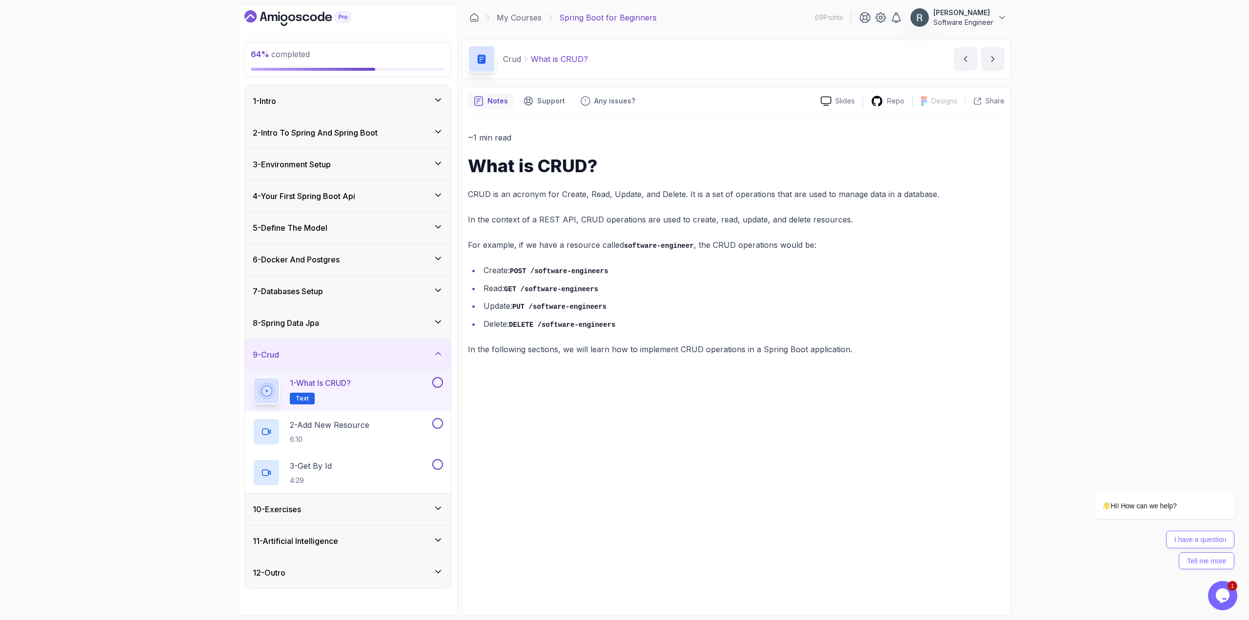
click at [387, 391] on div "1 - What is CRUD? Text" at bounding box center [342, 390] width 178 height 27
click at [436, 386] on button at bounding box center [437, 382] width 11 height 11
click at [396, 420] on div "2 - Add New Resource 6:10" at bounding box center [342, 431] width 178 height 27
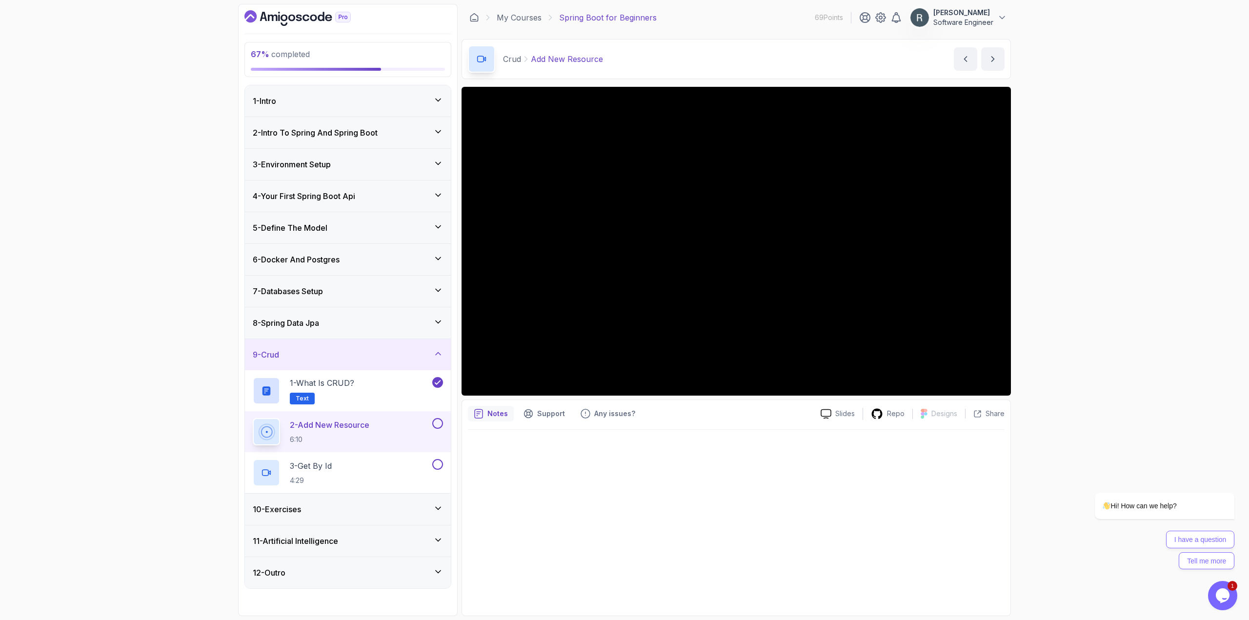
click at [440, 423] on button at bounding box center [437, 423] width 11 height 11
click at [398, 462] on div "3 - Get By Id 4:29" at bounding box center [342, 472] width 178 height 27
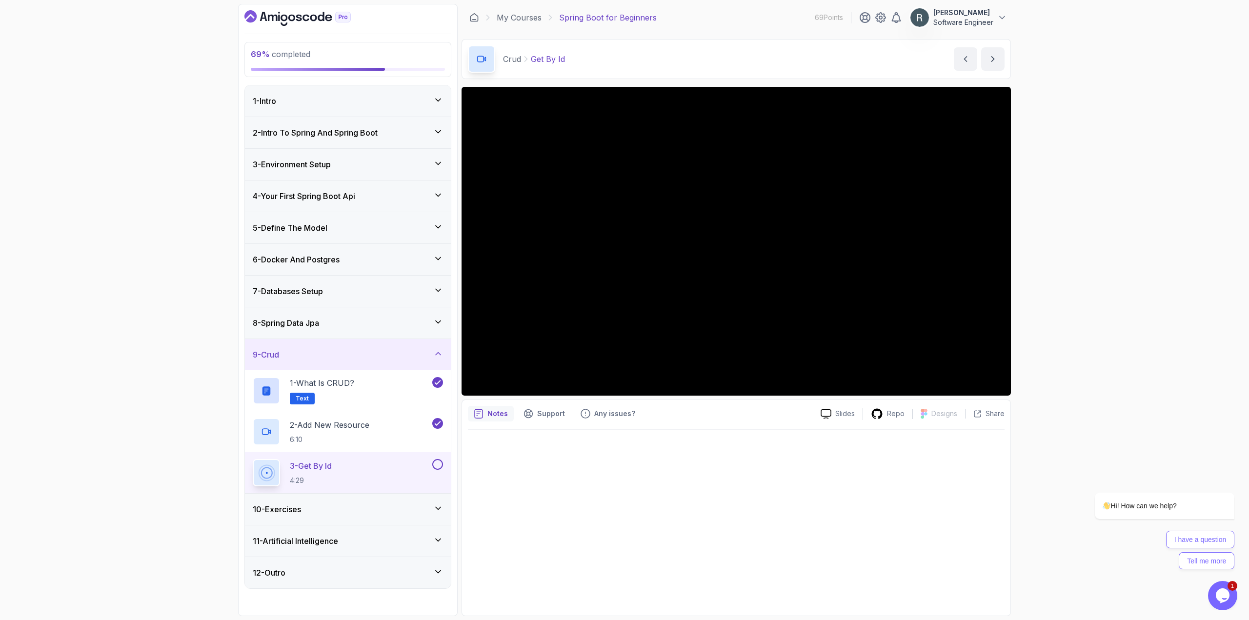
click at [437, 465] on button at bounding box center [437, 464] width 11 height 11
click at [411, 504] on div "10 - Exercises" at bounding box center [348, 509] width 190 height 12
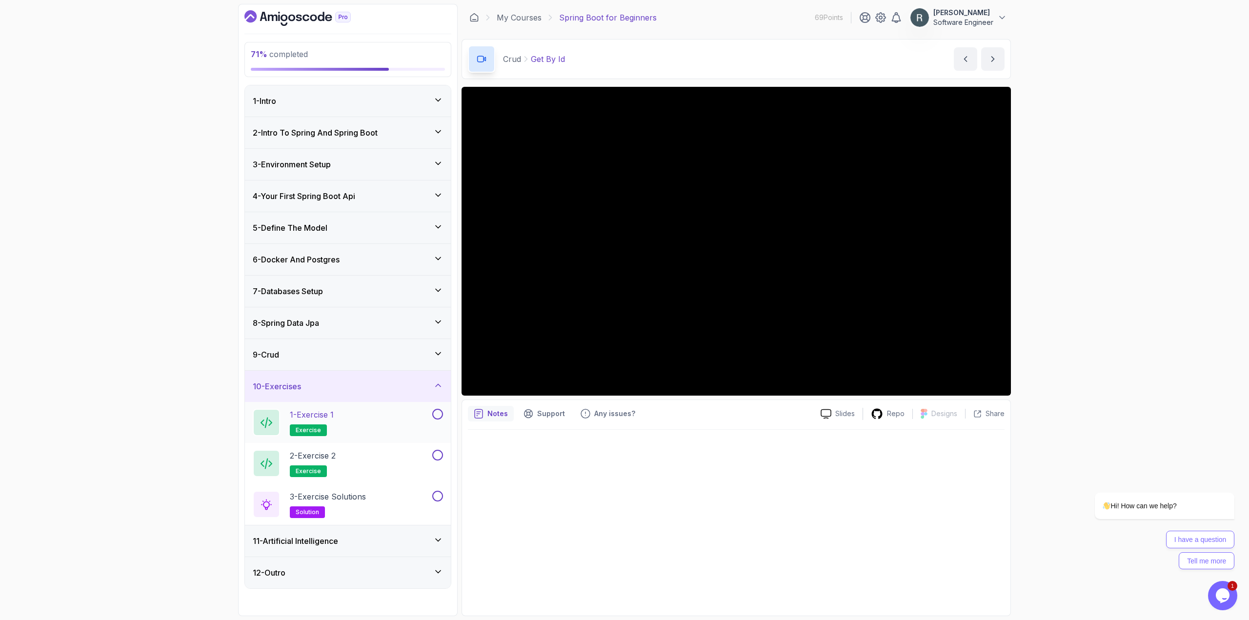
click at [396, 430] on div "1 - Exercise 1 exercise" at bounding box center [342, 422] width 178 height 27
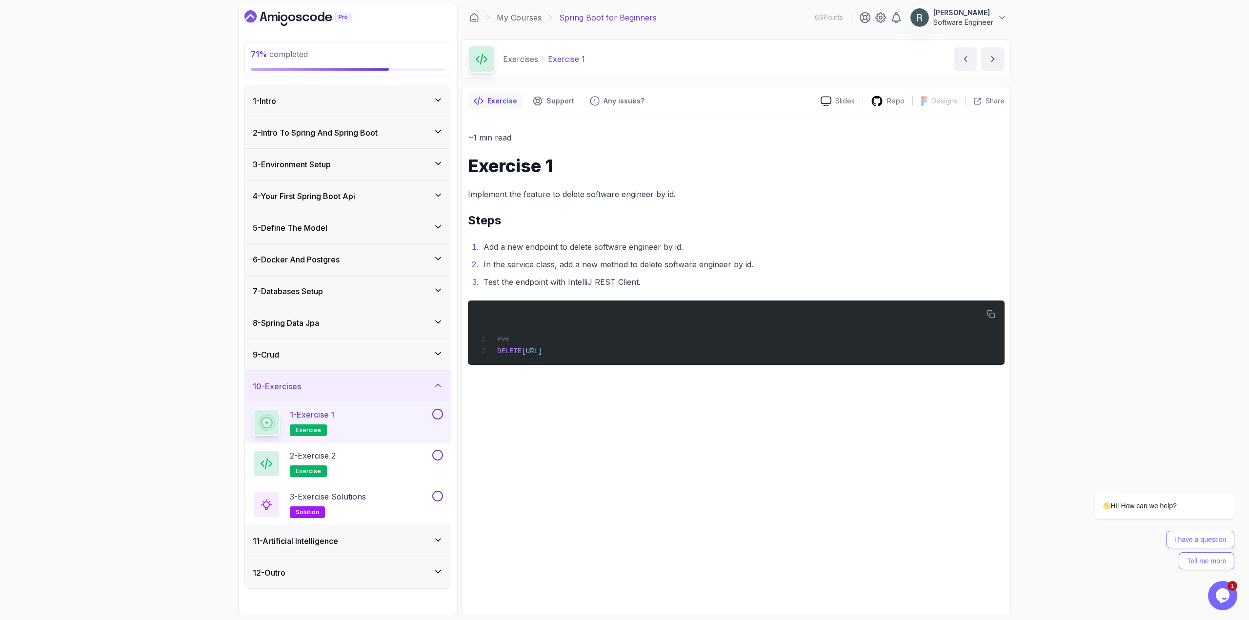
click at [440, 416] on button at bounding box center [437, 414] width 11 height 11
click at [386, 454] on div "2 - Exercise 2 exercise" at bounding box center [342, 463] width 178 height 27
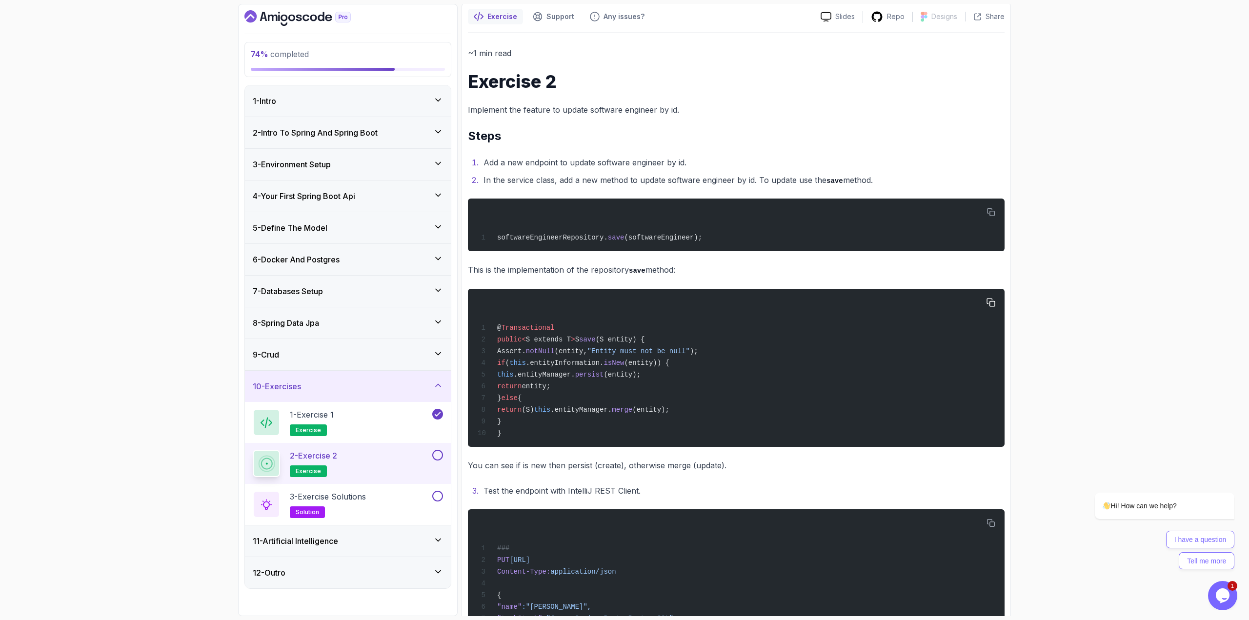
scroll to position [141, 0]
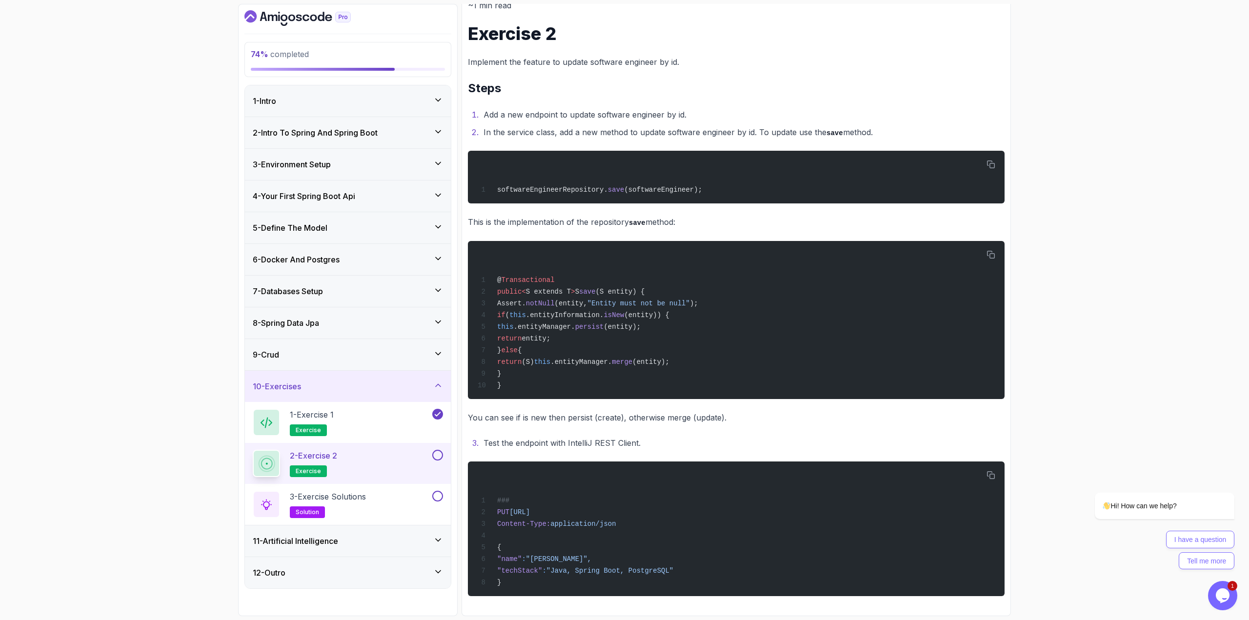
click at [440, 458] on button at bounding box center [437, 455] width 11 height 11
click at [413, 492] on div "3 - Exercise Solutions solution" at bounding box center [342, 504] width 178 height 27
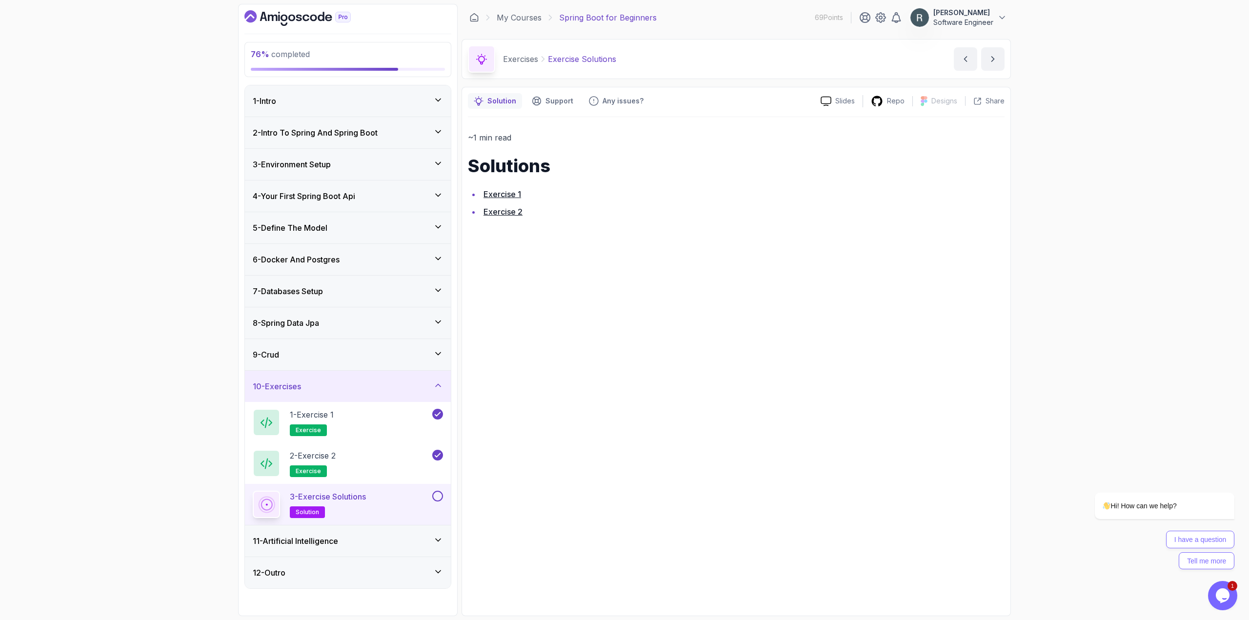
click at [436, 500] on button at bounding box center [437, 496] width 11 height 11
click at [422, 532] on div "11 - Artificial Intelligence" at bounding box center [348, 540] width 206 height 31
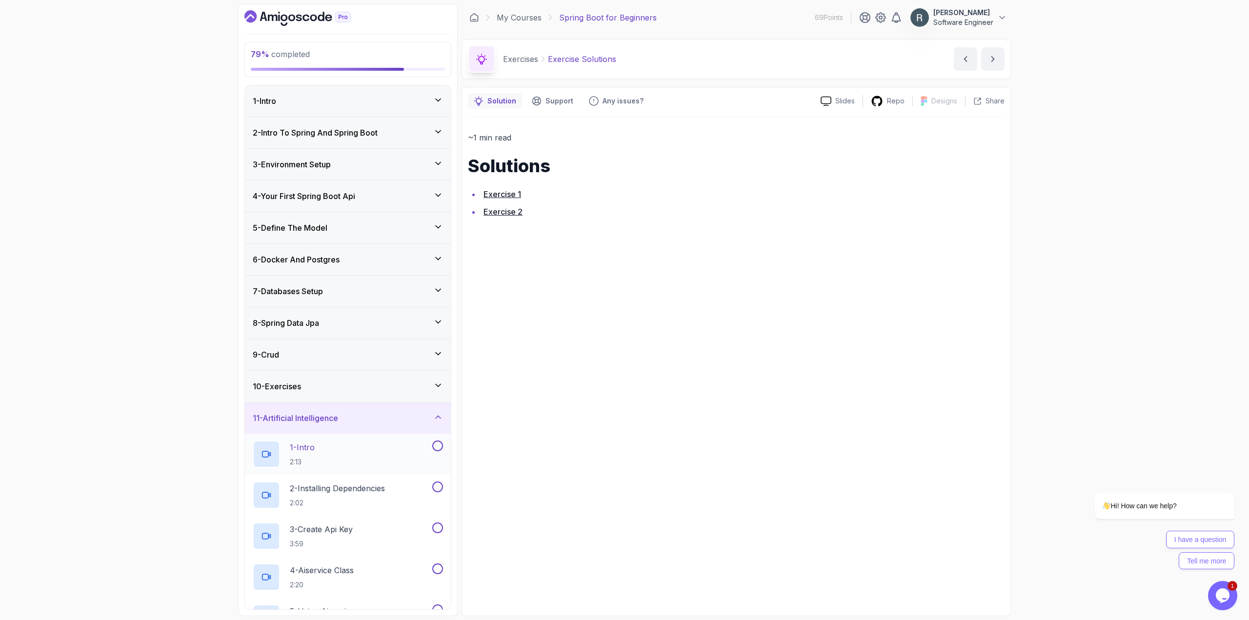
click at [382, 460] on div "1 - Intro 2:13" at bounding box center [342, 454] width 178 height 27
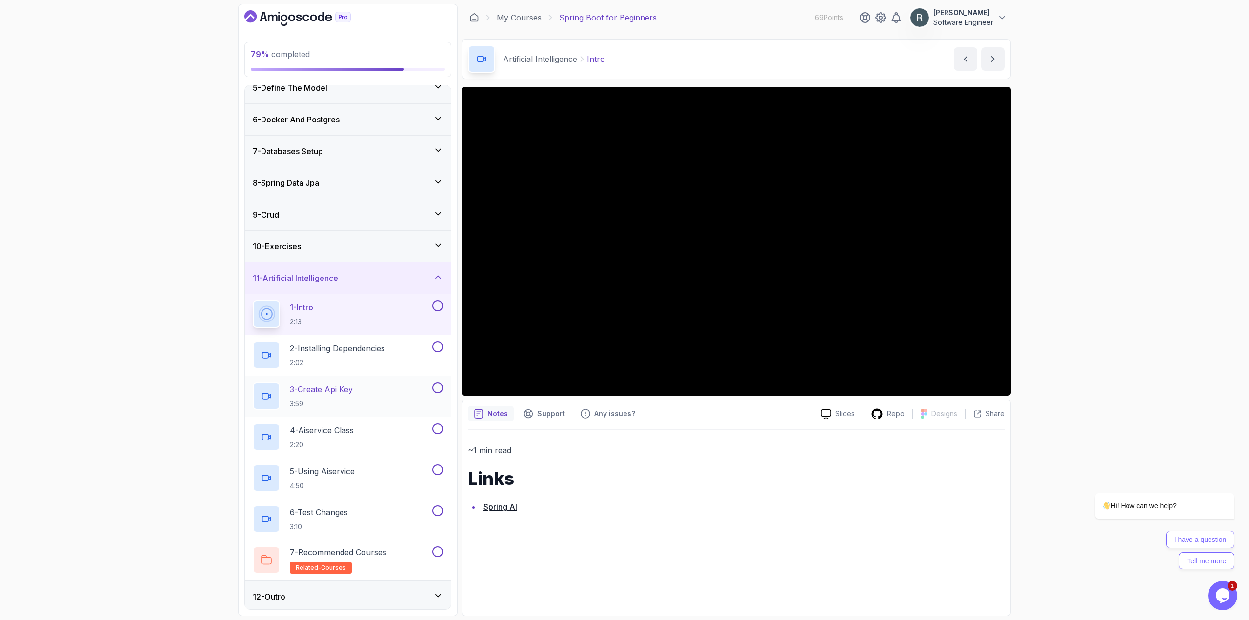
scroll to position [143, 0]
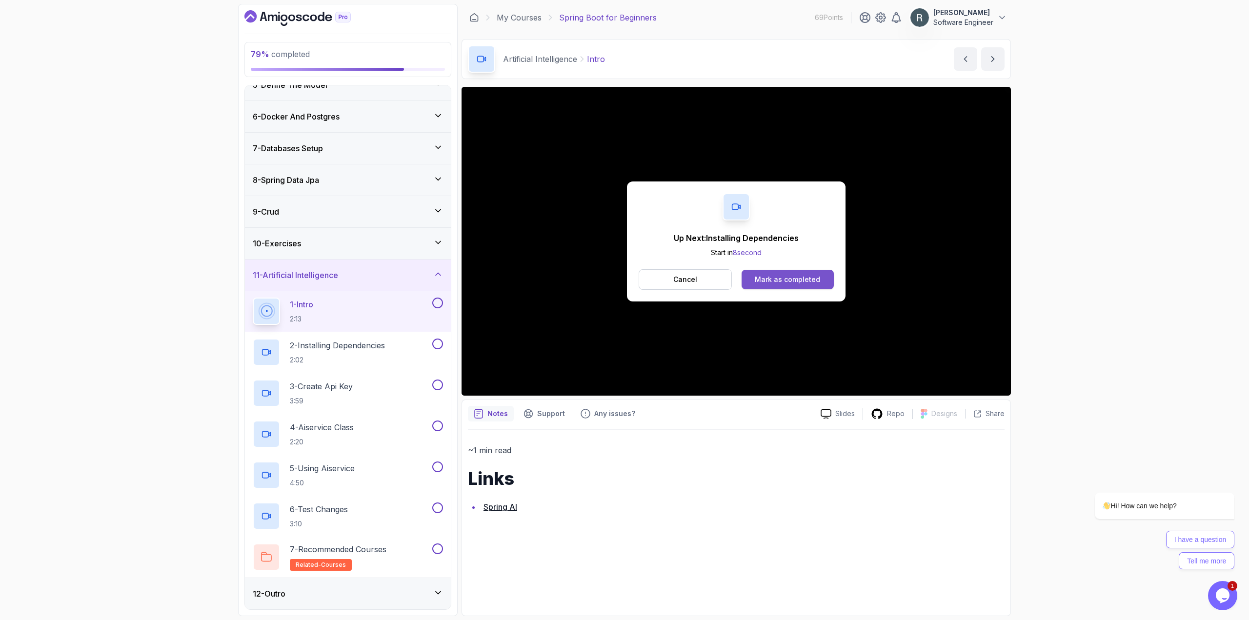
click at [801, 280] on div "Mark as completed" at bounding box center [787, 280] width 65 height 10
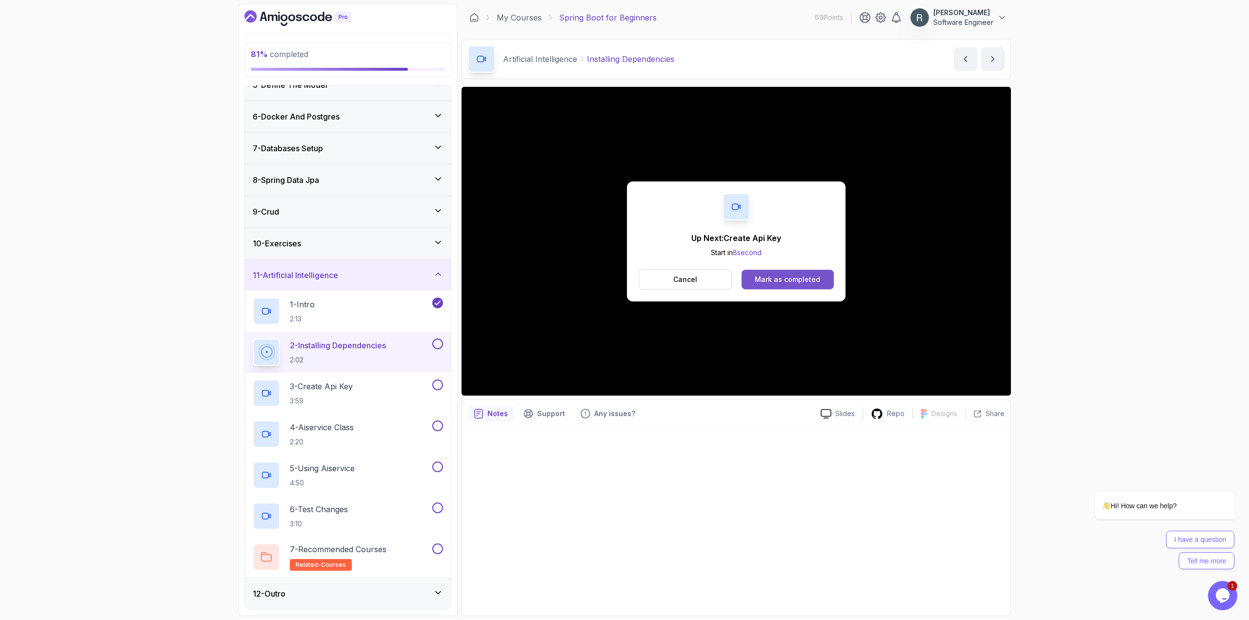
click at [808, 282] on div "Mark as completed" at bounding box center [787, 280] width 65 height 10
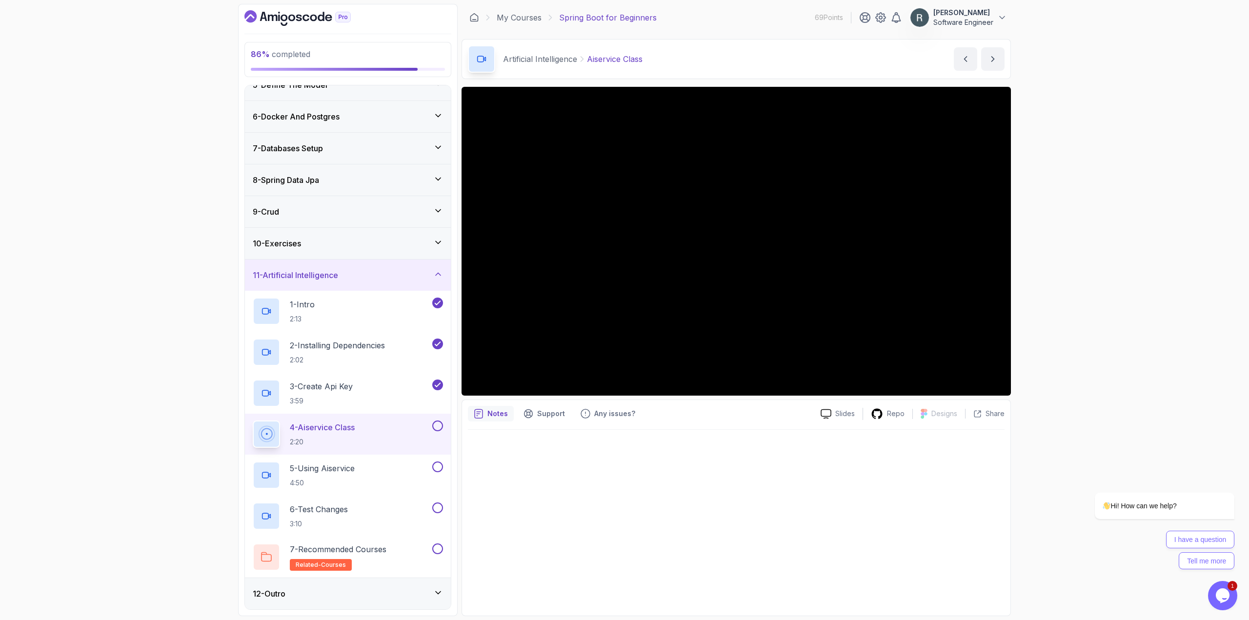
click at [382, 427] on div "4 - Aiservice Class 2:20" at bounding box center [342, 434] width 178 height 27
click at [360, 209] on div "9 - Crud" at bounding box center [348, 212] width 190 height 12
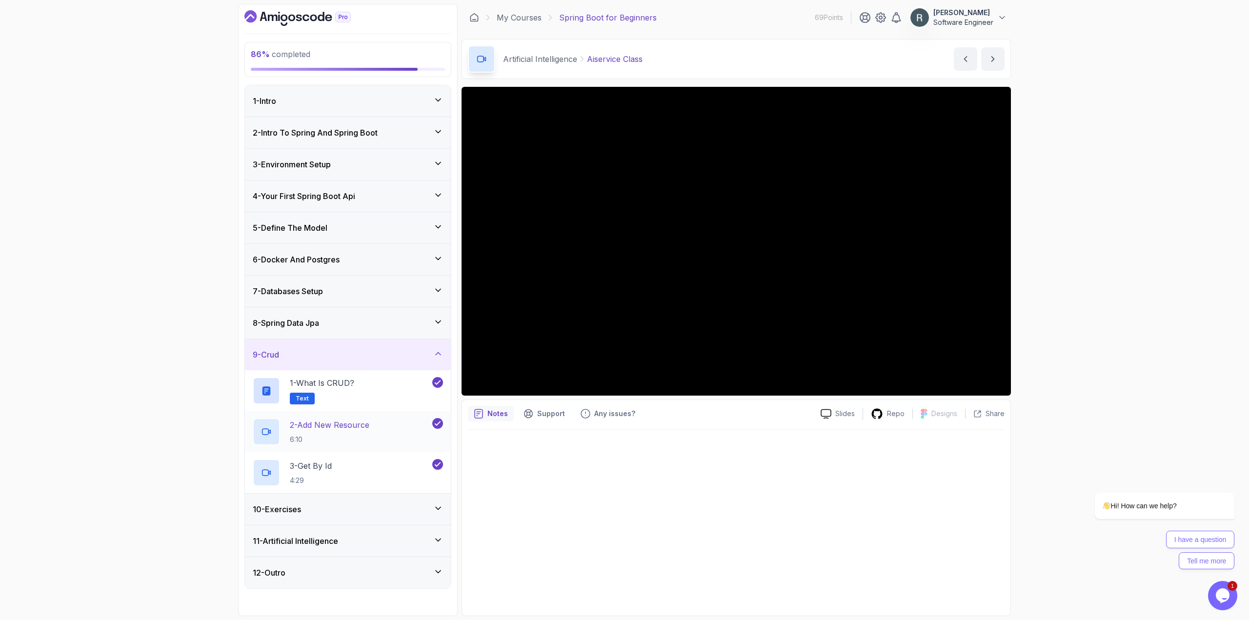
click at [378, 425] on div "2 - Add New Resource 6:10" at bounding box center [342, 431] width 178 height 27
click at [381, 536] on div "11 - Artificial Intelligence" at bounding box center [348, 541] width 190 height 12
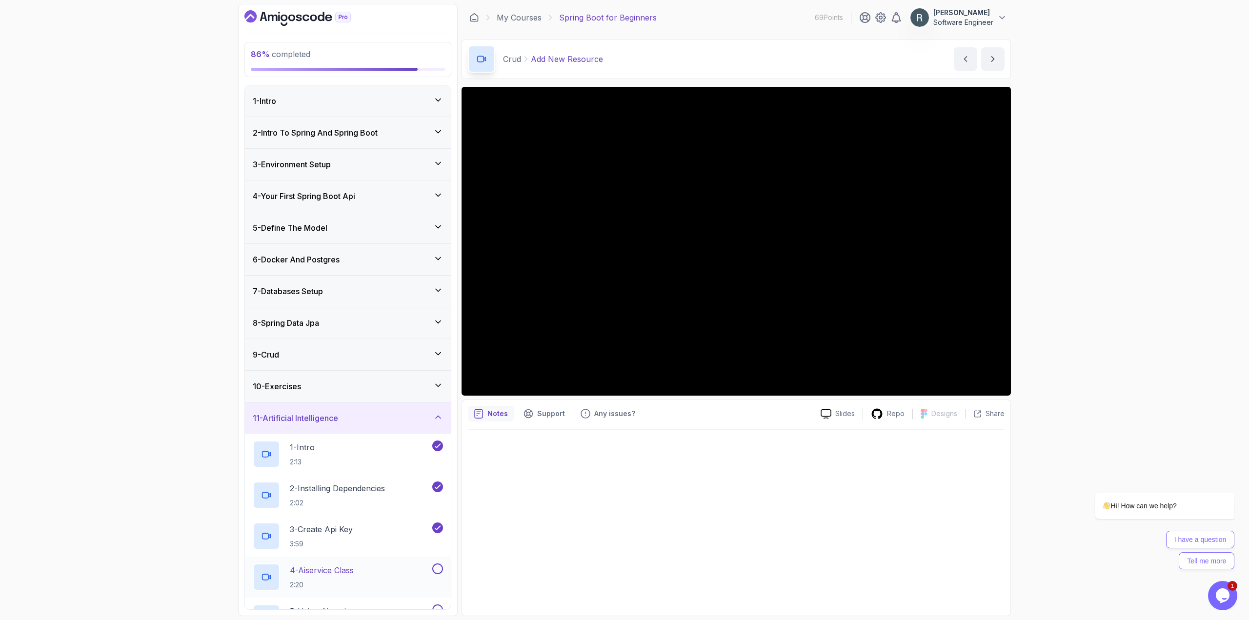
click at [376, 566] on div "4 - Aiservice Class 2:20" at bounding box center [342, 576] width 178 height 27
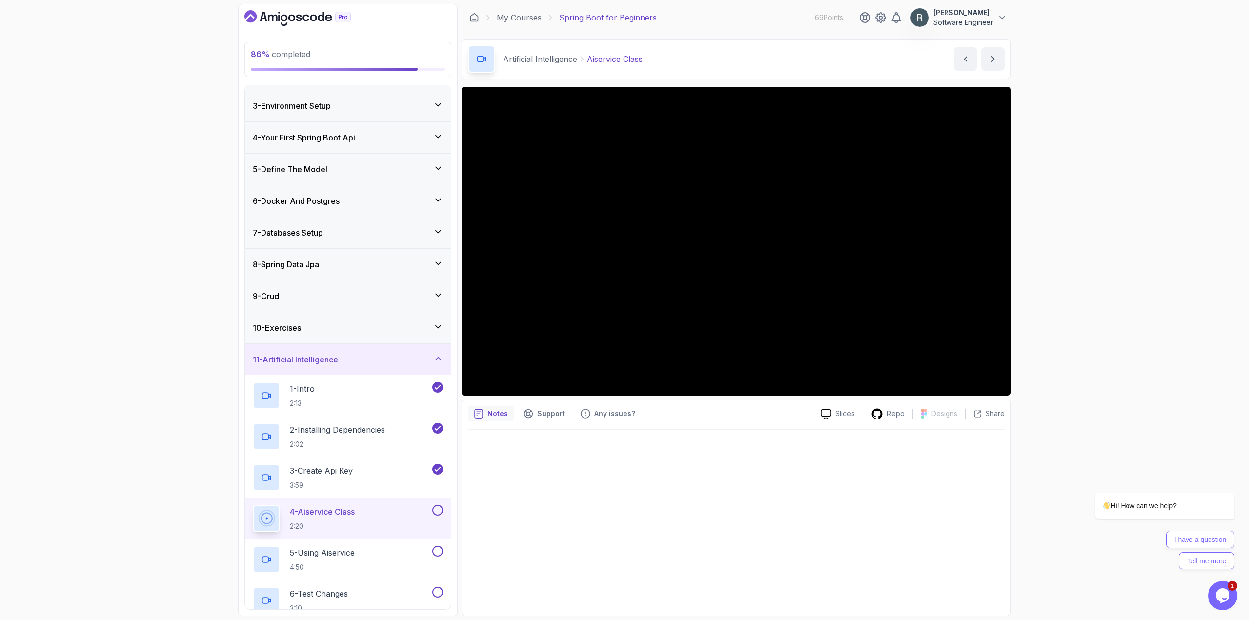
scroll to position [143, 0]
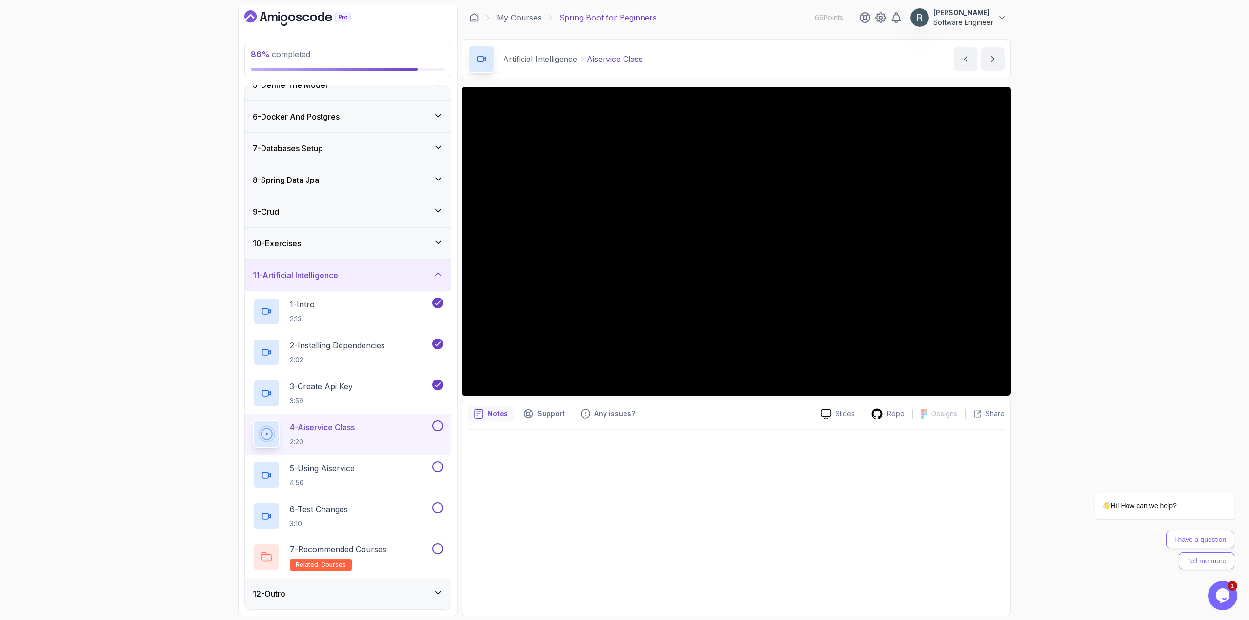
click at [285, 589] on h3 "12 - Outro" at bounding box center [269, 594] width 33 height 12
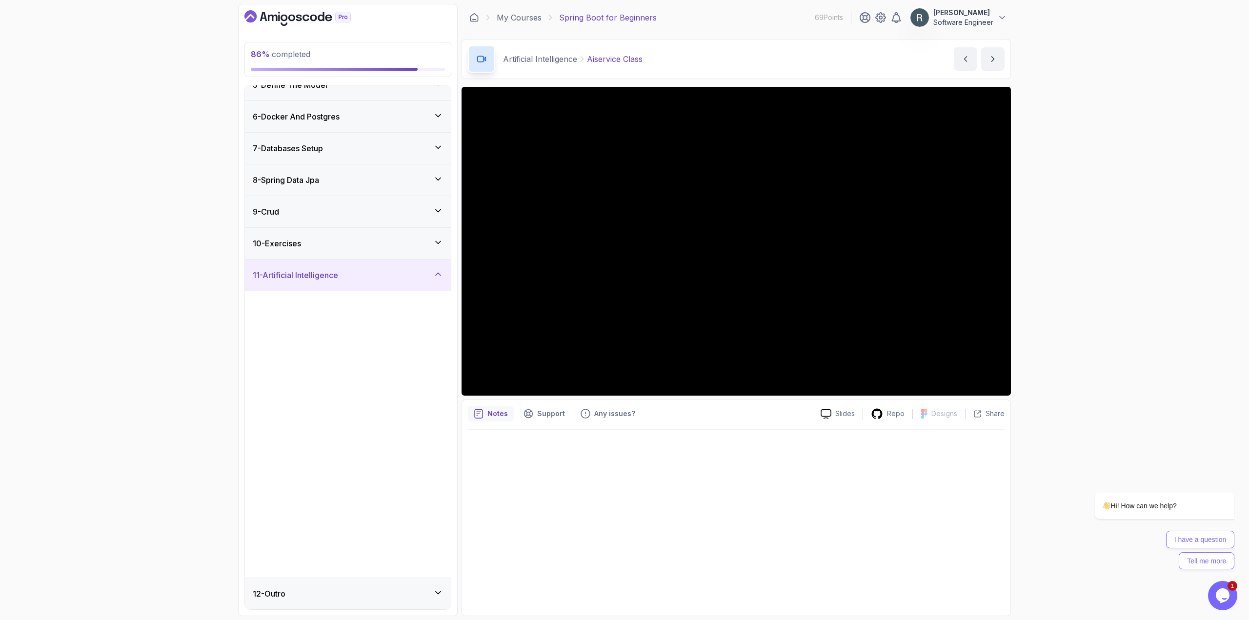
scroll to position [0, 0]
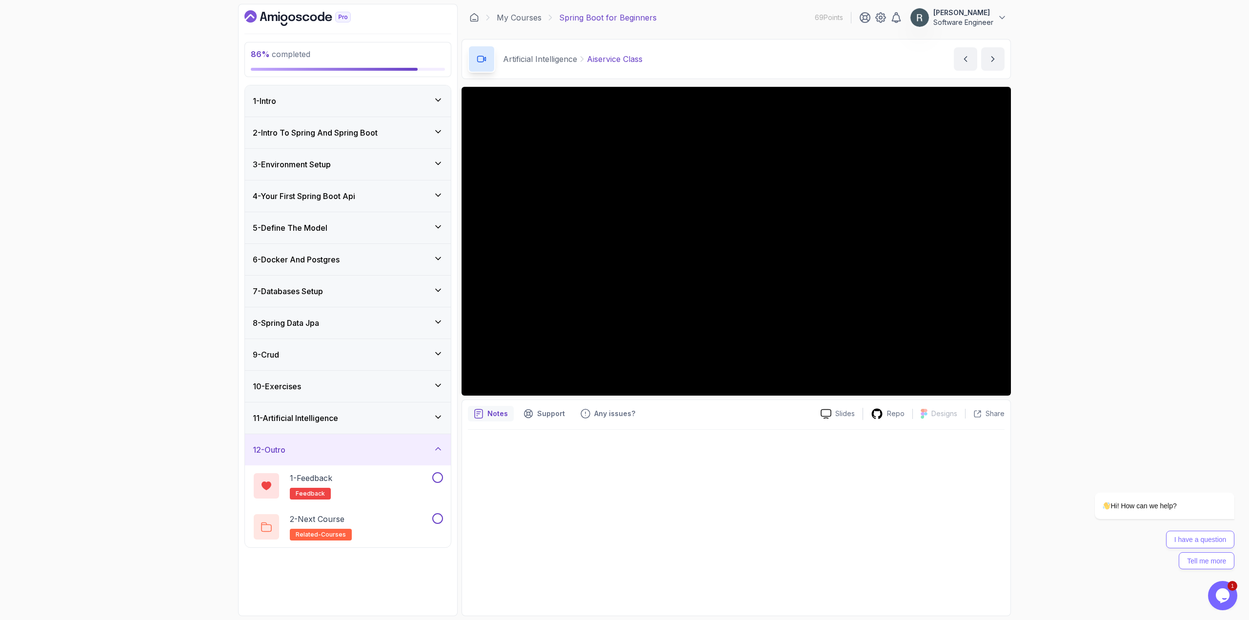
click at [331, 425] on div "11 - Artificial Intelligence" at bounding box center [348, 417] width 206 height 31
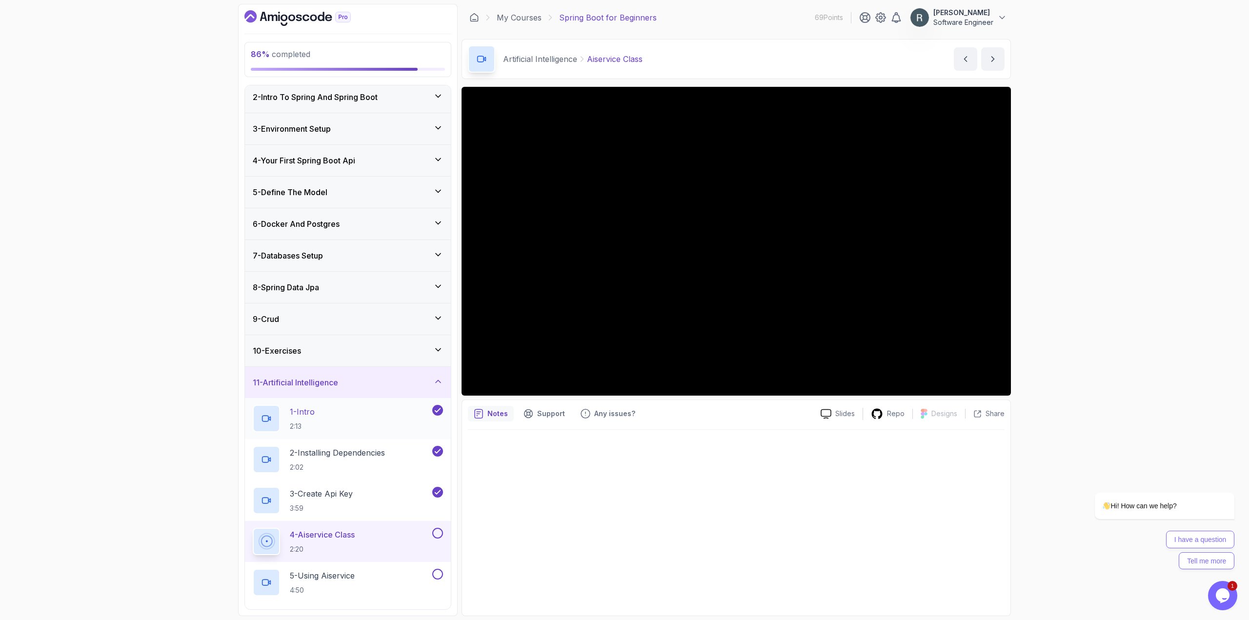
scroll to position [143, 0]
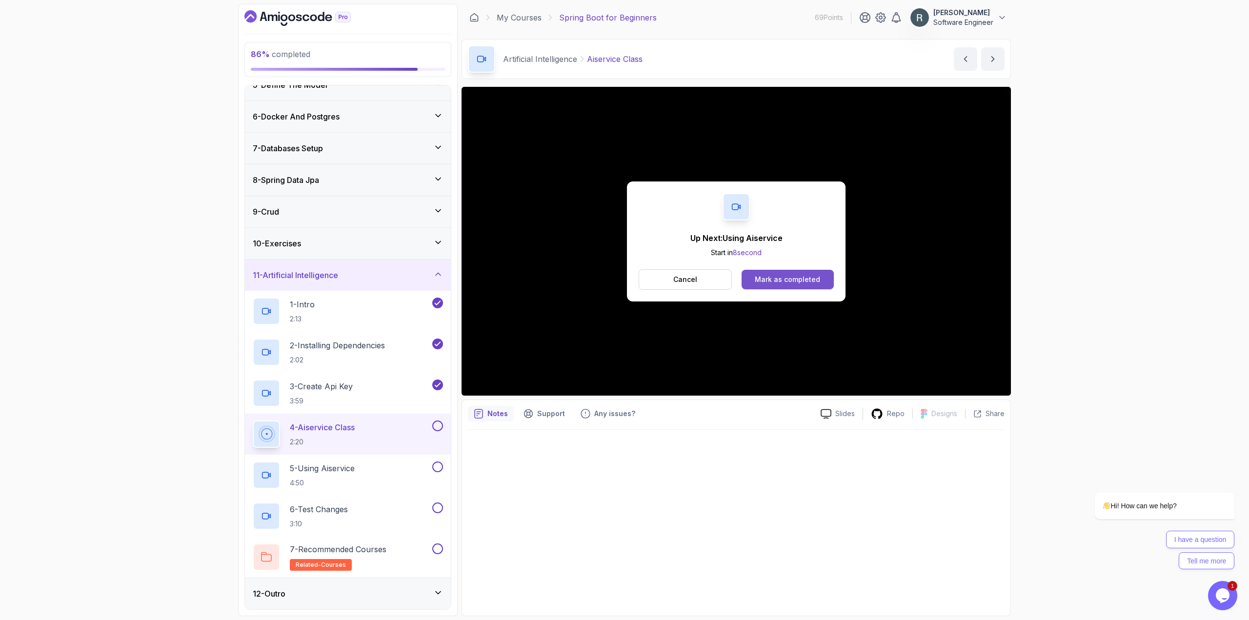
click at [798, 283] on div "Mark as completed" at bounding box center [787, 280] width 65 height 10
click at [772, 275] on div "Mark as completed" at bounding box center [787, 280] width 65 height 10
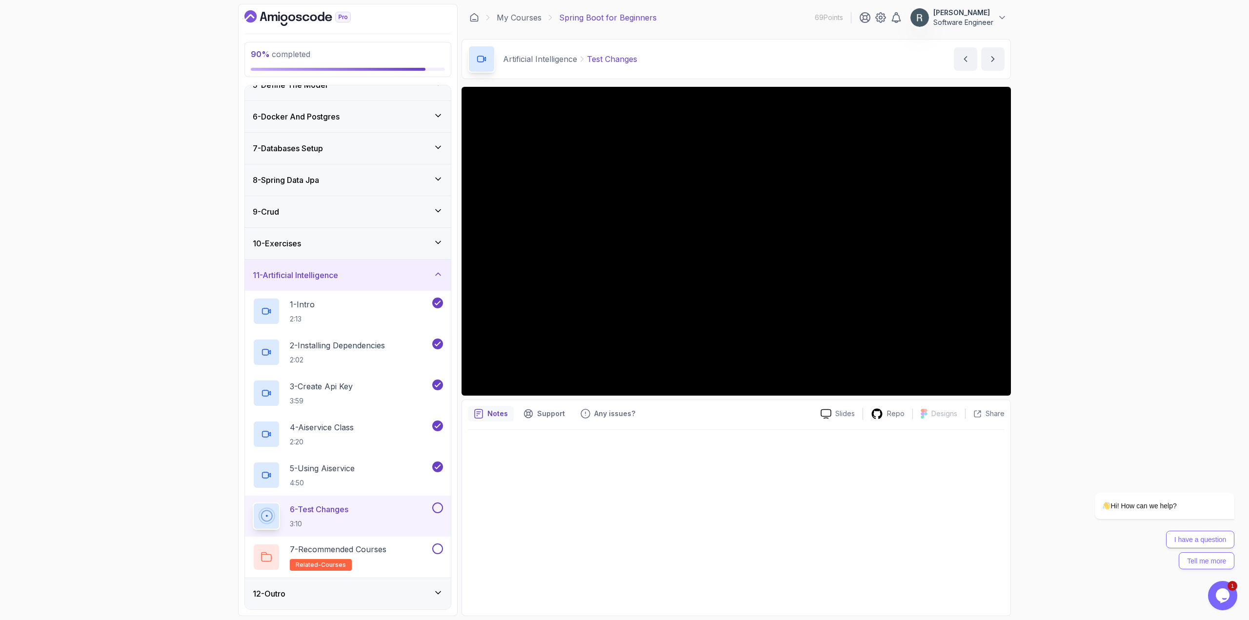
click at [442, 508] on button at bounding box center [437, 507] width 11 height 11
click at [412, 549] on div "7 - Recommended Courses related-courses" at bounding box center [342, 556] width 178 height 27
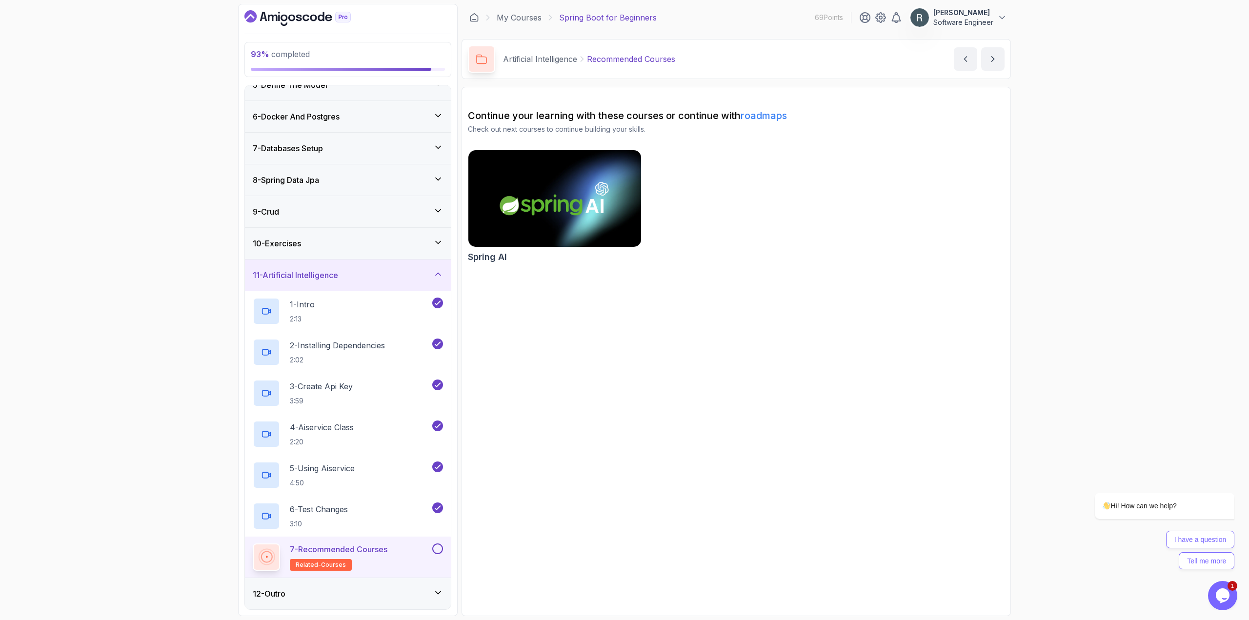
click at [436, 547] on button at bounding box center [437, 548] width 11 height 11
click at [386, 585] on div "12 - Outro" at bounding box center [348, 593] width 206 height 31
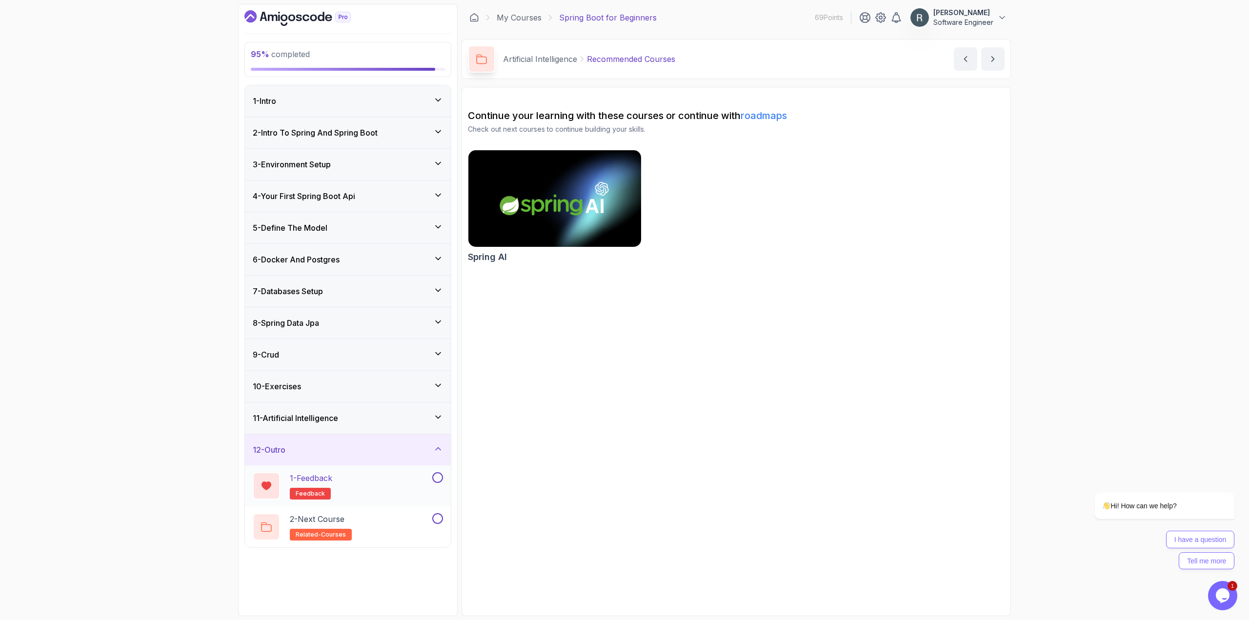
click at [426, 488] on div "1 - Feedback feedback" at bounding box center [342, 485] width 178 height 27
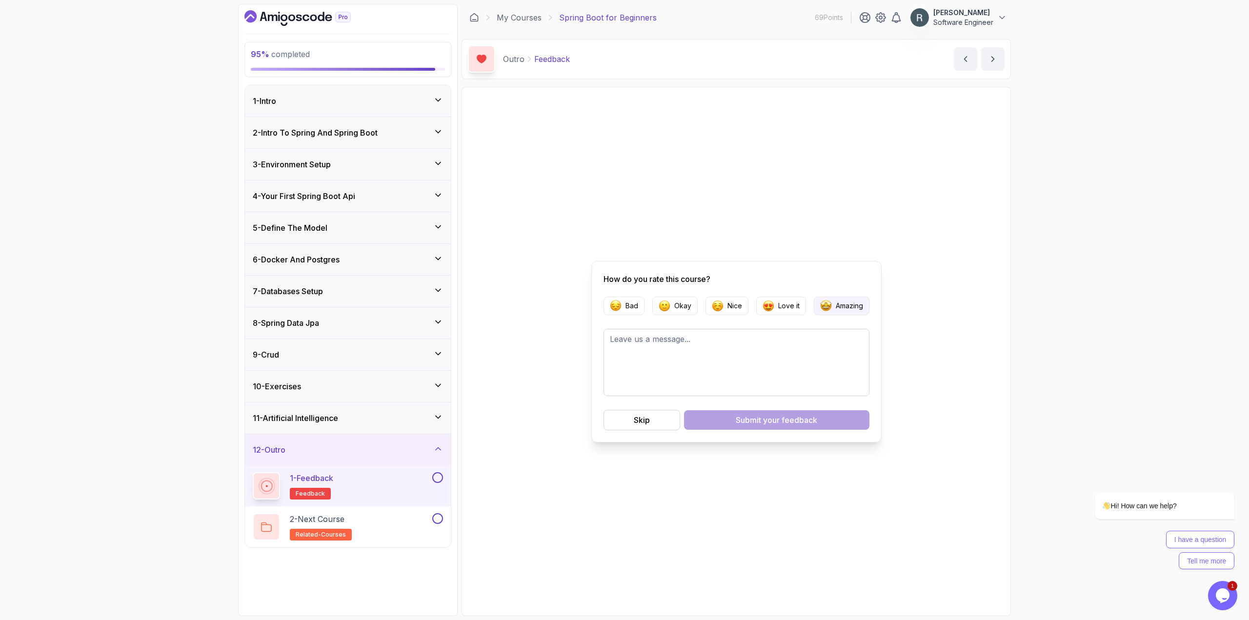
click at [833, 307] on button "Amazing" at bounding box center [842, 306] width 56 height 19
click at [763, 420] on div "Submit your feedback" at bounding box center [776, 420] width 81 height 12
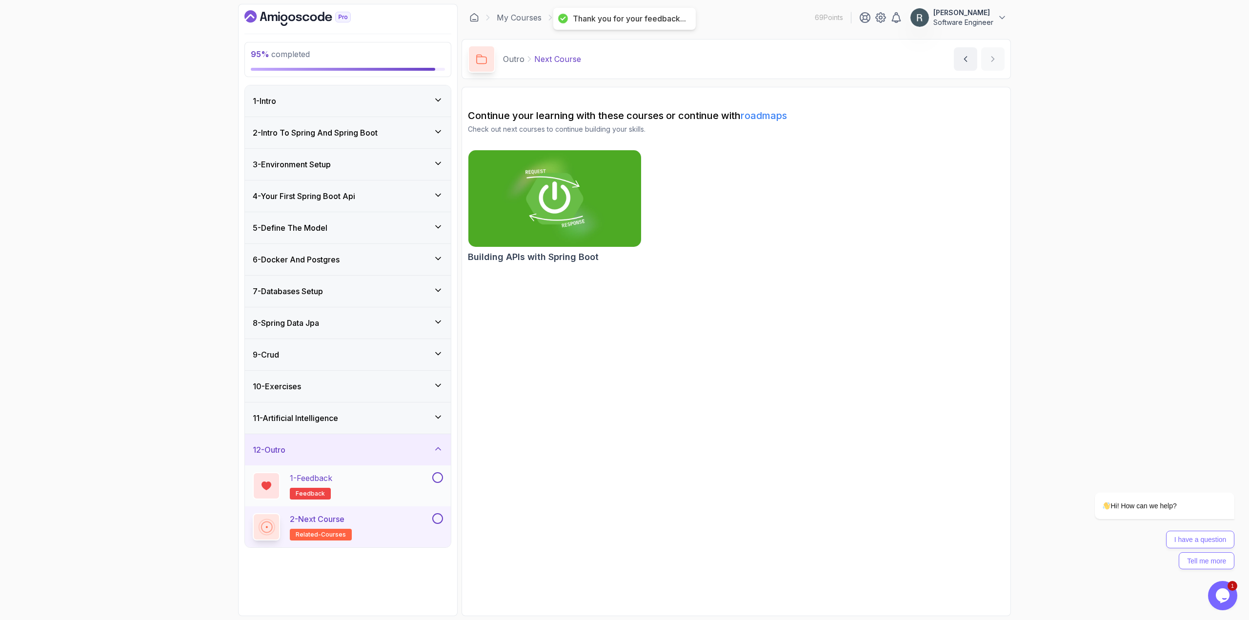
click at [438, 485] on button "1 - Feedback feedback" at bounding box center [348, 485] width 190 height 27
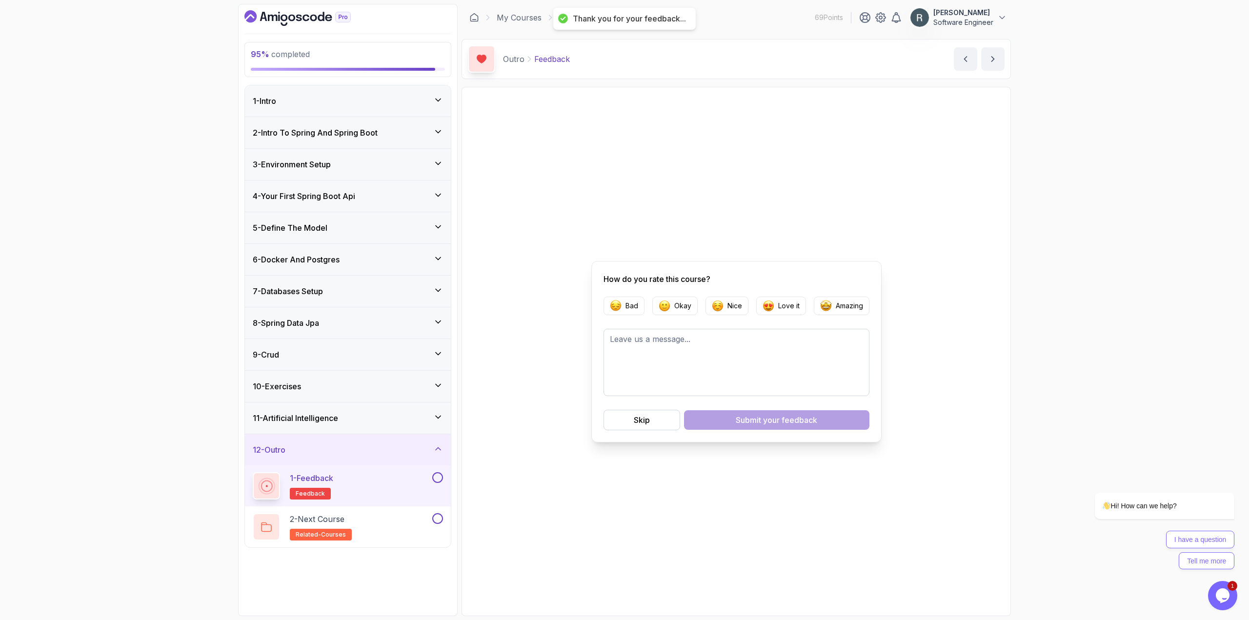
click at [438, 477] on button at bounding box center [437, 477] width 11 height 11
click at [414, 523] on div "2 - Next Course related-courses" at bounding box center [342, 526] width 178 height 27
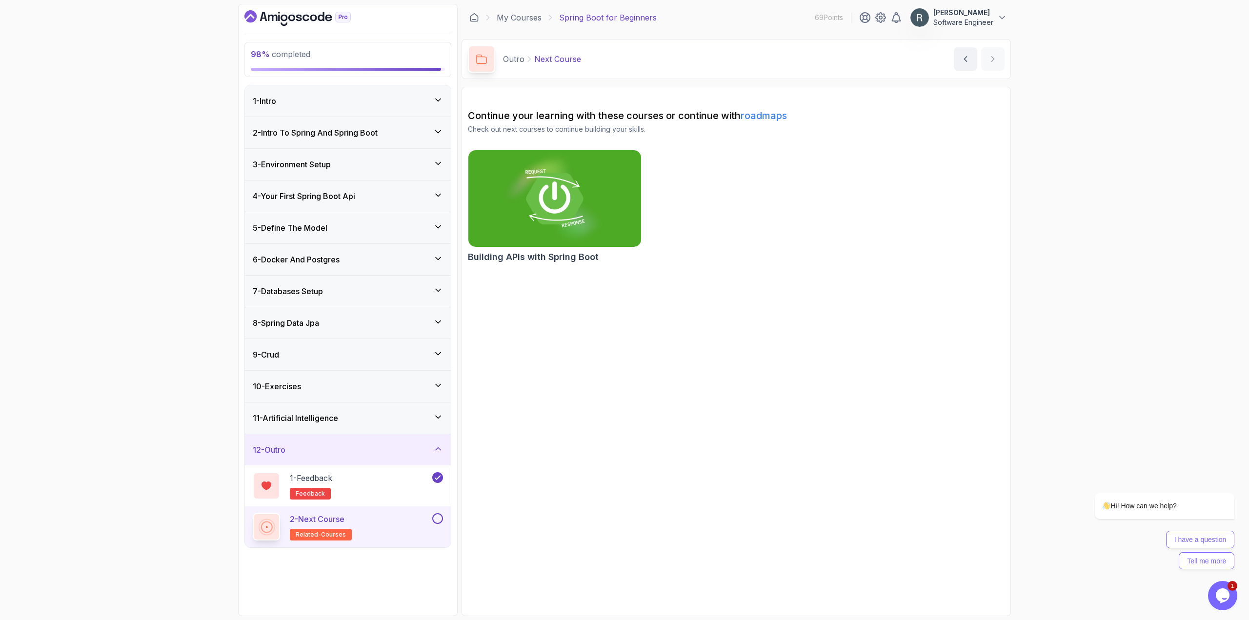
click at [436, 521] on button at bounding box center [437, 518] width 11 height 11
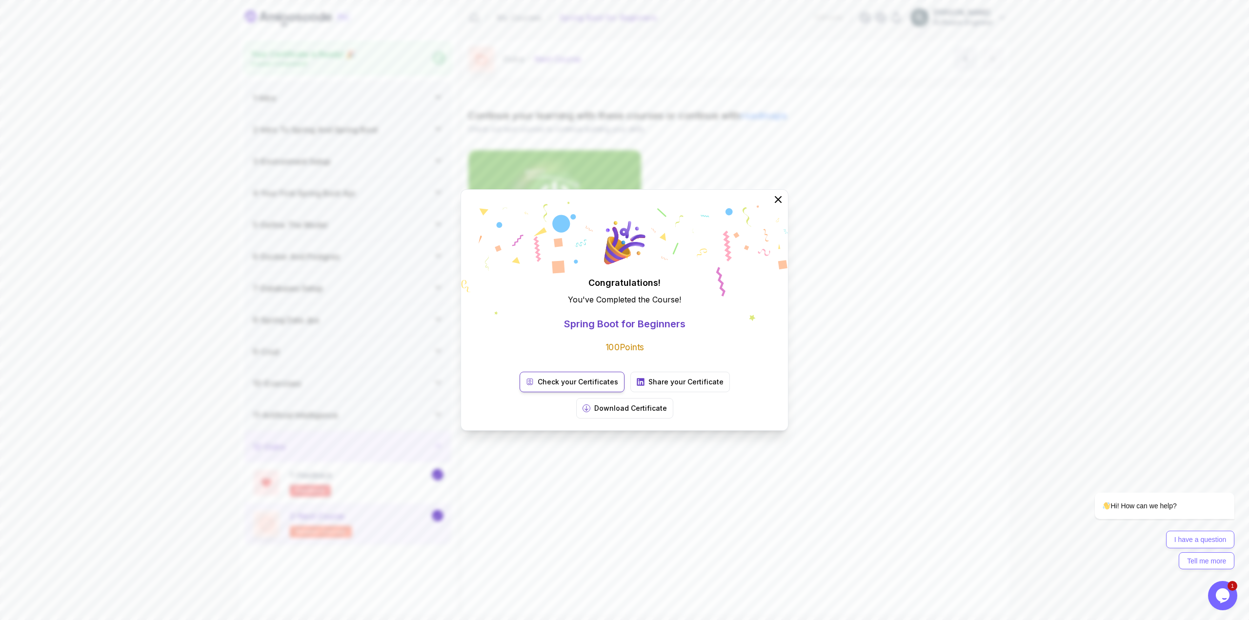
click at [538, 387] on p "Check your Certificates" at bounding box center [578, 382] width 80 height 10
click at [778, 206] on icon at bounding box center [778, 199] width 13 height 13
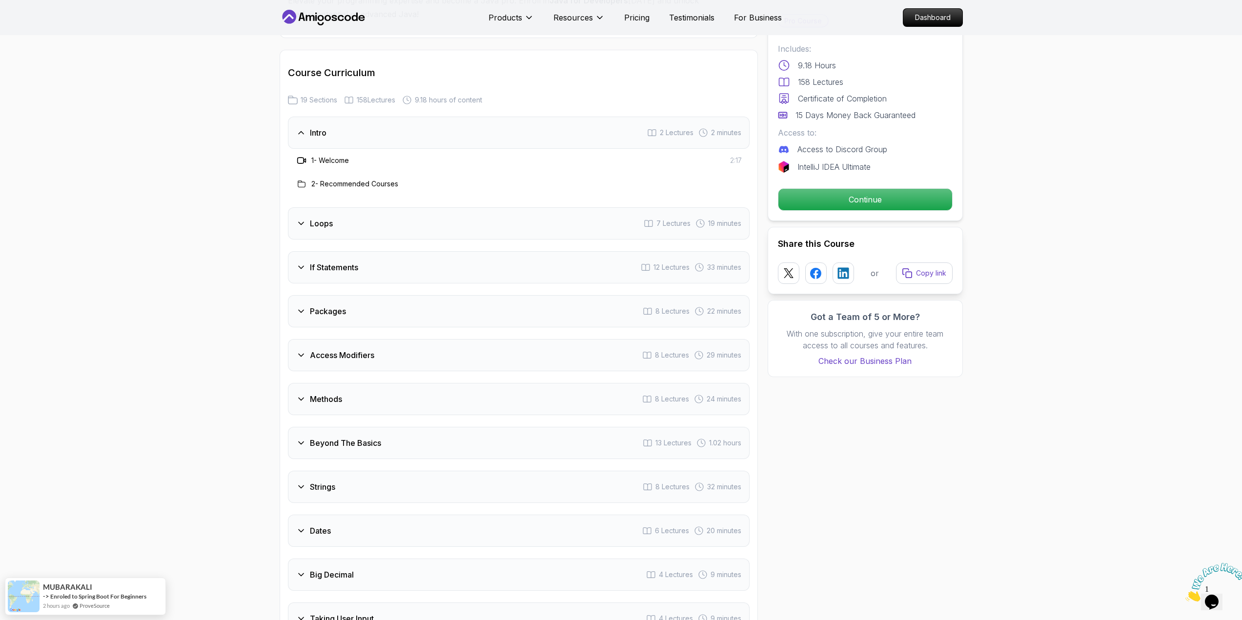
click at [363, 207] on div "Loops 7 Lectures 19 minutes" at bounding box center [519, 223] width 462 height 32
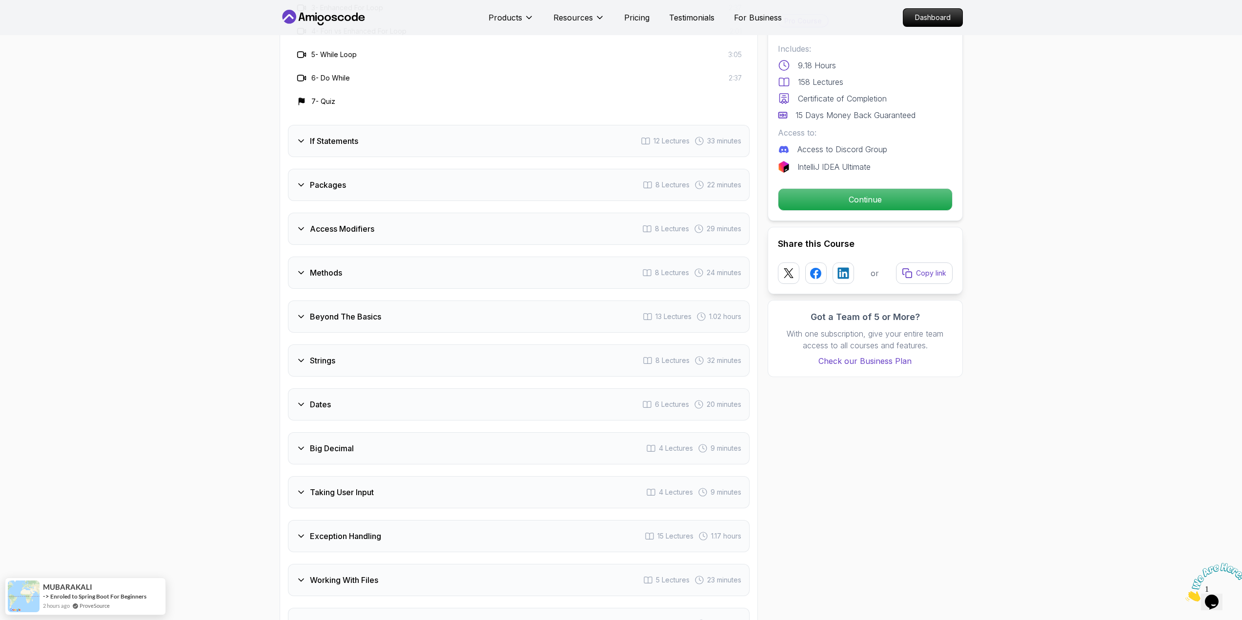
scroll to position [1464, 0]
click at [379, 310] on h3 "Beyond The Basics" at bounding box center [345, 316] width 71 height 12
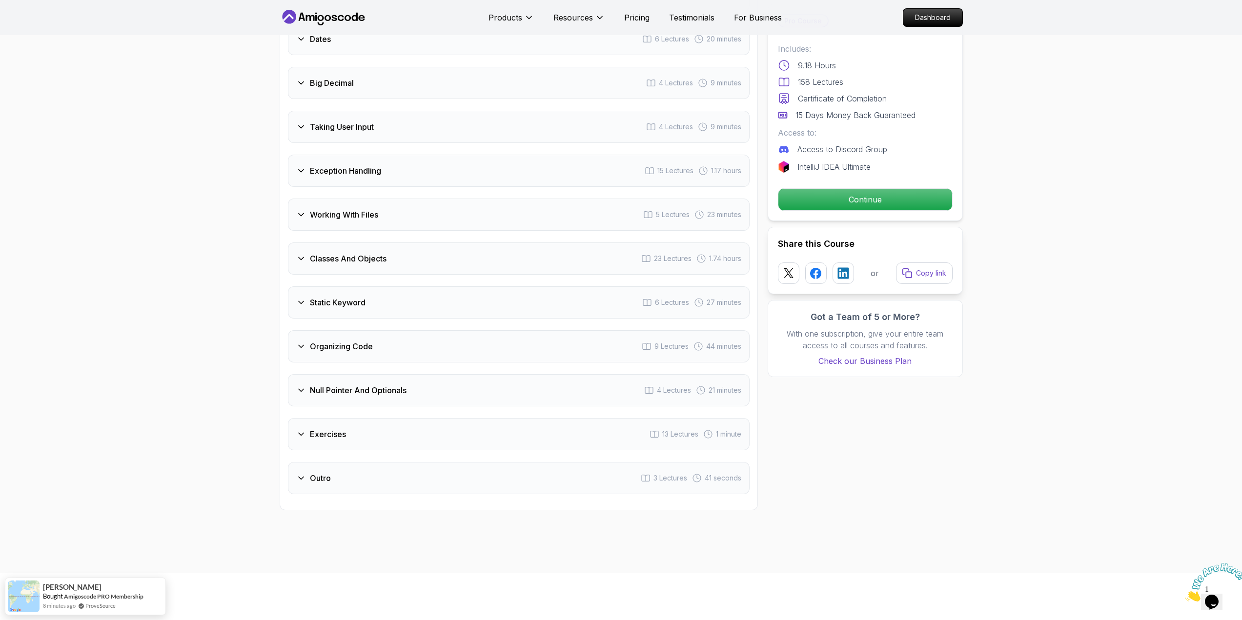
scroll to position [2000, 0]
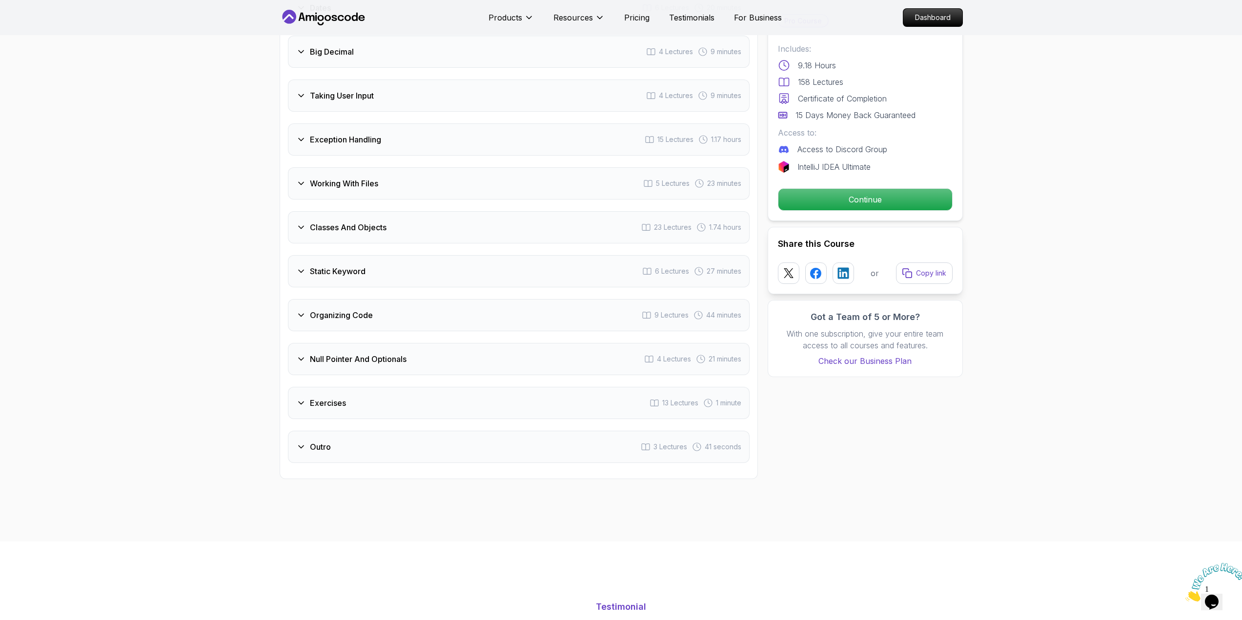
drag, startPoint x: 442, startPoint y: 291, endPoint x: 347, endPoint y: 387, distance: 134.5
click at [347, 387] on div "Exercises 13 Lectures 1 minute" at bounding box center [519, 403] width 462 height 32
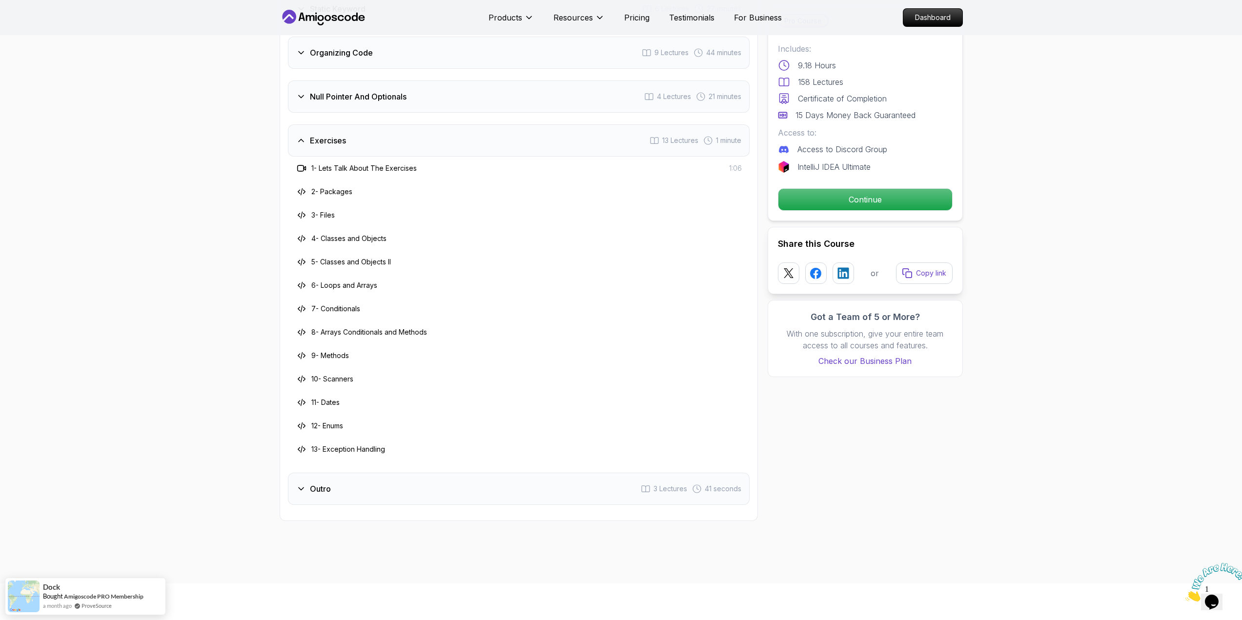
scroll to position [1989, 0]
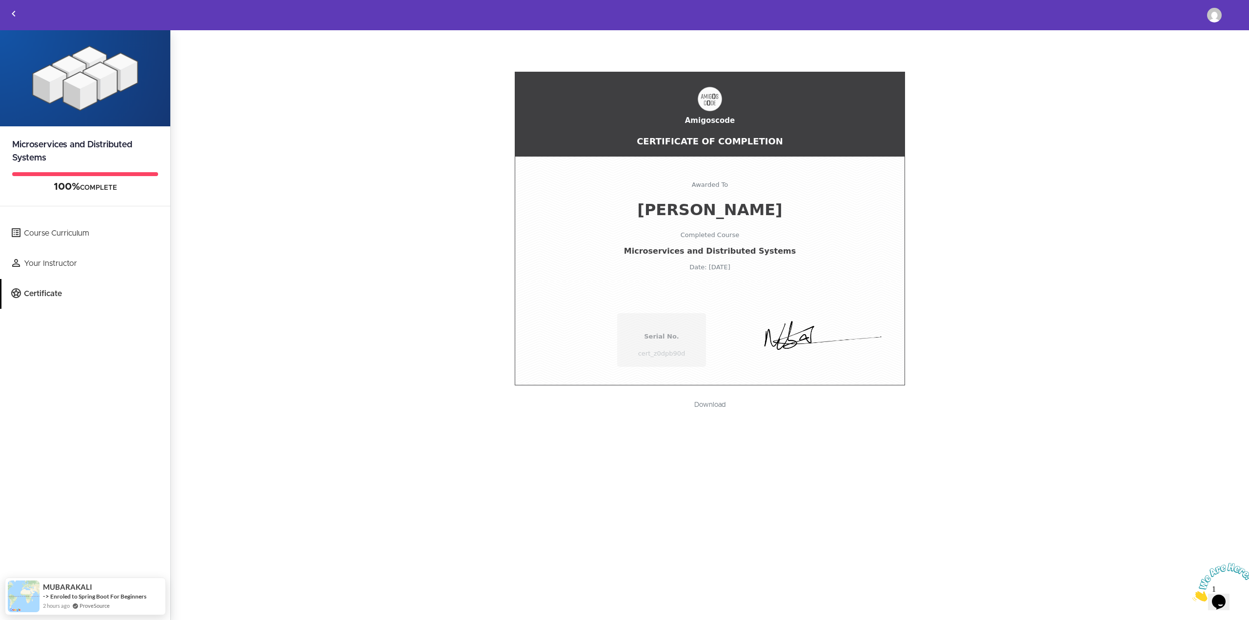
drag, startPoint x: 780, startPoint y: 255, endPoint x: 634, endPoint y: 255, distance: 146.4
click at [634, 255] on span "Microservices and Distributed Systems" at bounding box center [710, 250] width 380 height 9
copy span "Microservices and Distributed Systems"
click at [54, 233] on link "Course Curriculum" at bounding box center [85, 234] width 169 height 30
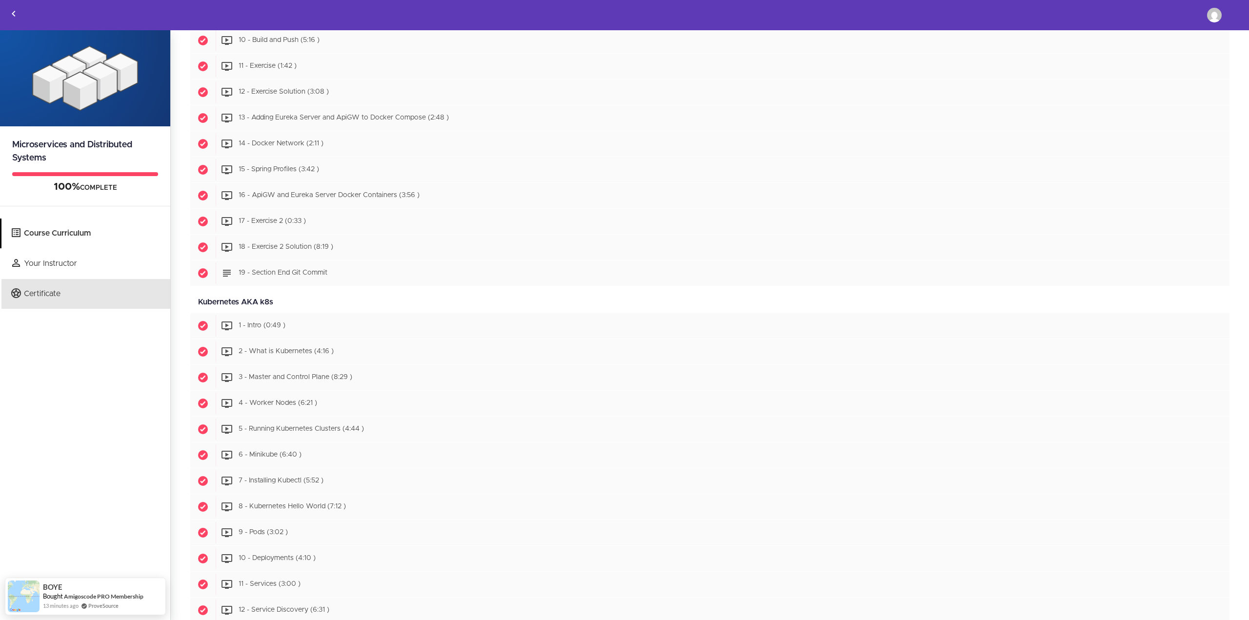
scroll to position [2732, 0]
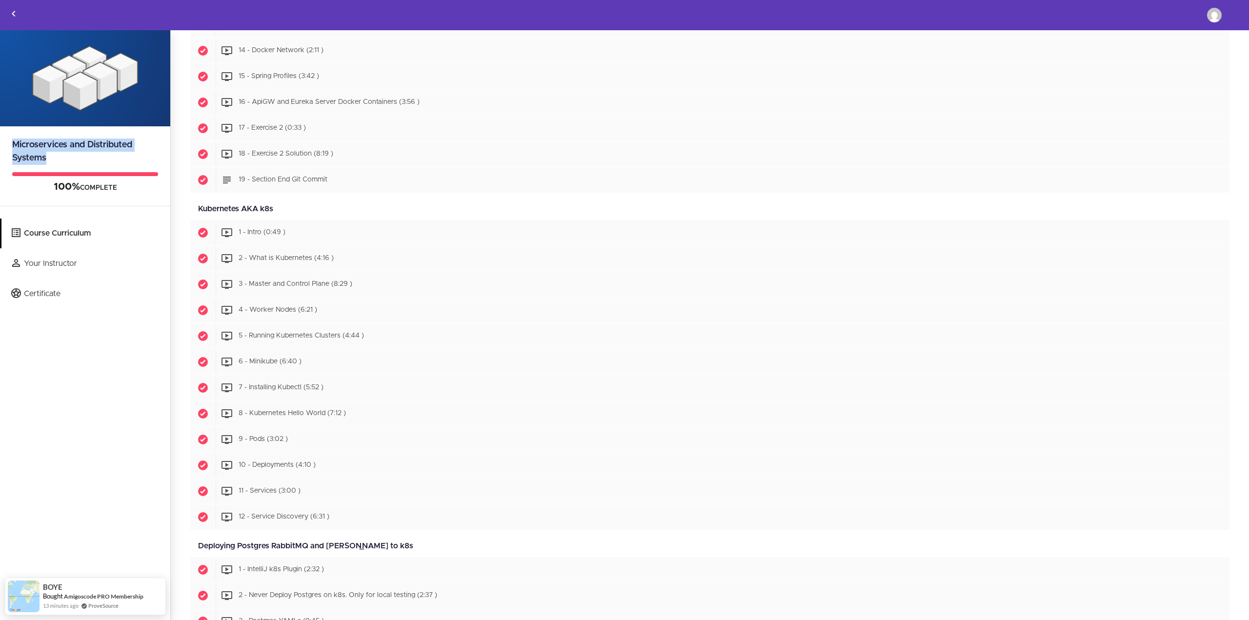
drag, startPoint x: 66, startPoint y: 158, endPoint x: 11, endPoint y: 140, distance: 58.0
click at [11, 140] on h2 "Microservices and Distributed Systems" at bounding box center [85, 145] width 170 height 39
copy h2 "Microservices and Distributed Systems"
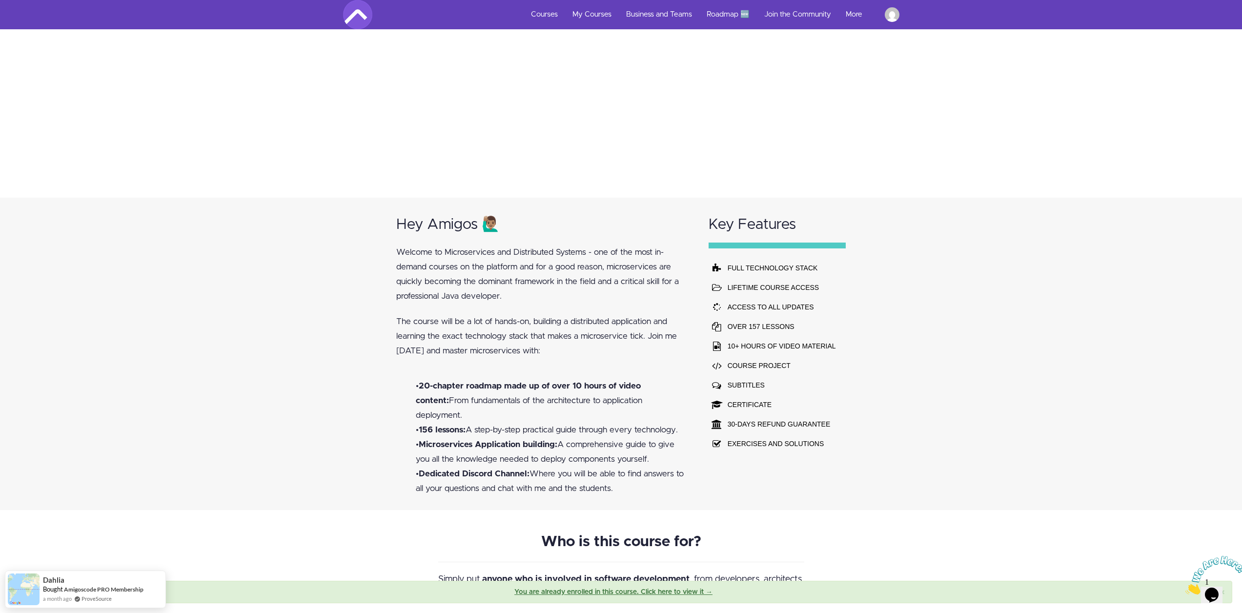
scroll to position [634, 0]
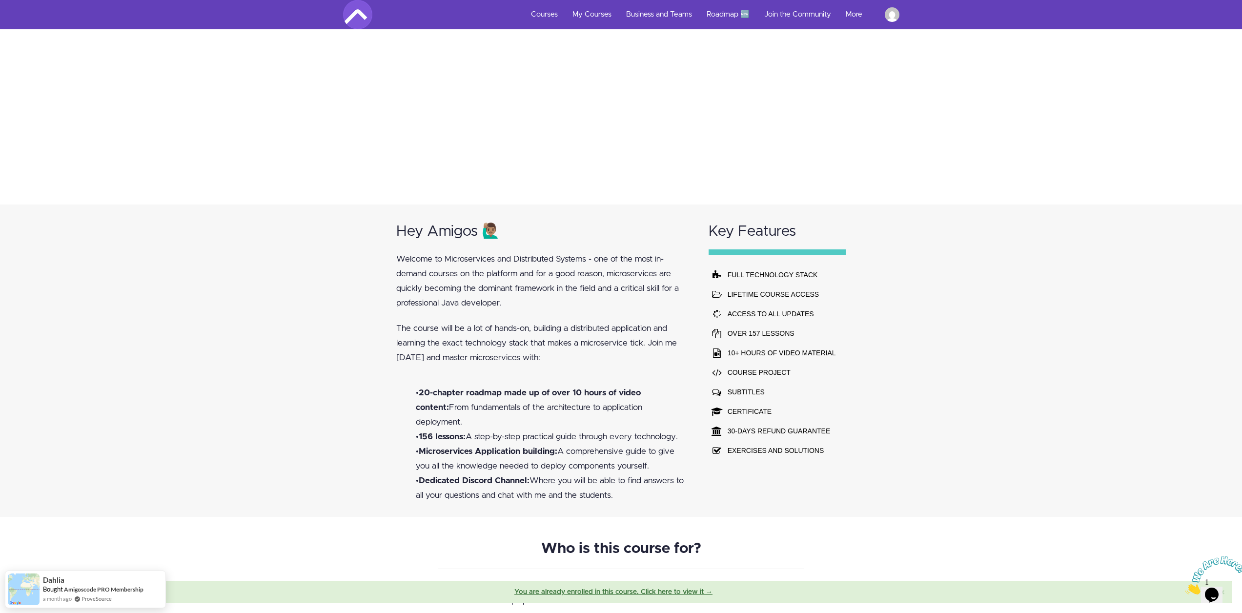
click at [537, 324] on p "The course will be a lot of hands-on, building a distributed application and le…" at bounding box center [543, 343] width 294 height 44
click at [531, 326] on p "The course will be a lot of hands-on, building a distributed application and le…" at bounding box center [543, 343] width 294 height 44
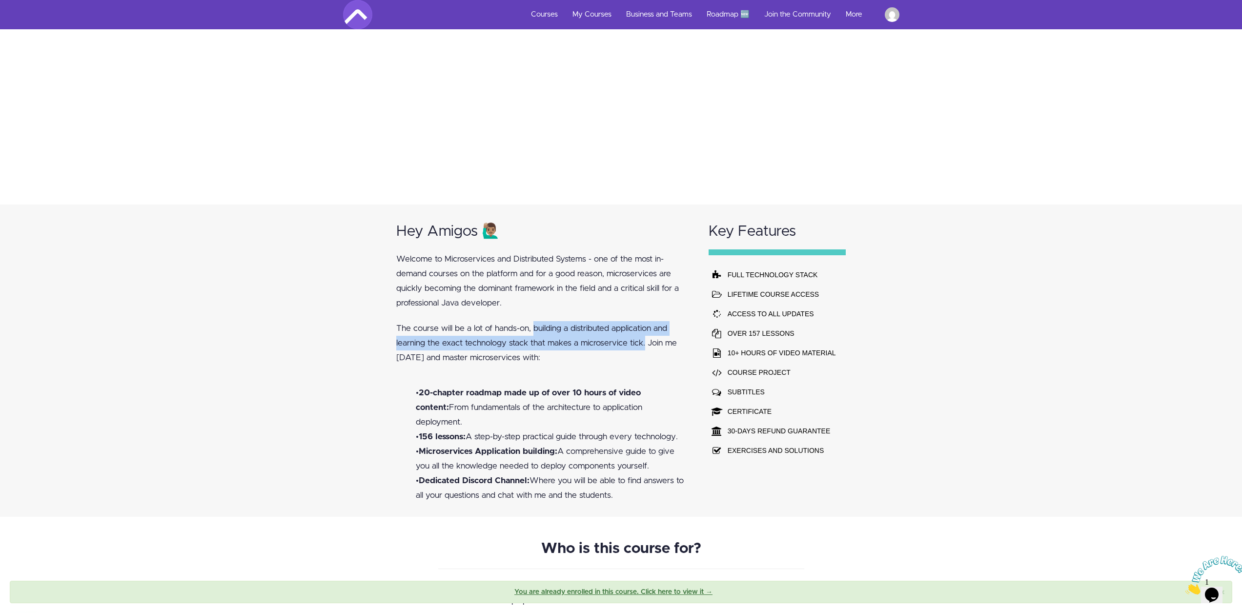
drag, startPoint x: 533, startPoint y: 326, endPoint x: 645, endPoint y: 346, distance: 114.0
click at [645, 346] on p "The course will be a lot of hands-on, building a distributed application and le…" at bounding box center [543, 343] width 294 height 44
copy p "building a distributed application and learning the exact technology stack that…"
